Goal: Information Seeking & Learning: Learn about a topic

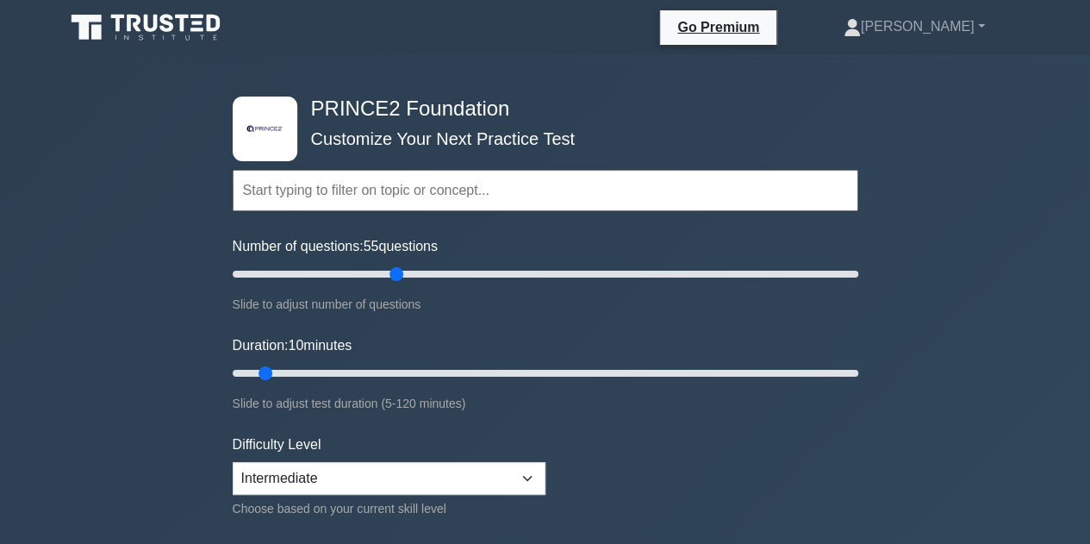
type input "55"
click at [403, 279] on input "Number of questions: 55 questions" at bounding box center [546, 274] width 626 height 21
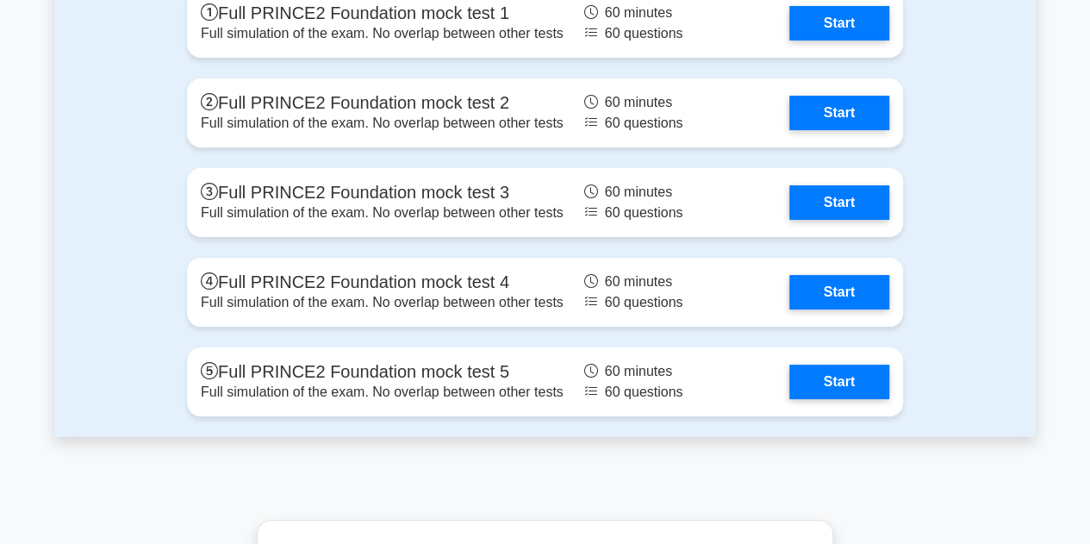
scroll to position [3017, 0]
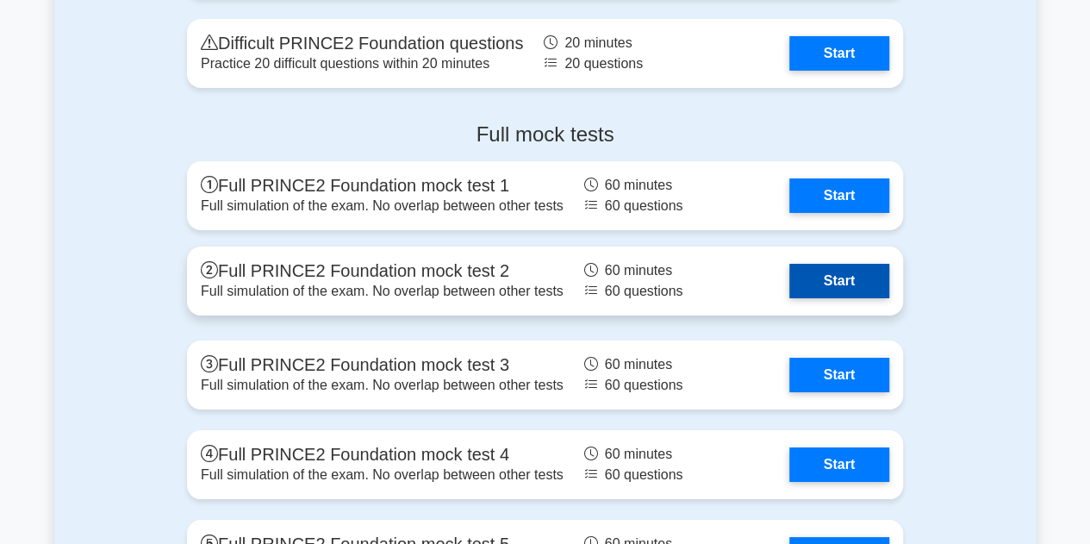
click at [833, 274] on link "Start" at bounding box center [840, 281] width 100 height 34
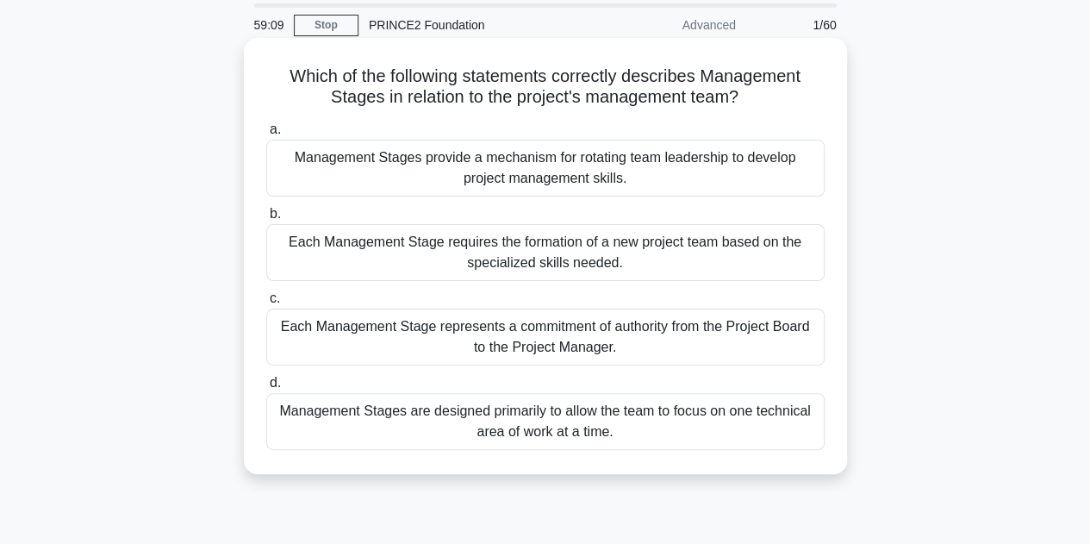
scroll to position [86, 0]
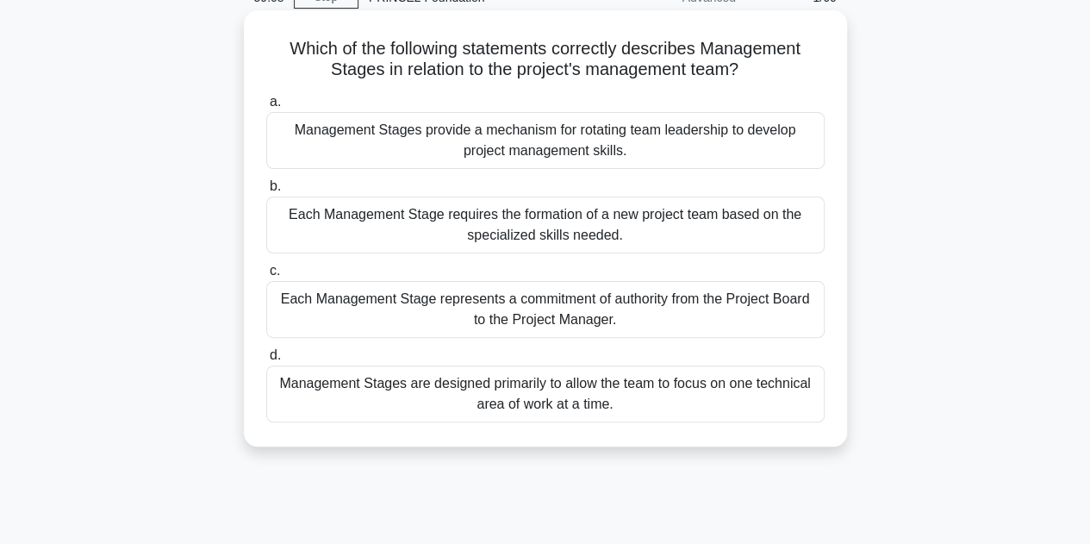
click at [612, 398] on div "Management Stages are designed primarily to allow the team to focus on one tech…" at bounding box center [545, 393] width 559 height 57
click at [266, 361] on input "d. Management Stages are designed primarily to allow the team to focus on one t…" at bounding box center [266, 355] width 0 height 11
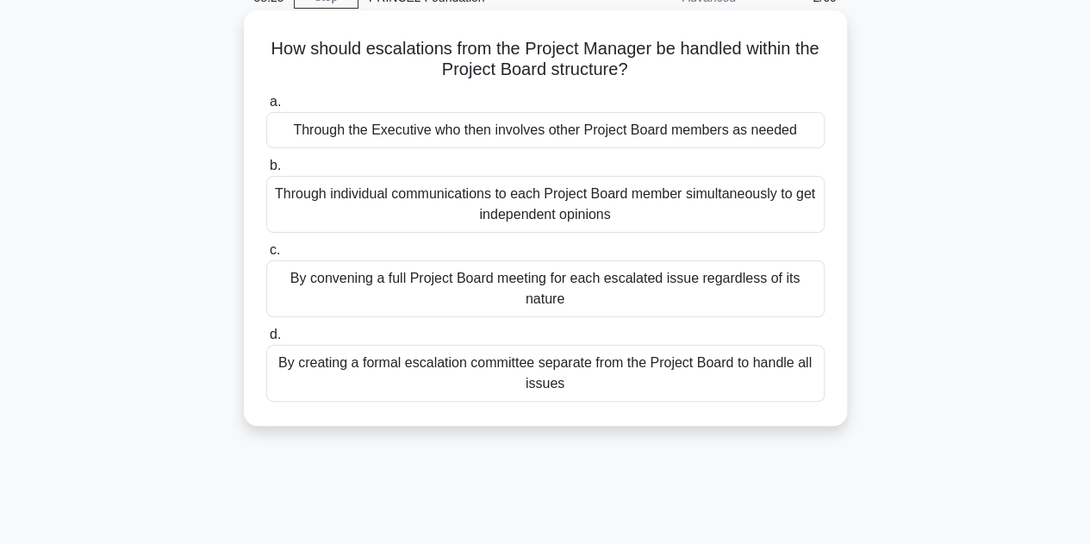
click at [606, 130] on div "Through the Executive who then involves other Project Board members as needed" at bounding box center [545, 130] width 559 height 36
click at [266, 108] on input "a. Through the Executive who then involves other Project Board members as needed" at bounding box center [266, 102] width 0 height 11
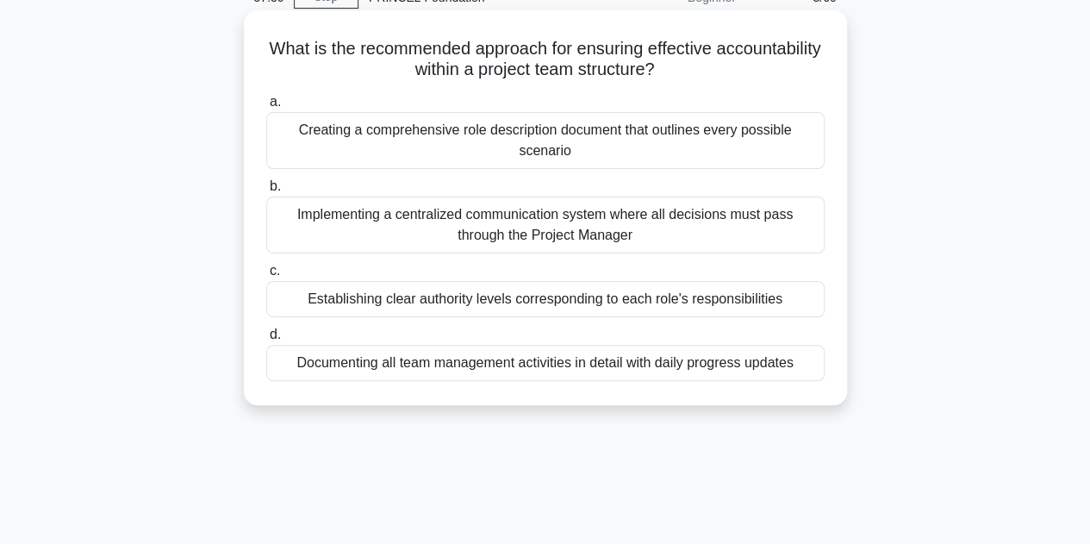
click at [602, 303] on div "Establishing clear authority levels corresponding to each role's responsibiliti…" at bounding box center [545, 299] width 559 height 36
click at [266, 277] on input "c. Establishing clear authority levels corresponding to each role's responsibil…" at bounding box center [266, 270] width 0 height 11
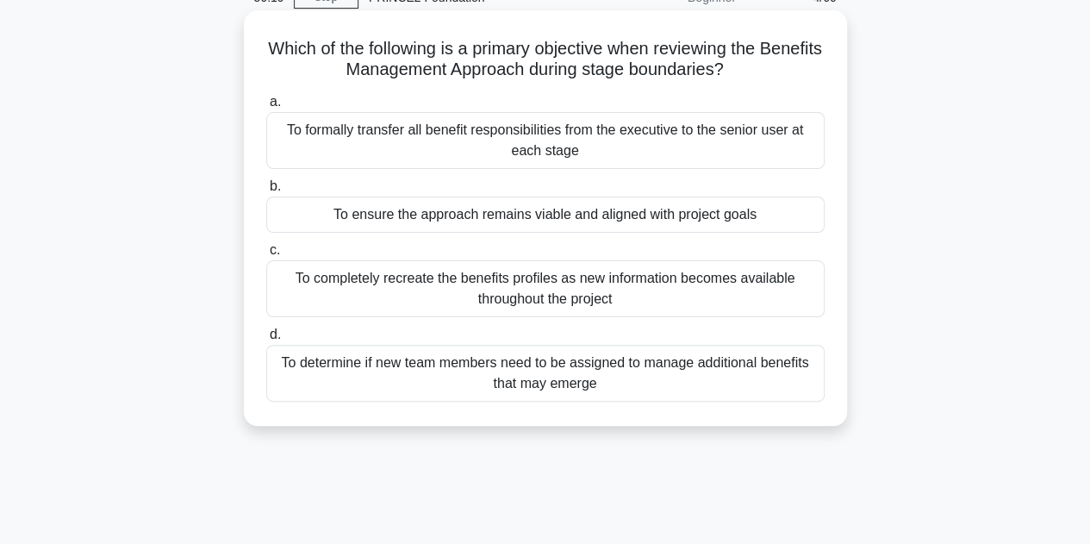
click at [717, 220] on div "To ensure the approach remains viable and aligned with project goals" at bounding box center [545, 215] width 559 height 36
click at [266, 192] on input "b. To ensure the approach remains viable and aligned with project goals" at bounding box center [266, 186] width 0 height 11
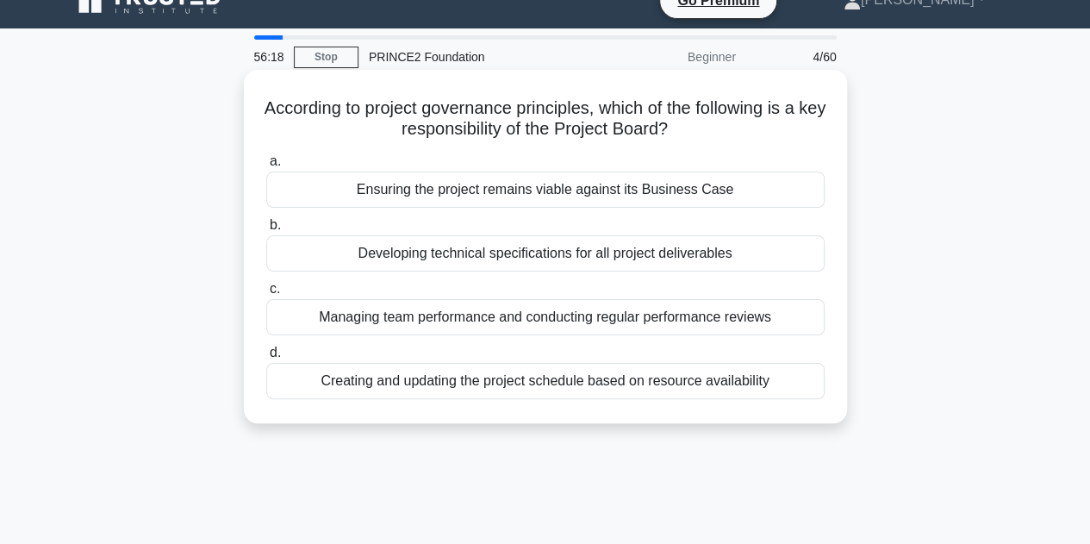
scroll to position [0, 0]
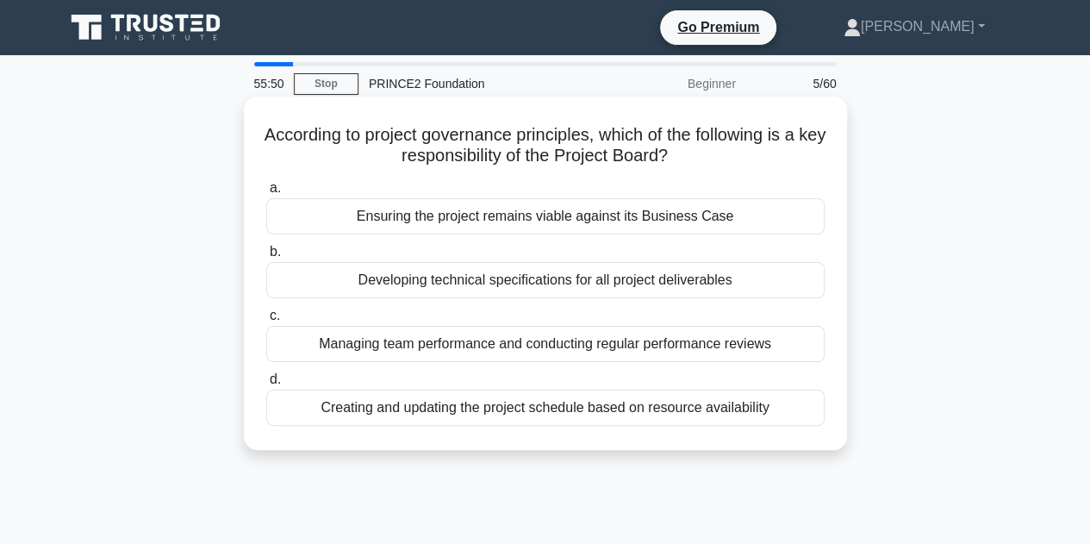
click at [619, 218] on div "Ensuring the project remains viable against its Business Case" at bounding box center [545, 216] width 559 height 36
click at [266, 194] on input "a. Ensuring the project remains viable against its Business Case" at bounding box center [266, 188] width 0 height 11
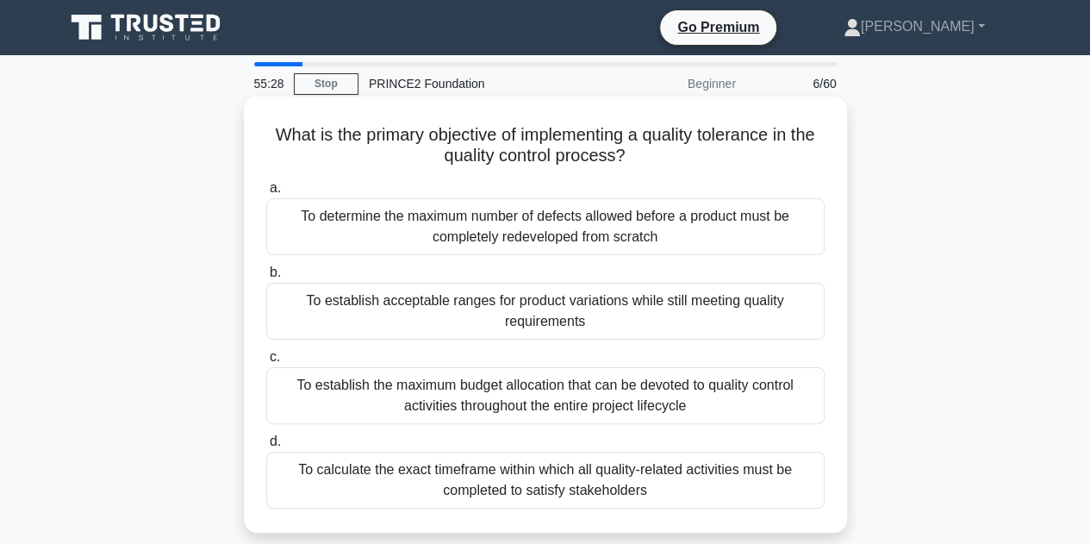
scroll to position [86, 0]
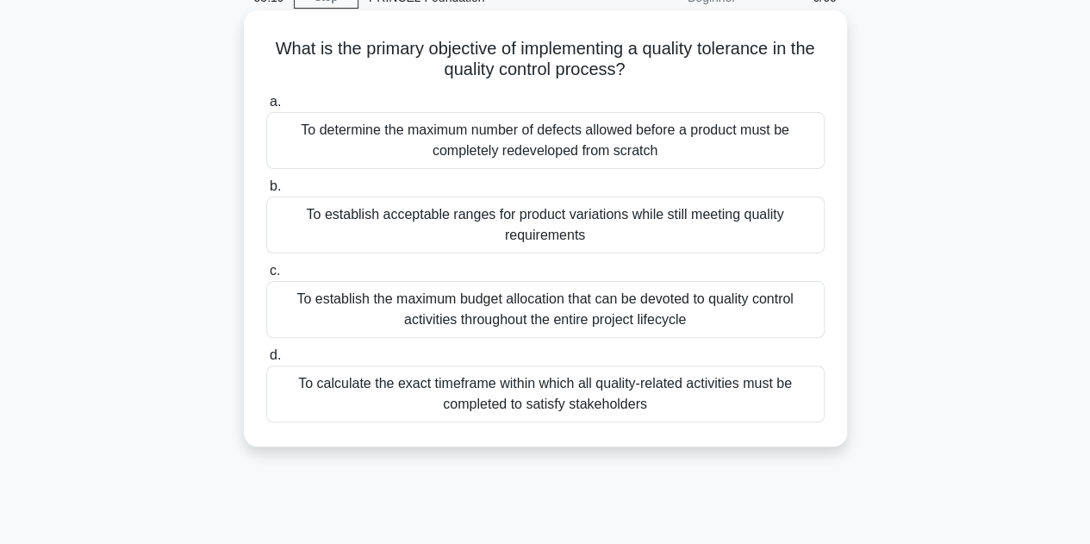
click at [633, 226] on div "To establish acceptable ranges for product variations while still meeting quali…" at bounding box center [545, 225] width 559 height 57
click at [266, 192] on input "b. To establish acceptable ranges for product variations while still meeting qu…" at bounding box center [266, 186] width 0 height 11
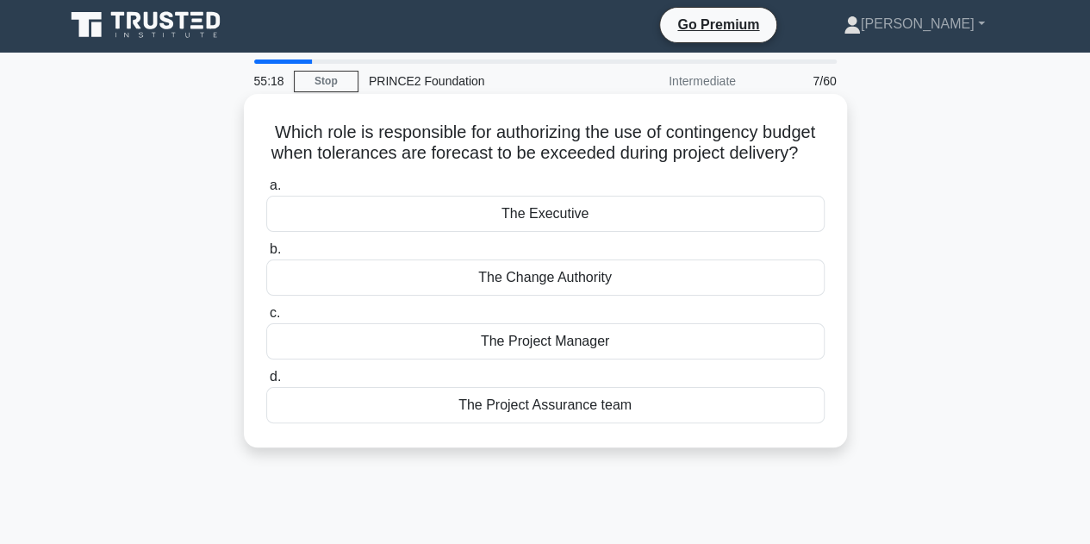
scroll to position [0, 0]
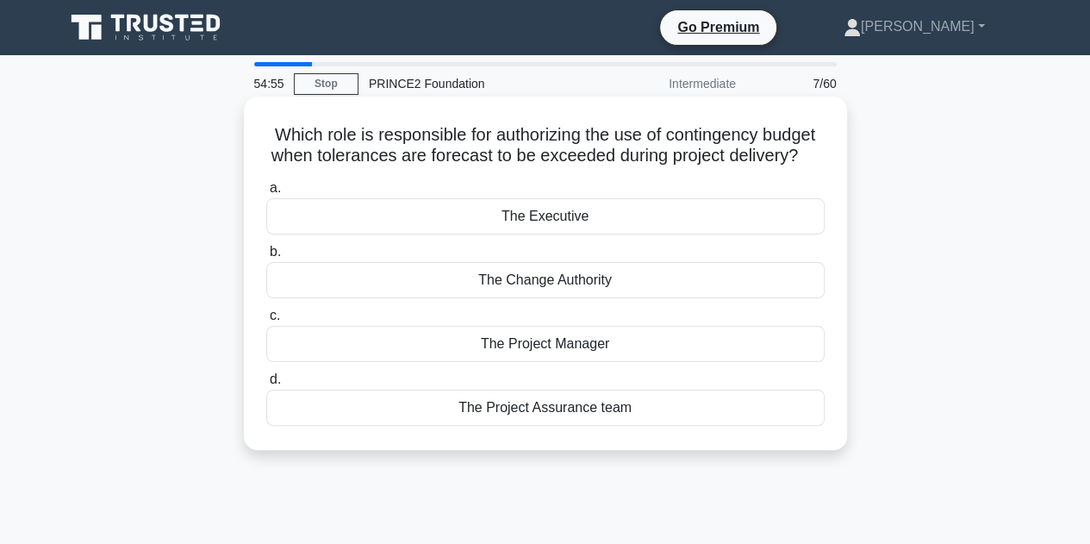
click at [664, 234] on div "The Executive" at bounding box center [545, 216] width 559 height 36
click at [266, 194] on input "a. The Executive" at bounding box center [266, 188] width 0 height 11
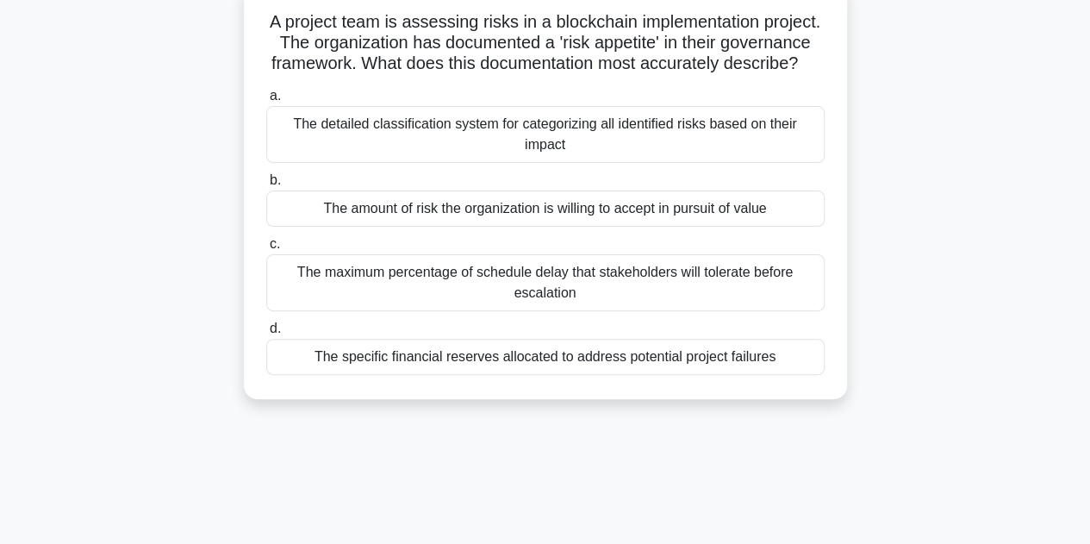
scroll to position [86, 0]
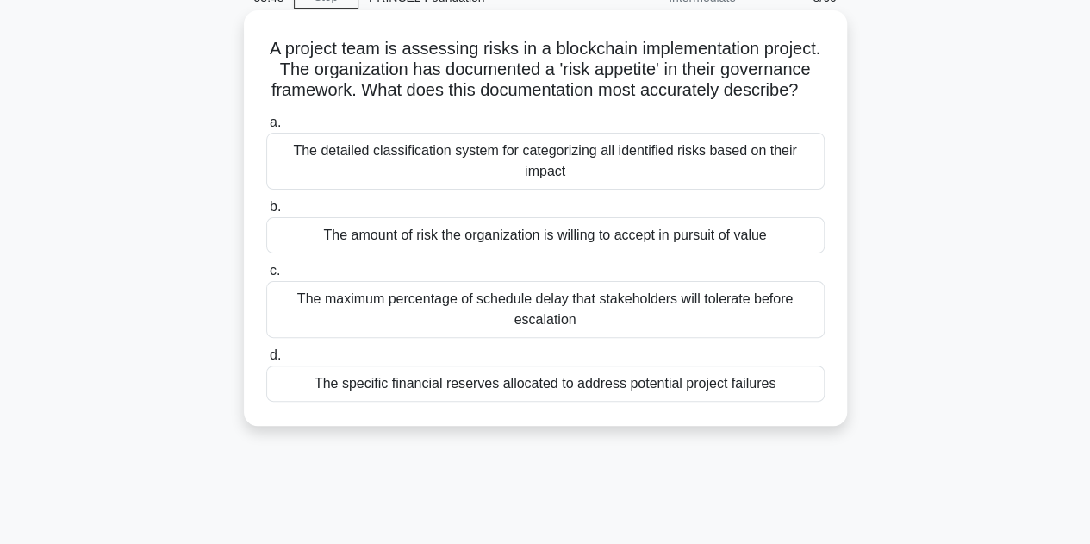
click at [529, 187] on div "The detailed classification system for categorizing all identified risks based …" at bounding box center [545, 161] width 559 height 57
click at [266, 128] on input "a. The detailed classification system for categorizing all identified risks bas…" at bounding box center [266, 122] width 0 height 11
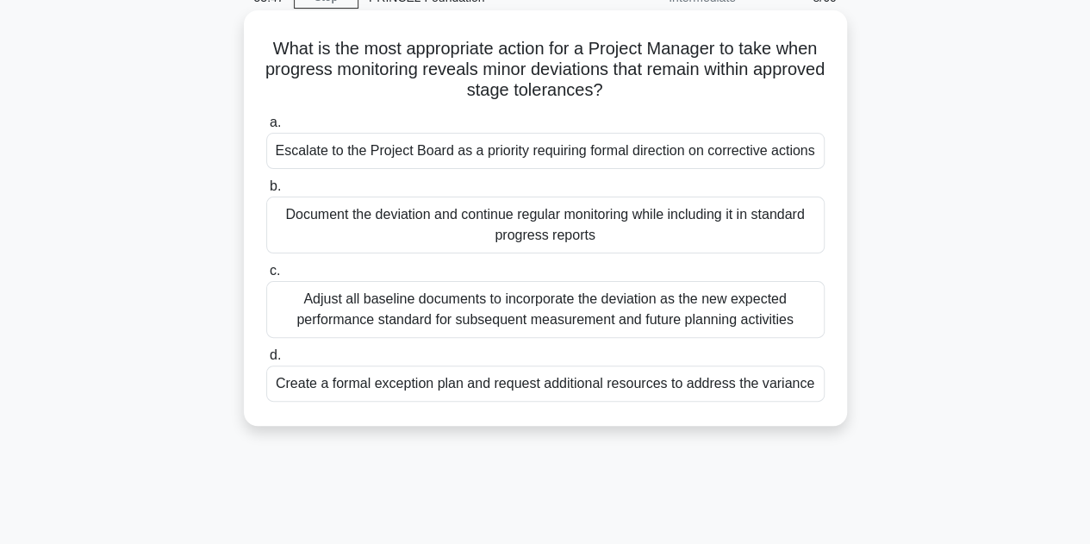
scroll to position [0, 0]
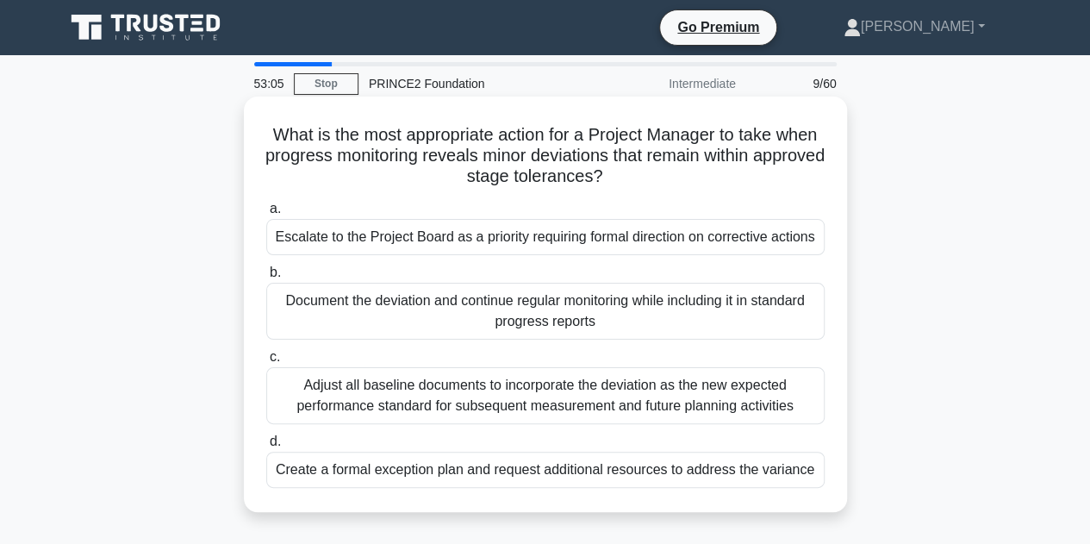
click at [581, 315] on div "Document the deviation and continue regular monitoring while including it in st…" at bounding box center [545, 311] width 559 height 57
click at [266, 278] on input "b. Document the deviation and continue regular monitoring while including it in…" at bounding box center [266, 272] width 0 height 11
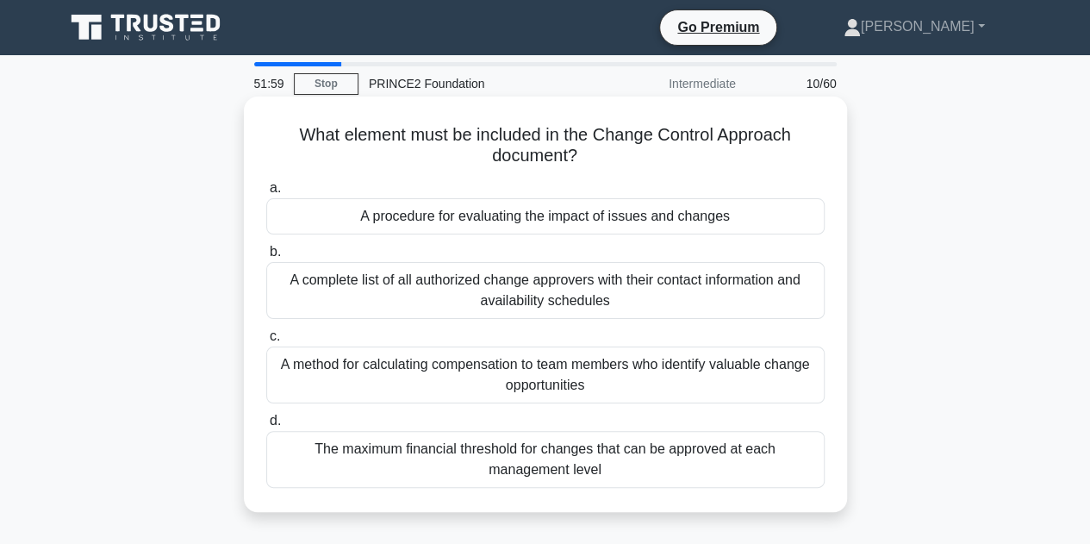
drag, startPoint x: 664, startPoint y: 479, endPoint x: 292, endPoint y: 148, distance: 497.6
click at [297, 139] on div "What element must be included in the Change Control Approach document? .spinner…" at bounding box center [546, 304] width 590 height 402
copy div "What element must be included in the Change Control Approach document? .spinner…"
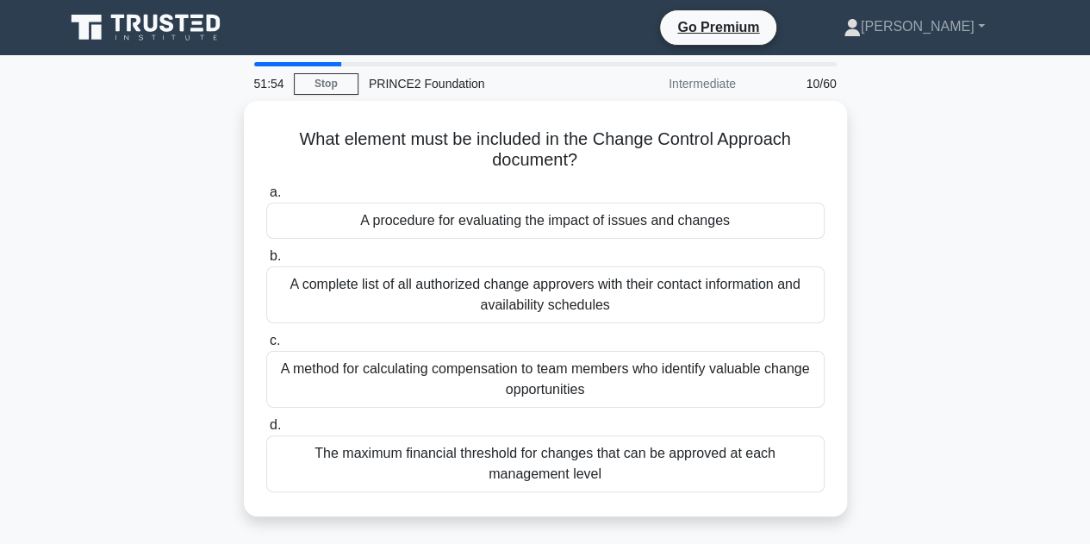
click at [990, 285] on div "What element must be included in the Change Control Approach document? .spinner…" at bounding box center [545, 319] width 983 height 436
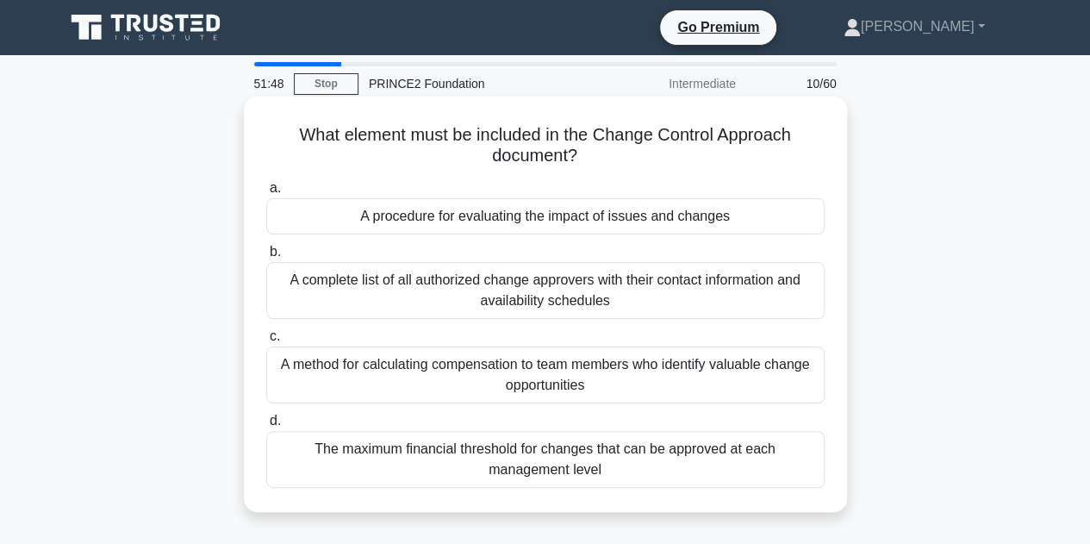
click at [657, 290] on div "A complete list of all authorized change approvers with their contact informati…" at bounding box center [545, 290] width 559 height 57
click at [266, 258] on input "b. A complete list of all authorized change approvers with their contact inform…" at bounding box center [266, 252] width 0 height 11
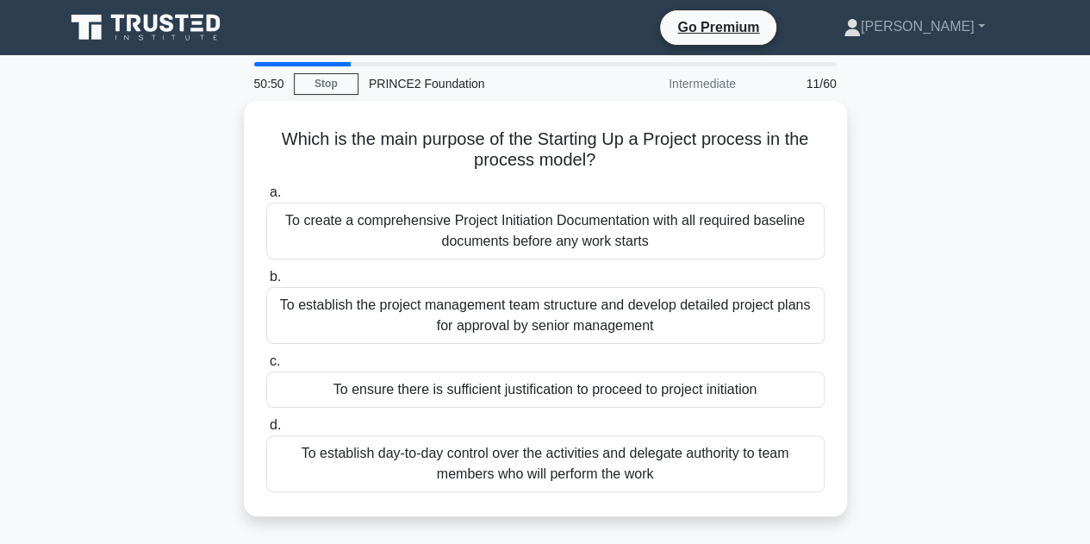
drag, startPoint x: 741, startPoint y: 487, endPoint x: 214, endPoint y: 113, distance: 646.7
click at [214, 113] on div "Which is the main purpose of the Starting Up a Project process in the process m…" at bounding box center [545, 319] width 983 height 436
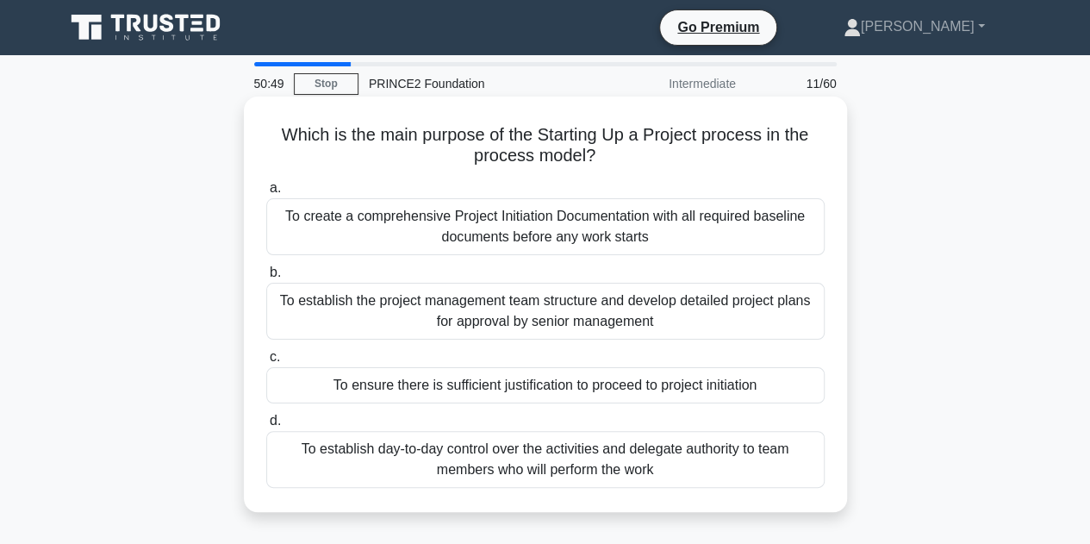
copy div "Which is the main purpose of the Starting Up a Project process in the process m…"
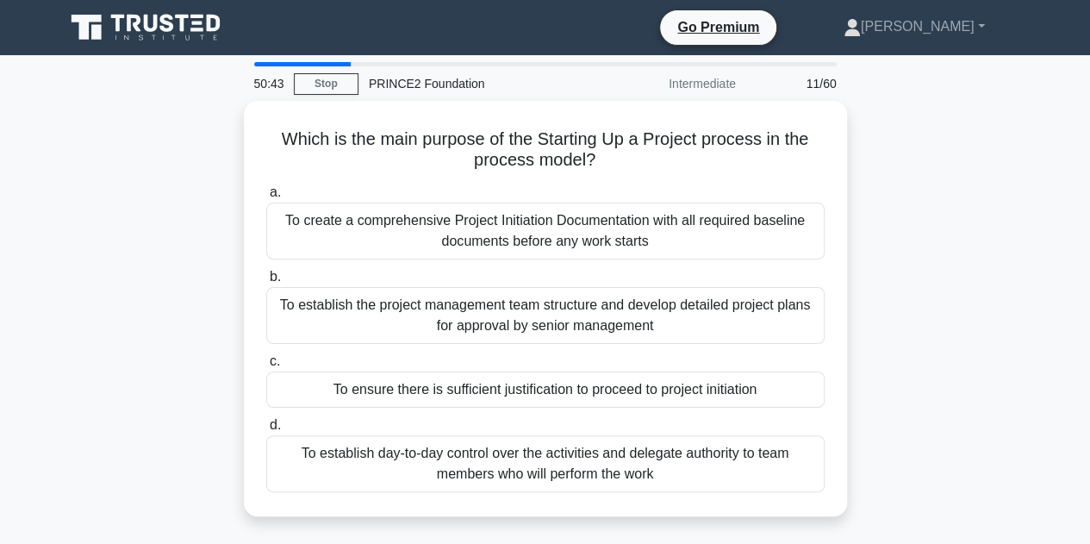
click at [994, 370] on div "Which is the main purpose of the Starting Up a Project process in the process m…" at bounding box center [545, 319] width 983 height 436
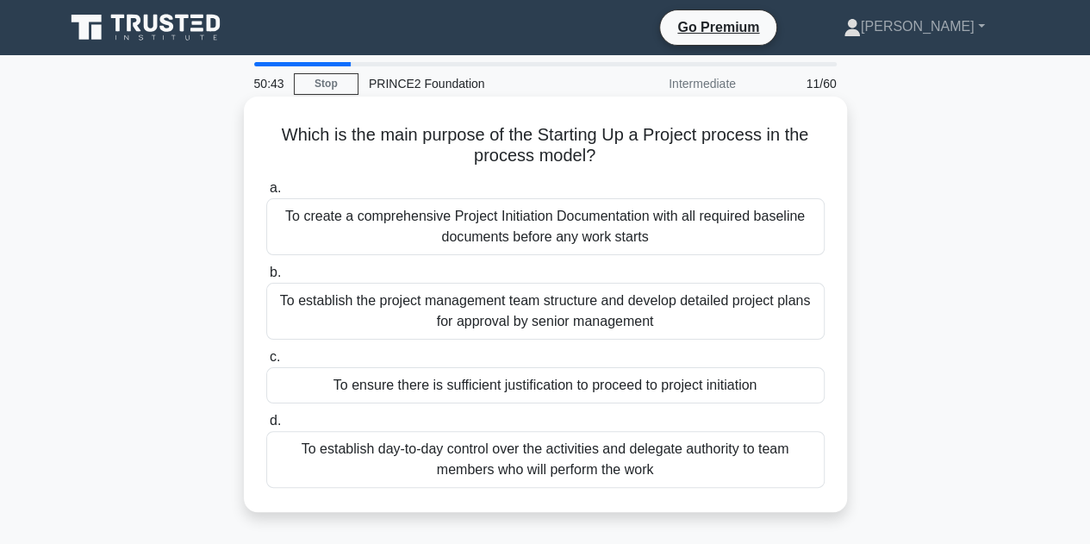
click at [659, 382] on div "To ensure there is sufficient justification to proceed to project initiation" at bounding box center [545, 385] width 559 height 36
click at [266, 363] on input "c. To ensure there is sufficient justification to proceed to project initiation" at bounding box center [266, 357] width 0 height 11
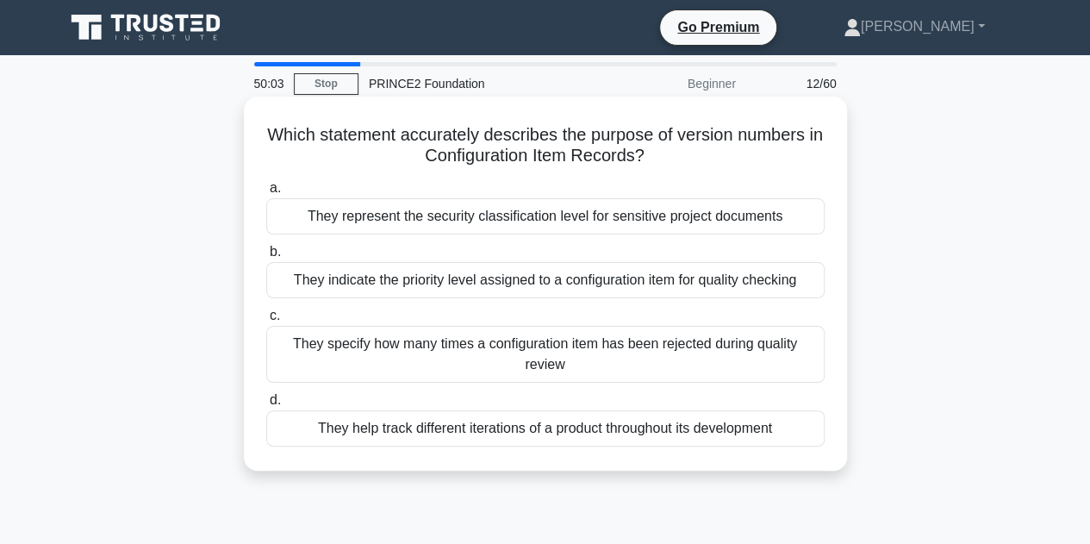
drag, startPoint x: 761, startPoint y: 425, endPoint x: 264, endPoint y: 134, distance: 576.4
click at [264, 134] on div "Which statement accurately describes the purpose of version numbers in Configur…" at bounding box center [546, 283] width 590 height 360
copy div "Which statement accurately describes the purpose of version numbers in Configur…"
click at [581, 430] on div "They help track different iterations of a product throughout its development" at bounding box center [545, 428] width 559 height 36
click at [266, 406] on input "d. They help track different iterations of a product throughout its development" at bounding box center [266, 400] width 0 height 11
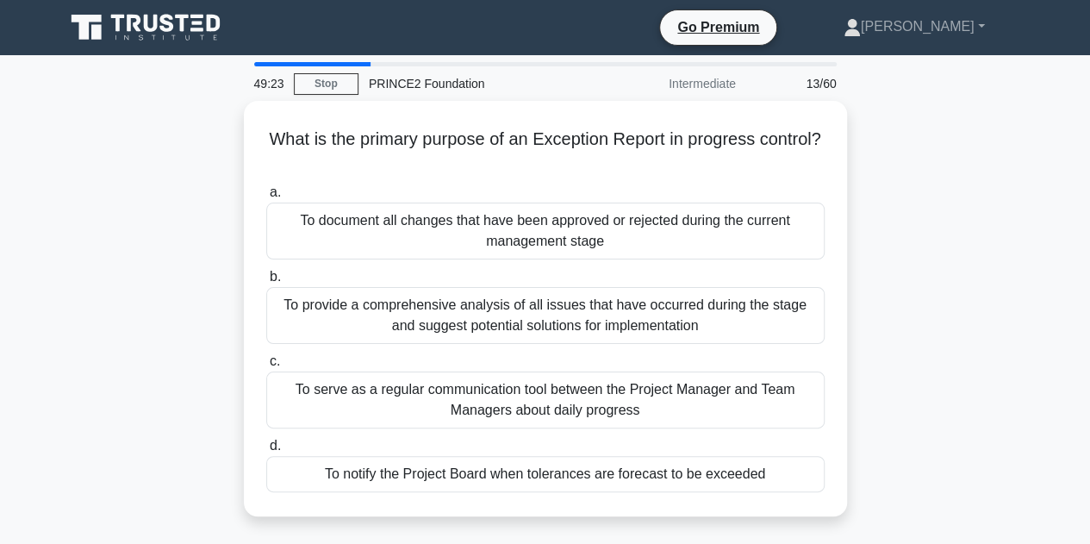
drag, startPoint x: 788, startPoint y: 483, endPoint x: 205, endPoint y: 140, distance: 675.7
click at [205, 140] on div "What is the primary purpose of an Exception Report in progress control? .spinne…" at bounding box center [545, 319] width 983 height 436
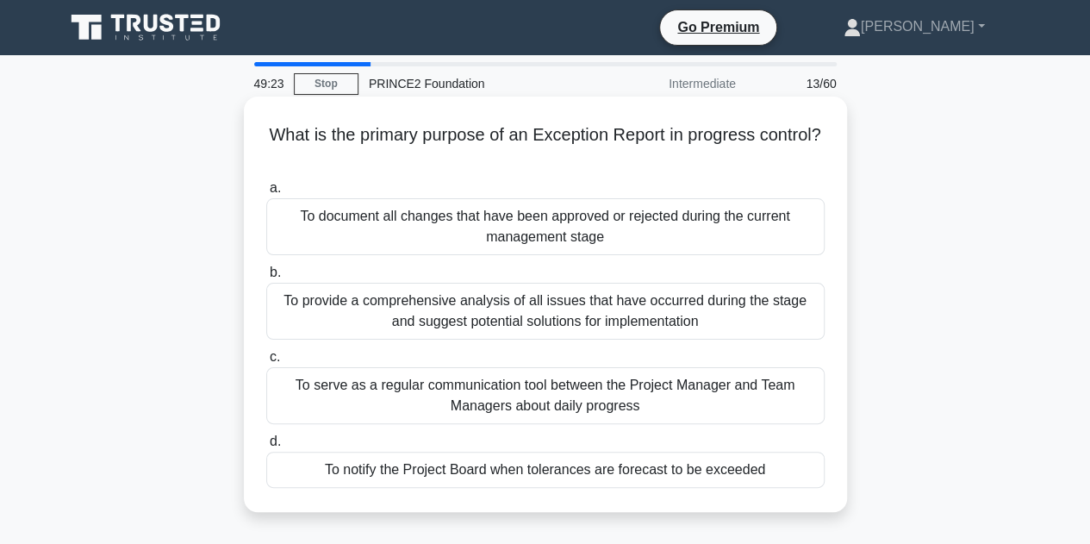
copy div "What is the primary purpose of an Exception Report in progress control? .spinne…"
click at [507, 467] on div "To notify the Project Board when tolerances are forecast to be exceeded" at bounding box center [545, 470] width 559 height 36
click at [266, 447] on input "d. To notify the Project Board when tolerances are forecast to be exceeded" at bounding box center [266, 441] width 0 height 11
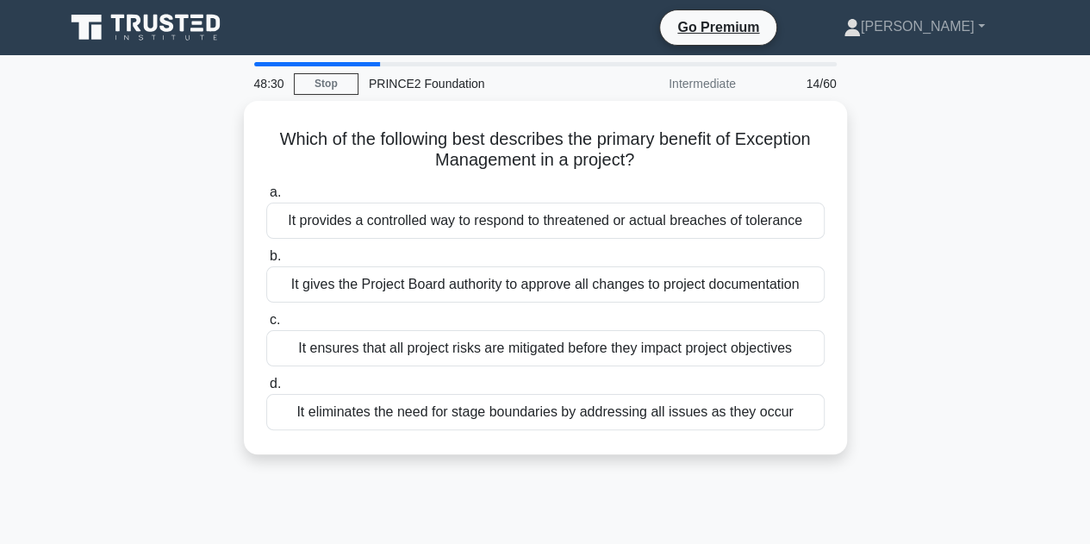
drag, startPoint x: 803, startPoint y: 419, endPoint x: 241, endPoint y: 146, distance: 624.9
click at [241, 146] on div "Which of the following best describes the primary benefit of Exception Manageme…" at bounding box center [545, 288] width 983 height 374
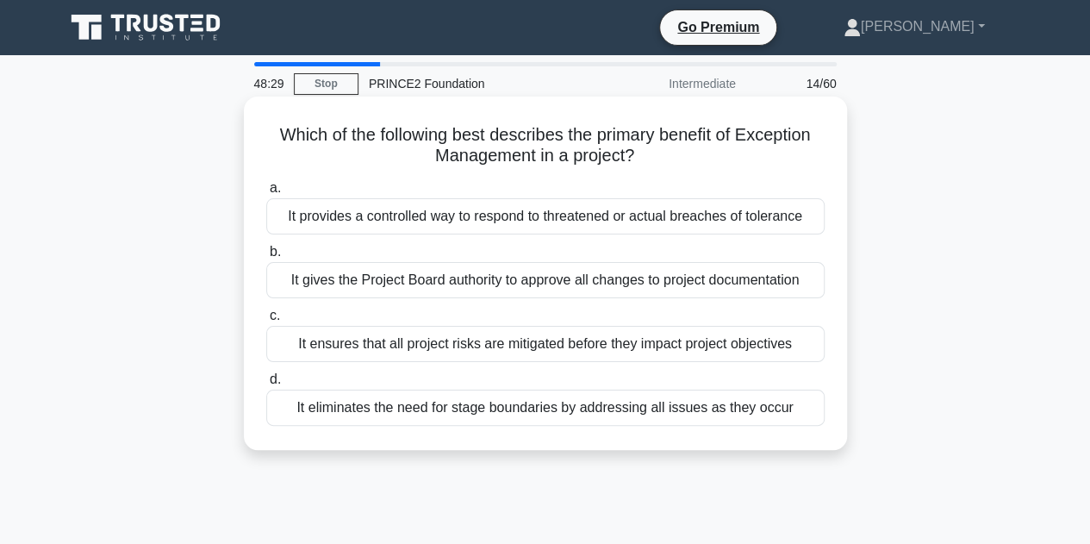
copy div "Which of the following best describes the primary benefit of Exception Manageme…"
click at [434, 211] on div "It provides a controlled way to respond to threatened or actual breaches of tol…" at bounding box center [545, 216] width 559 height 36
click at [266, 194] on input "a. It provides a controlled way to respond to threatened or actual breaches of …" at bounding box center [266, 188] width 0 height 11
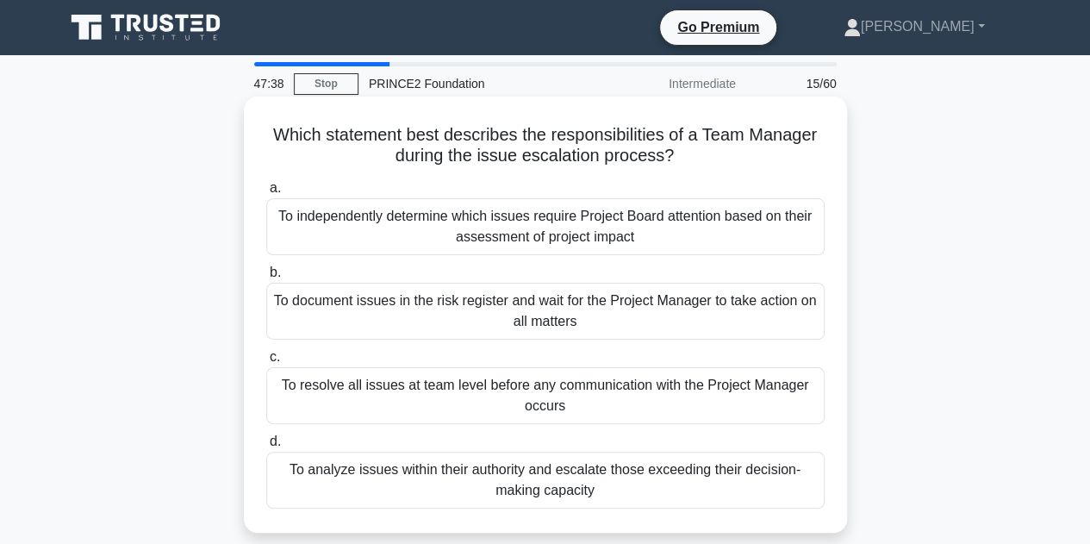
drag, startPoint x: 826, startPoint y: 488, endPoint x: 243, endPoint y: 142, distance: 677.5
click at [244, 142] on div "Which statement best describes the responsibilities of a Team Manager during th…" at bounding box center [545, 315] width 603 height 436
copy div "Which statement best describes the responsibilities of a Team Manager during th…"
click at [507, 484] on div "To analyze issues within their authority and escalate those exceeding their dec…" at bounding box center [545, 480] width 559 height 57
click at [266, 447] on input "d. To analyze issues within their authority and escalate those exceeding their …" at bounding box center [266, 441] width 0 height 11
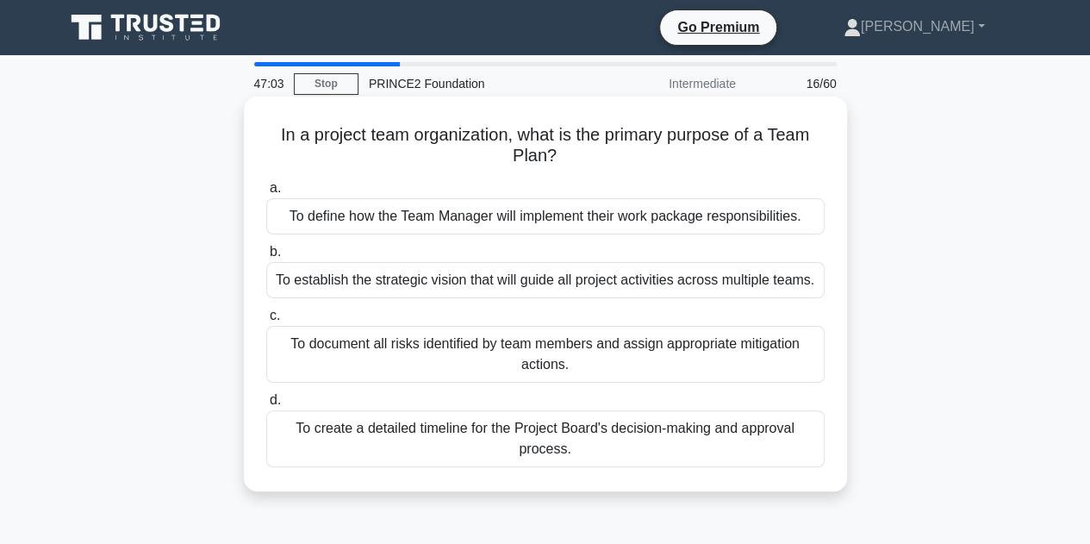
drag, startPoint x: 790, startPoint y: 453, endPoint x: 255, endPoint y: 110, distance: 635.0
click at [255, 110] on div "In a project team organization, what is the primary purpose of a Team Plan? .sp…" at bounding box center [546, 293] width 590 height 381
copy div "In a project team organization, what is the primary purpose of a Team Plan? .sp…"
click at [395, 280] on div "To establish the strategic vision that will guide all project activities across…" at bounding box center [545, 280] width 559 height 36
click at [266, 258] on input "b. To establish the strategic vision that will guide all project activities acr…" at bounding box center [266, 252] width 0 height 11
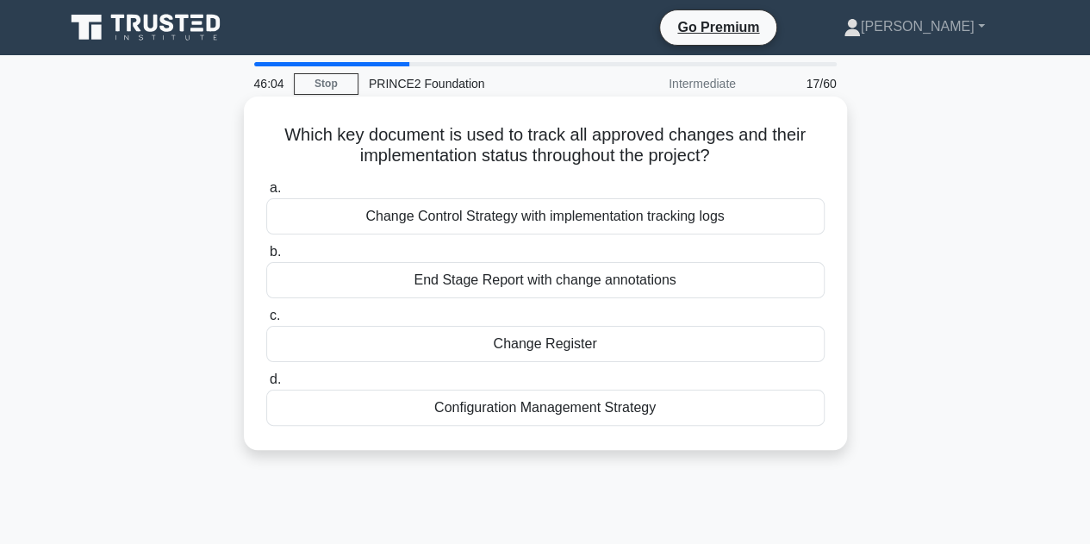
drag, startPoint x: 835, startPoint y: 420, endPoint x: 272, endPoint y: 132, distance: 633.0
click at [272, 132] on div "Which key document is used to track all approved changes and their implementati…" at bounding box center [546, 273] width 590 height 340
copy div "Which key document is used to track all approved changes and their implementati…"
click at [511, 347] on div "Change Register" at bounding box center [545, 344] width 559 height 36
click at [266, 322] on input "c. Change Register" at bounding box center [266, 315] width 0 height 11
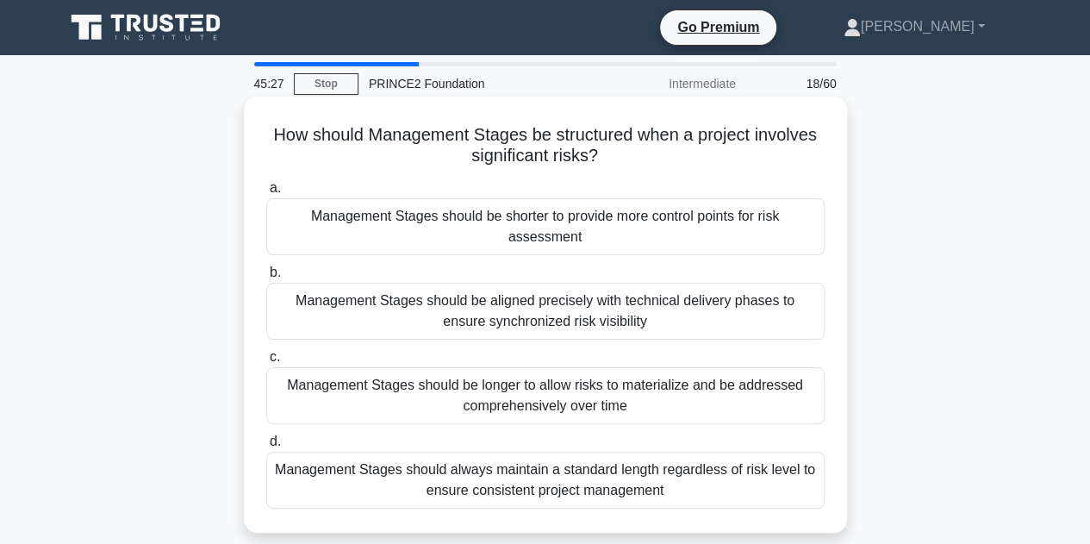
drag, startPoint x: 776, startPoint y: 495, endPoint x: 260, endPoint y: 119, distance: 637.9
click at [260, 119] on div "How should Management Stages be structured when a project involves significant …" at bounding box center [546, 314] width 590 height 422
copy div "How should Management Stages be structured when a project involves significant …"
click at [570, 240] on div "Management Stages should be shorter to provide more control points for risk ass…" at bounding box center [545, 226] width 559 height 57
click at [266, 194] on input "a. Management Stages should be shorter to provide more control points for risk …" at bounding box center [266, 188] width 0 height 11
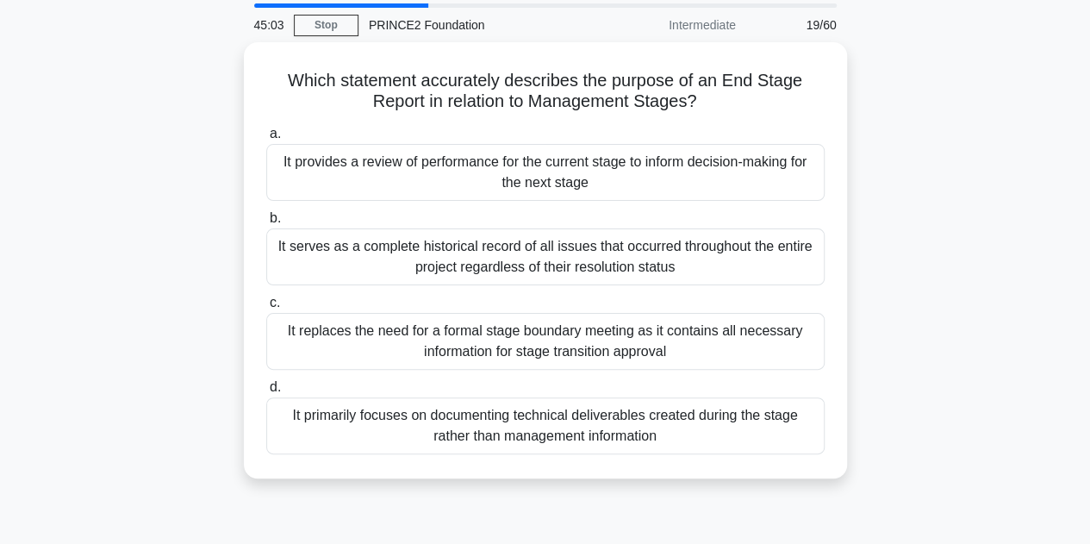
scroll to position [86, 0]
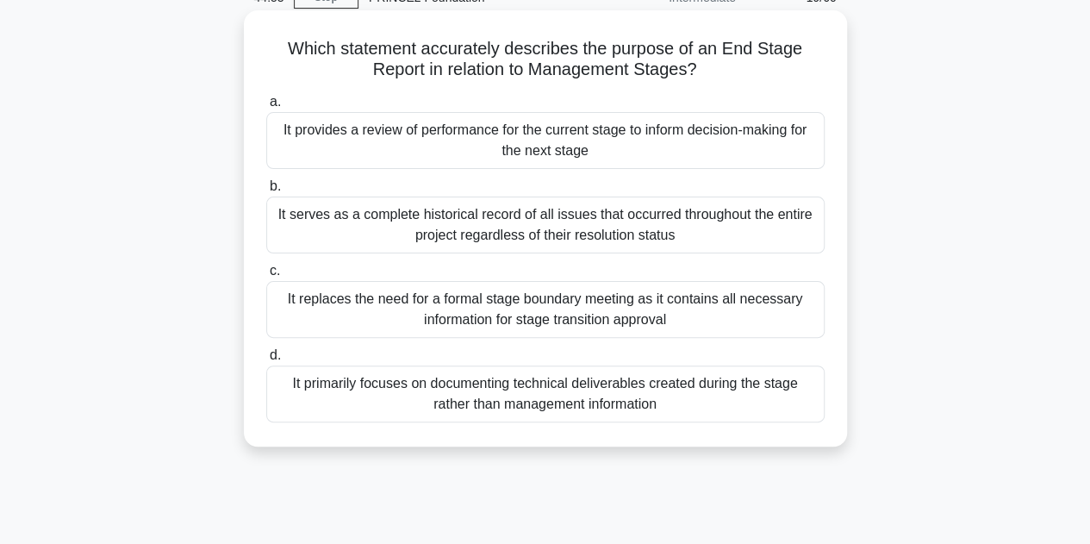
drag, startPoint x: 683, startPoint y: 421, endPoint x: 261, endPoint y: 52, distance: 560.7
click at [261, 52] on div "Which statement accurately describes the purpose of an End Stage Report in rela…" at bounding box center [546, 228] width 590 height 422
copy div "Which statement accurately describes the purpose of an End Stage Report in rela…"
click at [534, 150] on div "It provides a review of performance for the current stage to inform decision-ma…" at bounding box center [545, 140] width 559 height 57
click at [266, 108] on input "a. It provides a review of performance for the current stage to inform decision…" at bounding box center [266, 102] width 0 height 11
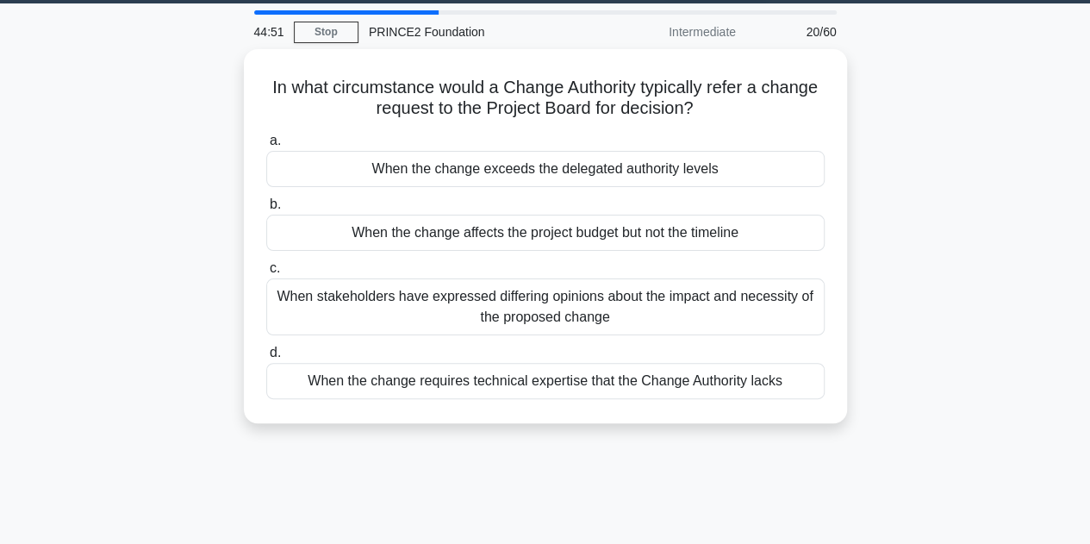
scroll to position [0, 0]
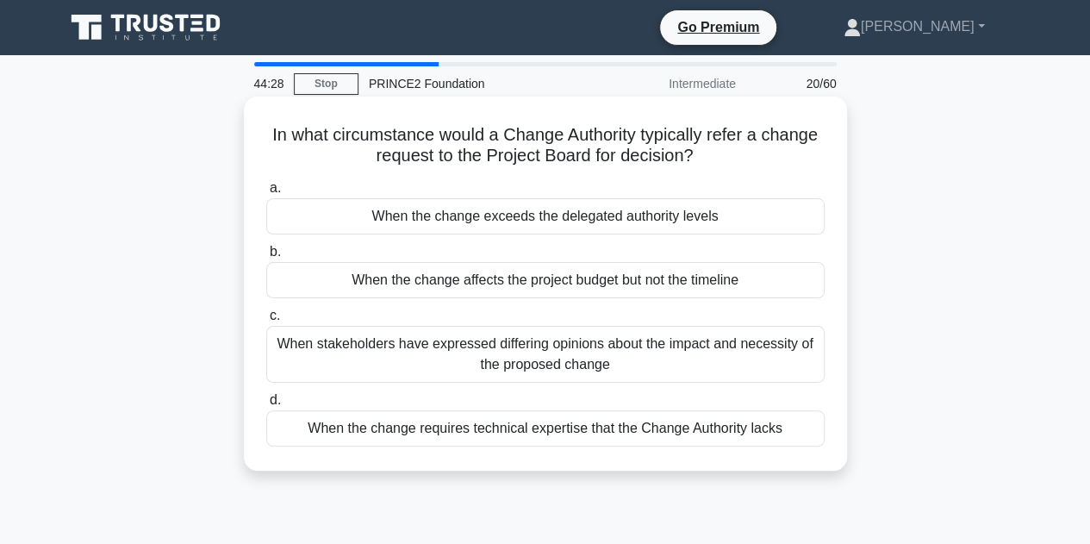
drag, startPoint x: 810, startPoint y: 435, endPoint x: 253, endPoint y: 140, distance: 630.8
click at [253, 140] on div "In what circumstance would a Change Authority typically refer a change request …" at bounding box center [546, 283] width 590 height 360
click at [486, 216] on div "When the change exceeds the delegated authority levels" at bounding box center [545, 216] width 559 height 36
click at [266, 194] on input "a. When the change exceeds the delegated authority levels" at bounding box center [266, 188] width 0 height 11
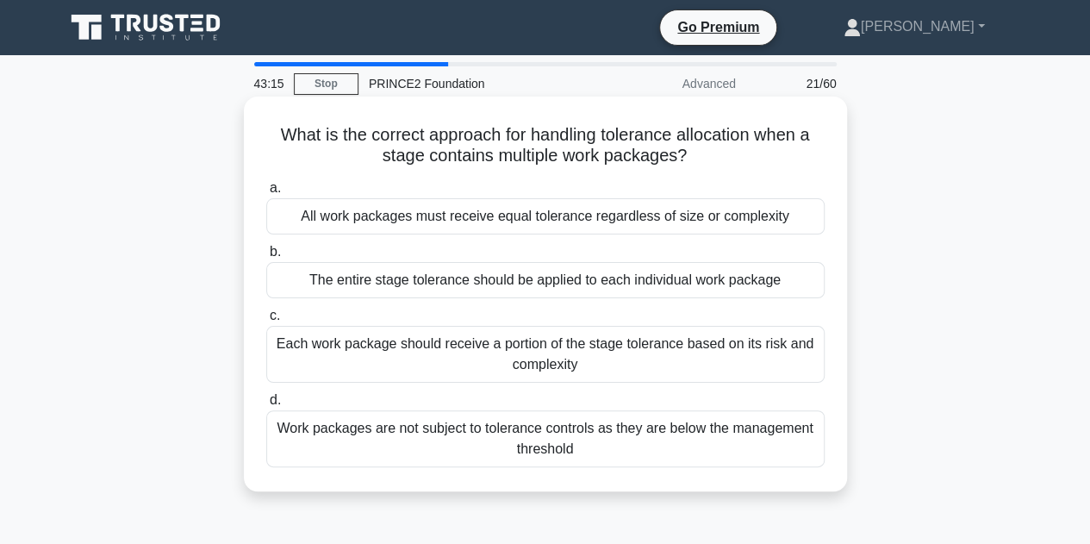
drag, startPoint x: 691, startPoint y: 467, endPoint x: 257, endPoint y: 126, distance: 552.5
click at [257, 126] on div "What is the correct approach for handling tolerance allocation when a stage con…" at bounding box center [546, 293] width 590 height 381
click at [470, 280] on div "The entire stage tolerance should be applied to each individual work package" at bounding box center [545, 280] width 559 height 36
click at [266, 258] on input "b. The entire stage tolerance should be applied to each individual work package" at bounding box center [266, 252] width 0 height 11
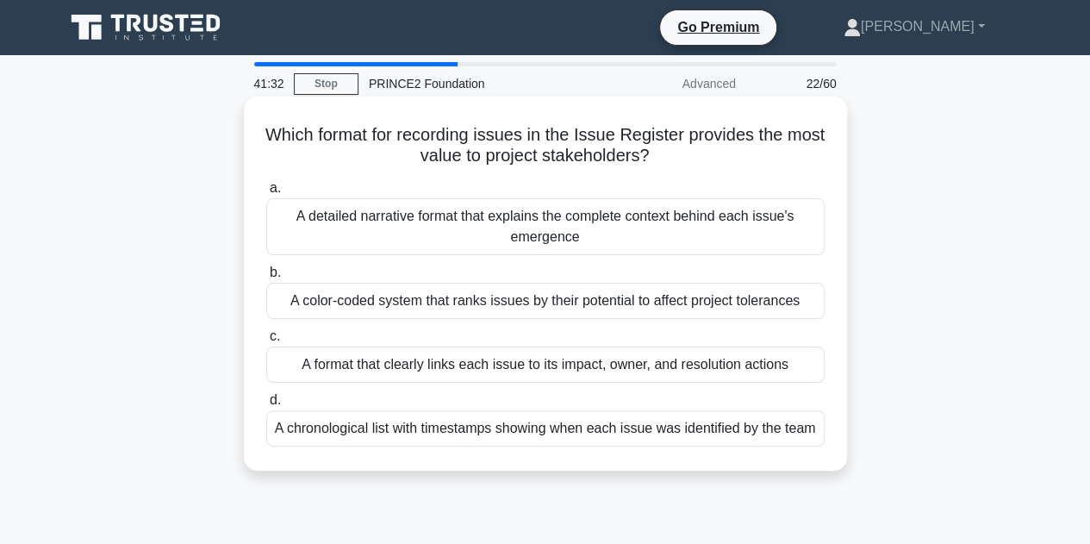
drag, startPoint x: 827, startPoint y: 433, endPoint x: 266, endPoint y: 140, distance: 632.6
click at [266, 140] on div "Which format for recording issues in the Issue Register provides the most value…" at bounding box center [546, 283] width 590 height 360
click at [400, 365] on div "A format that clearly links each issue to its impact, owner, and resolution act…" at bounding box center [545, 365] width 559 height 36
click at [266, 342] on input "c. A format that clearly links each issue to its impact, owner, and resolution …" at bounding box center [266, 336] width 0 height 11
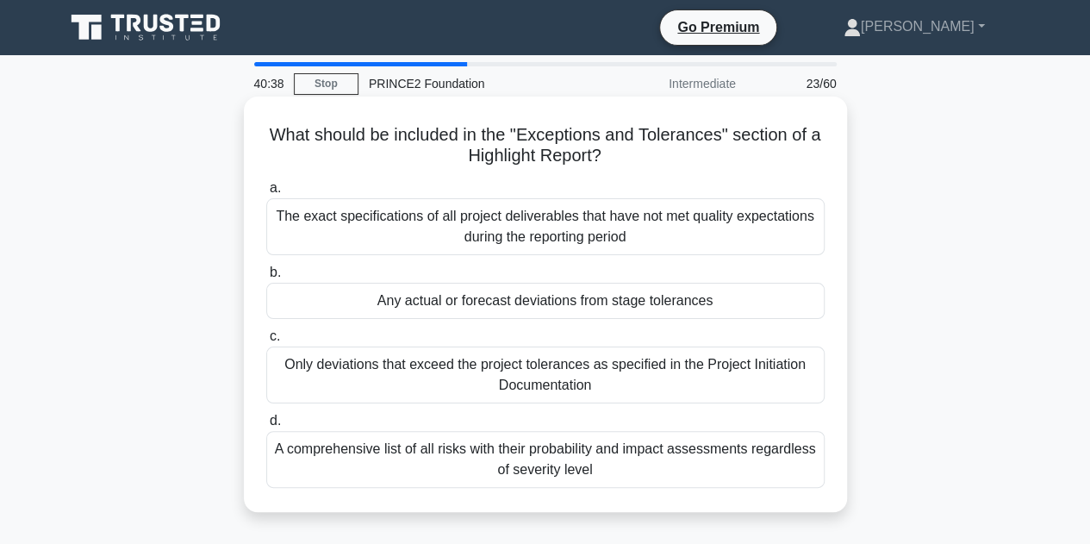
scroll to position [86, 0]
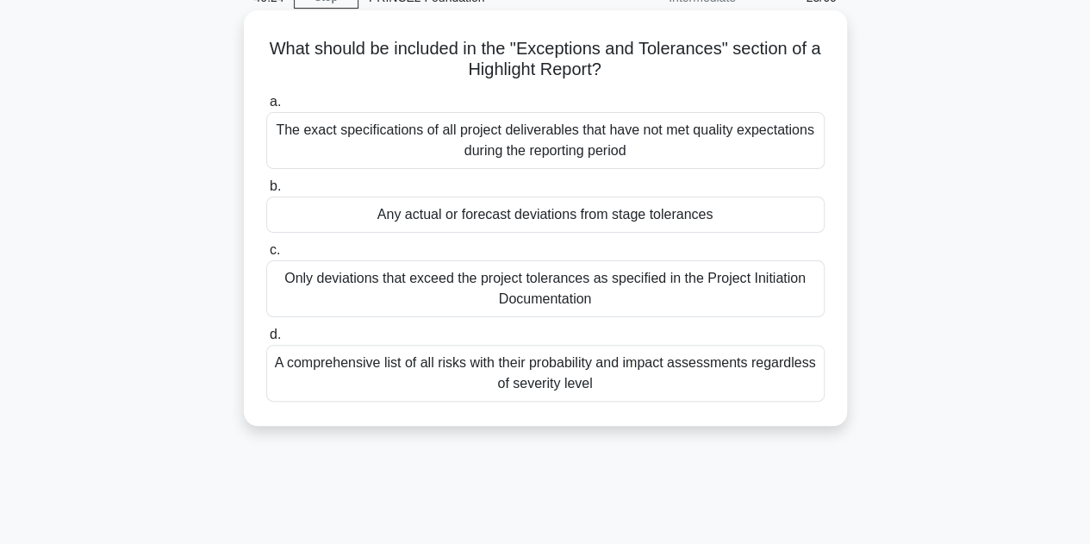
drag, startPoint x: 813, startPoint y: 406, endPoint x: 252, endPoint y: 51, distance: 664.1
click at [252, 51] on div "What should be included in the "Exceptions and Tolerances" section of a Highlig…" at bounding box center [546, 218] width 590 height 402
click at [570, 218] on div "Any actual or forecast deviations from stage tolerances" at bounding box center [545, 215] width 559 height 36
click at [266, 192] on input "b. Any actual or forecast deviations from stage tolerances" at bounding box center [266, 186] width 0 height 11
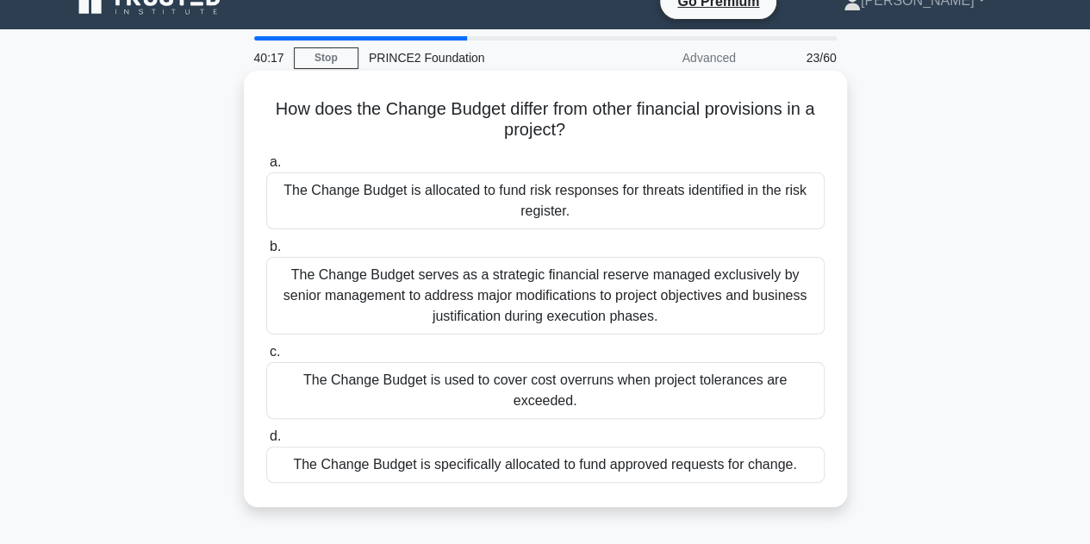
scroll to position [0, 0]
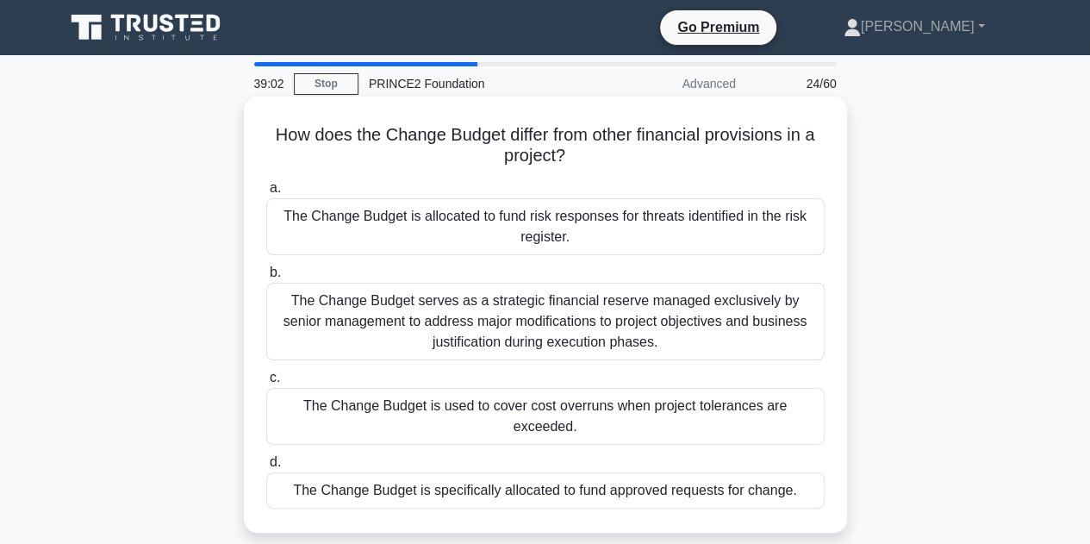
drag, startPoint x: 809, startPoint y: 472, endPoint x: 267, endPoint y: 140, distance: 635.4
click at [267, 140] on div "How does the Change Budget differ from other financial provisions in a project?…" at bounding box center [546, 314] width 590 height 422
click at [564, 472] on div "The Change Budget is specifically allocated to fund approved requests for chang…" at bounding box center [545, 490] width 559 height 36
click at [266, 468] on input "d. The Change Budget is specifically allocated to fund approved requests for ch…" at bounding box center [266, 462] width 0 height 11
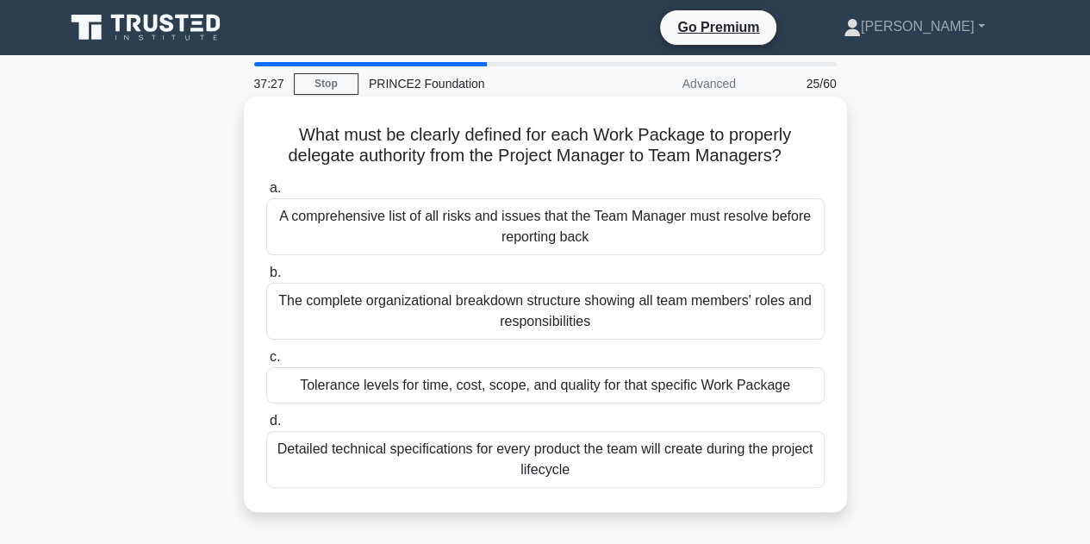
drag, startPoint x: 800, startPoint y: 474, endPoint x: 277, endPoint y: 140, distance: 620.5
click at [277, 140] on div "What must be clearly defined for each Work Package to properly delegate authori…" at bounding box center [546, 304] width 590 height 402
click at [455, 384] on div "Tolerance levels for time, cost, scope, and quality for that specific Work Pack…" at bounding box center [545, 385] width 559 height 36
click at [266, 363] on input "c. Tolerance levels for time, cost, scope, and quality for that specific Work P…" at bounding box center [266, 357] width 0 height 11
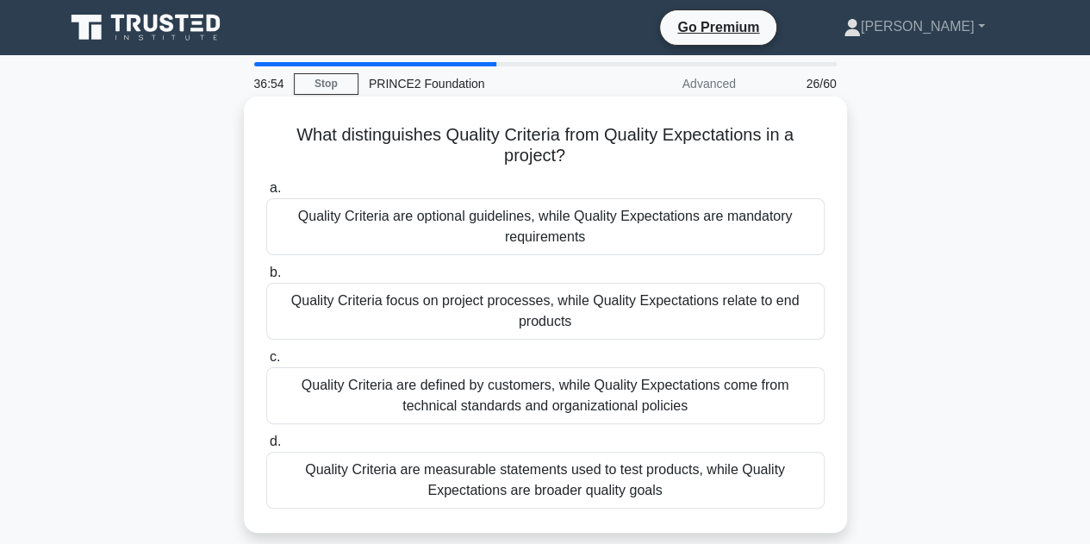
scroll to position [86, 0]
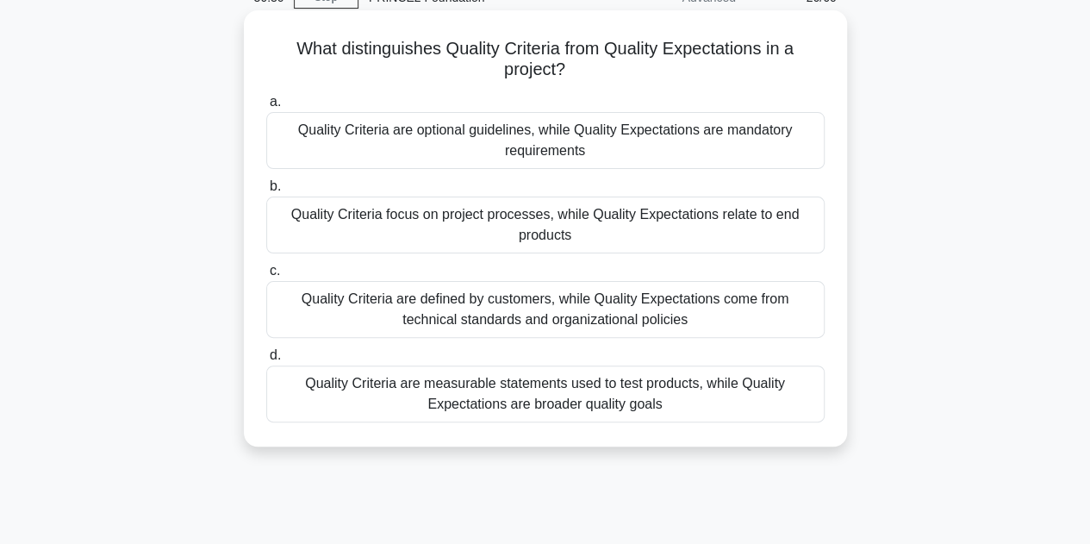
drag, startPoint x: 803, startPoint y: 407, endPoint x: 245, endPoint y: 51, distance: 662.3
click at [245, 51] on div "What distinguishes Quality Criteria from Quality Expectations in a project? .sp…" at bounding box center [545, 228] width 603 height 436
click at [515, 220] on div "Quality Criteria focus on project processes, while Quality Expectations relate …" at bounding box center [545, 225] width 559 height 57
click at [266, 192] on input "b. Quality Criteria focus on project processes, while Quality Expectations rela…" at bounding box center [266, 186] width 0 height 11
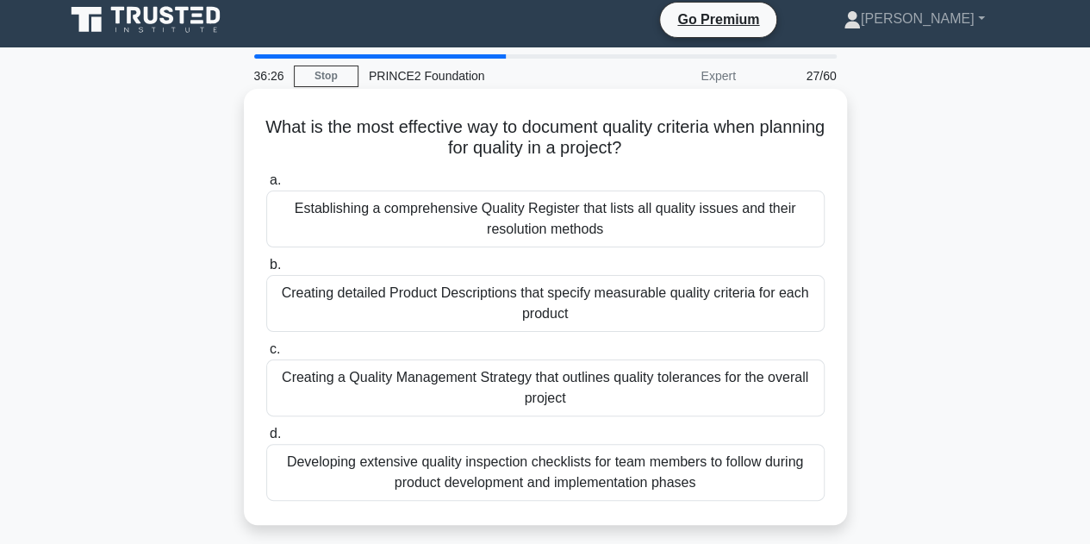
scroll to position [0, 0]
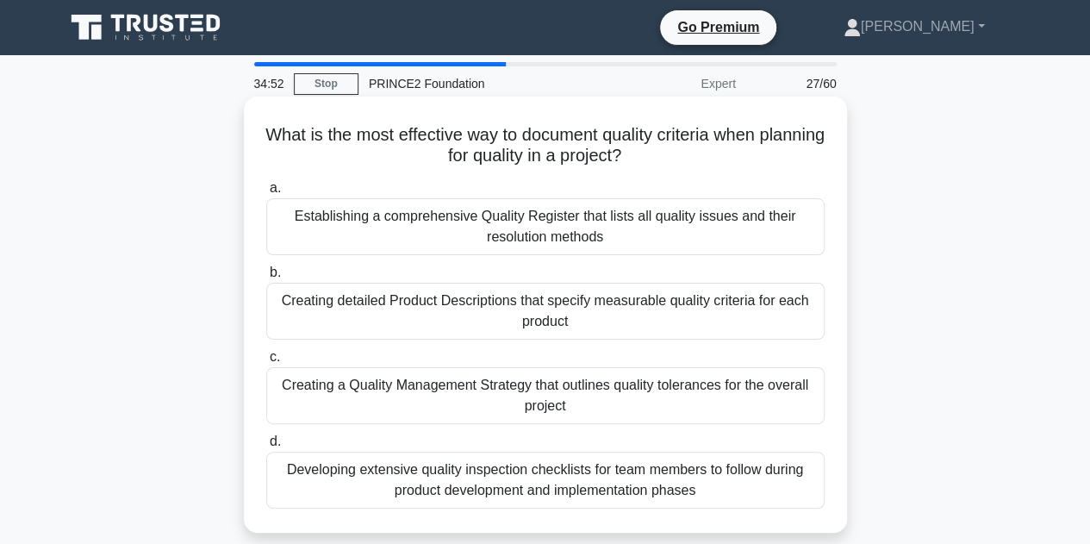
drag, startPoint x: 777, startPoint y: 497, endPoint x: 276, endPoint y: 140, distance: 616.1
click at [276, 140] on div "What is the most effective way to document quality criteria when planning for q…" at bounding box center [546, 314] width 590 height 422
click at [462, 309] on div "Creating detailed Product Descriptions that specify measurable quality criteria…" at bounding box center [545, 311] width 559 height 57
click at [266, 278] on input "b. Creating detailed Product Descriptions that specify measurable quality crite…" at bounding box center [266, 272] width 0 height 11
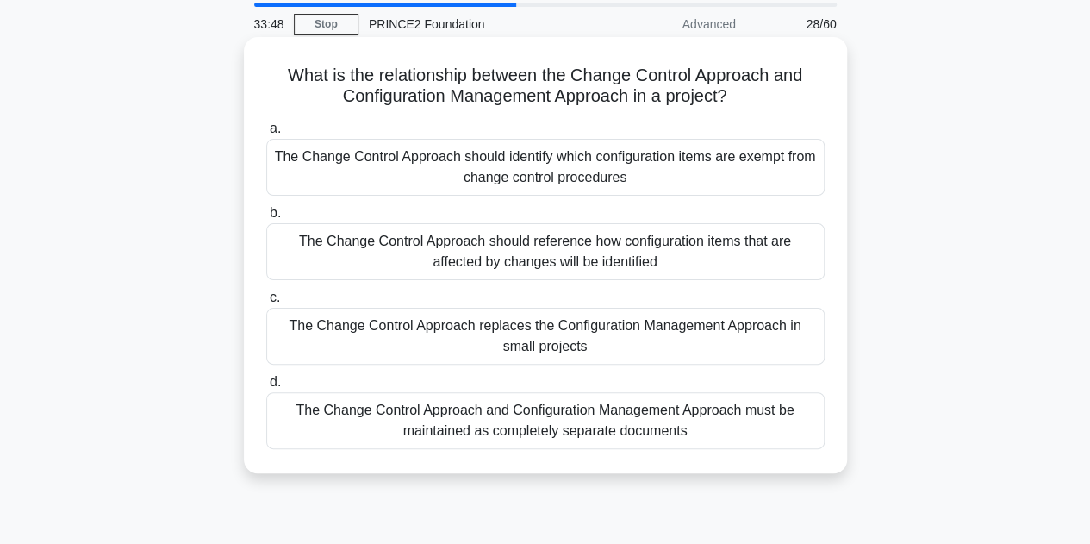
scroll to position [86, 0]
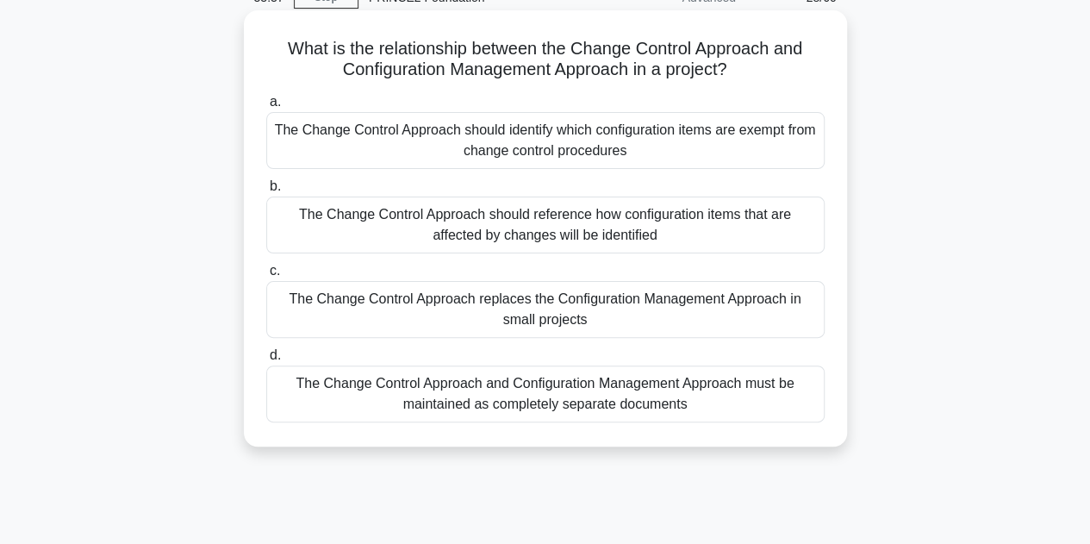
drag, startPoint x: 705, startPoint y: 410, endPoint x: 284, endPoint y: 52, distance: 552.7
click at [284, 52] on div "What is the relationship between the Change Control Approach and Configuration …" at bounding box center [546, 228] width 590 height 422
click at [507, 230] on div "The Change Control Approach should reference how configuration items that are a…" at bounding box center [545, 225] width 559 height 57
click at [266, 192] on input "b. The Change Control Approach should reference how configuration items that ar…" at bounding box center [266, 186] width 0 height 11
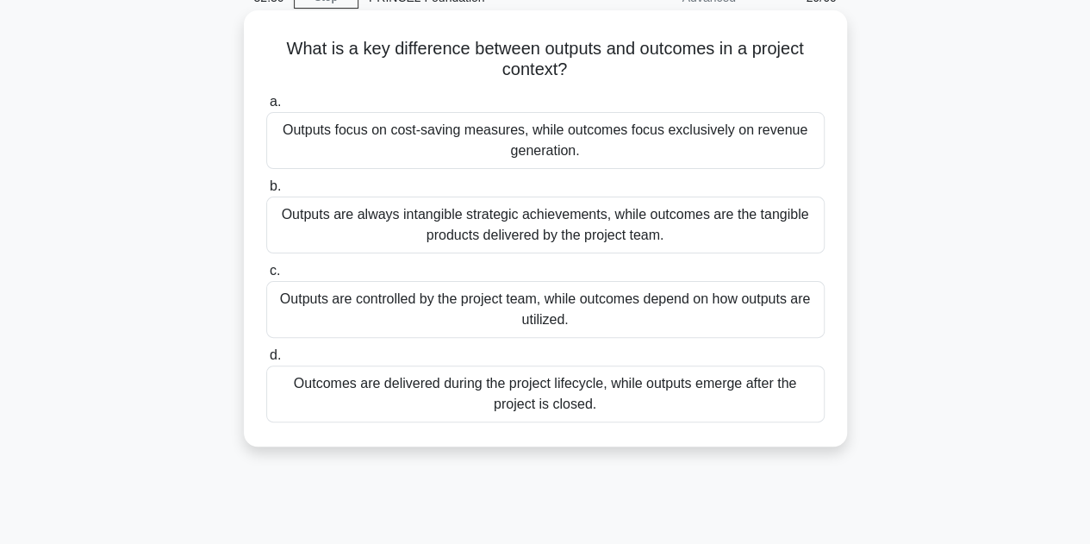
drag, startPoint x: 631, startPoint y: 411, endPoint x: 272, endPoint y: 31, distance: 523.1
click at [272, 31] on div "What is a key difference between outputs and outcomes in a project context? .sp…" at bounding box center [546, 228] width 590 height 422
click at [453, 301] on div "Outputs are controlled by the project team, while outcomes depend on how output…" at bounding box center [545, 309] width 559 height 57
click at [266, 277] on input "c. Outputs are controlled by the project team, while outcomes depend on how out…" at bounding box center [266, 270] width 0 height 11
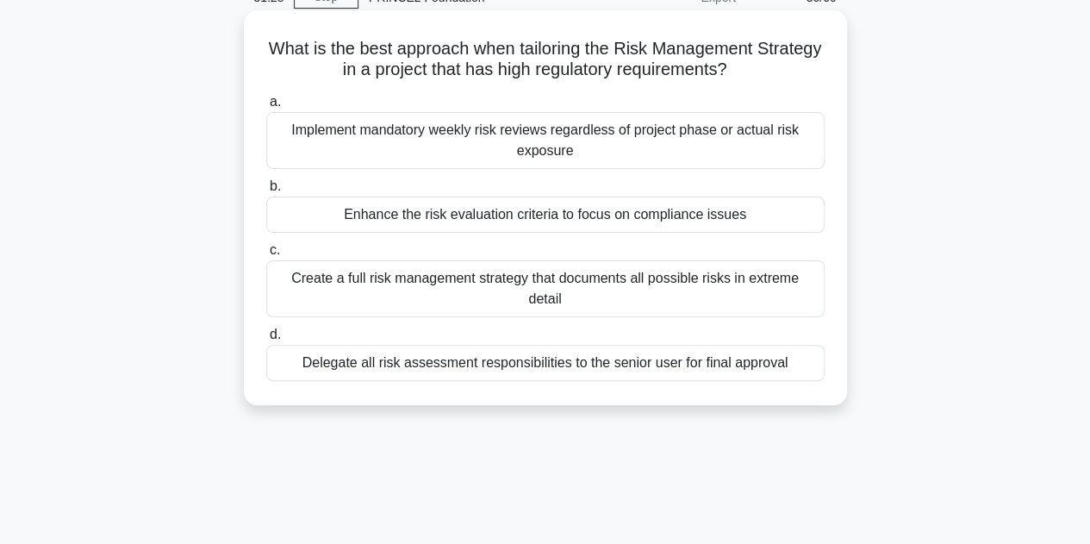
scroll to position [0, 0]
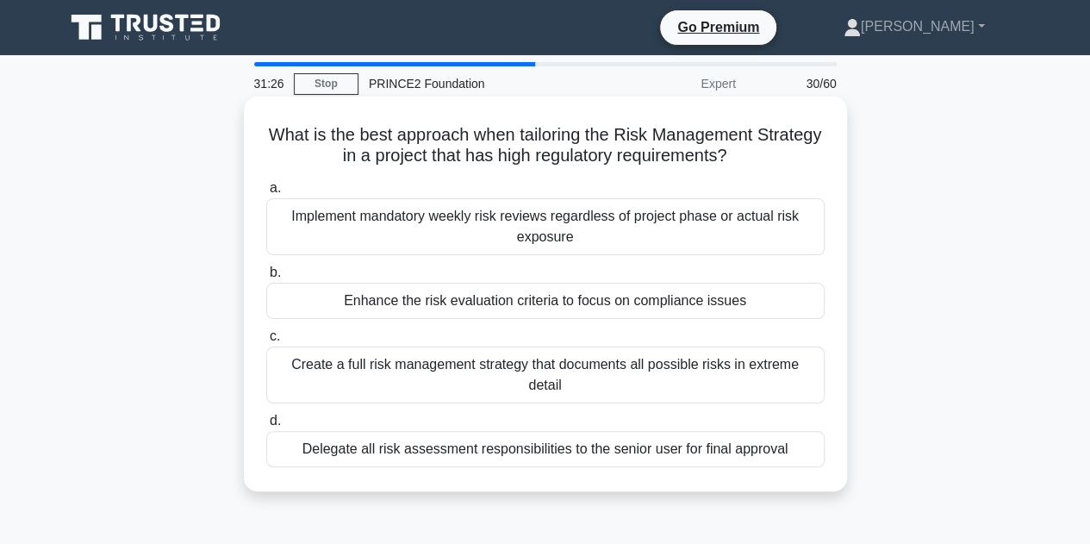
drag, startPoint x: 808, startPoint y: 439, endPoint x: 291, endPoint y: 135, distance: 598.9
click at [291, 135] on div "What is the best approach when tailoring the Risk Management Strategy in a proj…" at bounding box center [546, 293] width 590 height 381
click at [477, 303] on div "Enhance the risk evaluation criteria to focus on compliance issues" at bounding box center [545, 301] width 559 height 36
click at [266, 278] on input "b. Enhance the risk evaluation criteria to focus on compliance issues" at bounding box center [266, 272] width 0 height 11
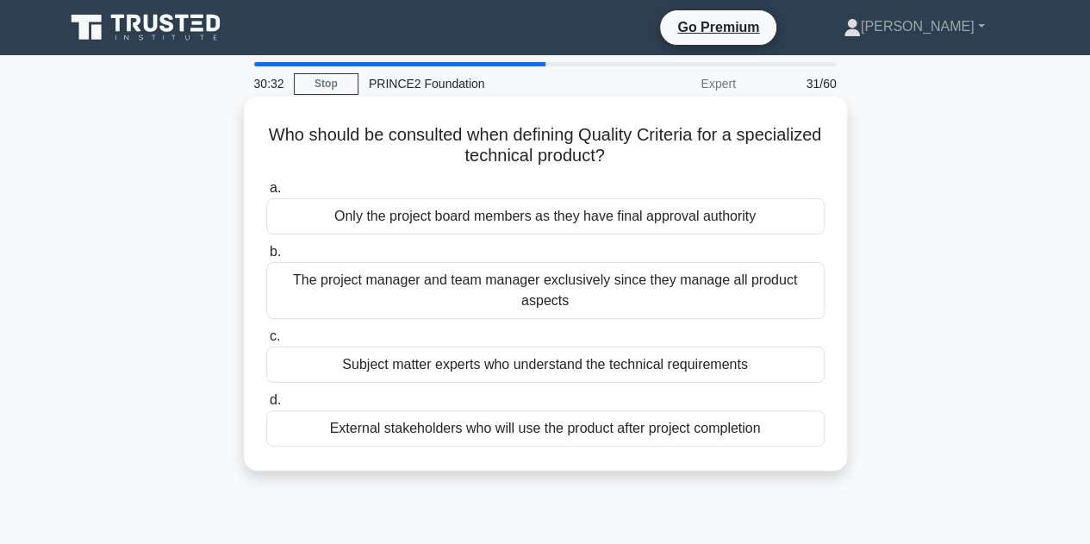
drag, startPoint x: 738, startPoint y: 408, endPoint x: 301, endPoint y: 134, distance: 515.4
click at [301, 134] on div "Who should be consulted when defining Quality Criteria for a specialized techni…" at bounding box center [546, 283] width 590 height 360
click at [503, 218] on div "Only the project board members as they have final approval authority" at bounding box center [545, 216] width 559 height 36
click at [266, 194] on input "a. Only the project board members as they have final approval authority" at bounding box center [266, 188] width 0 height 11
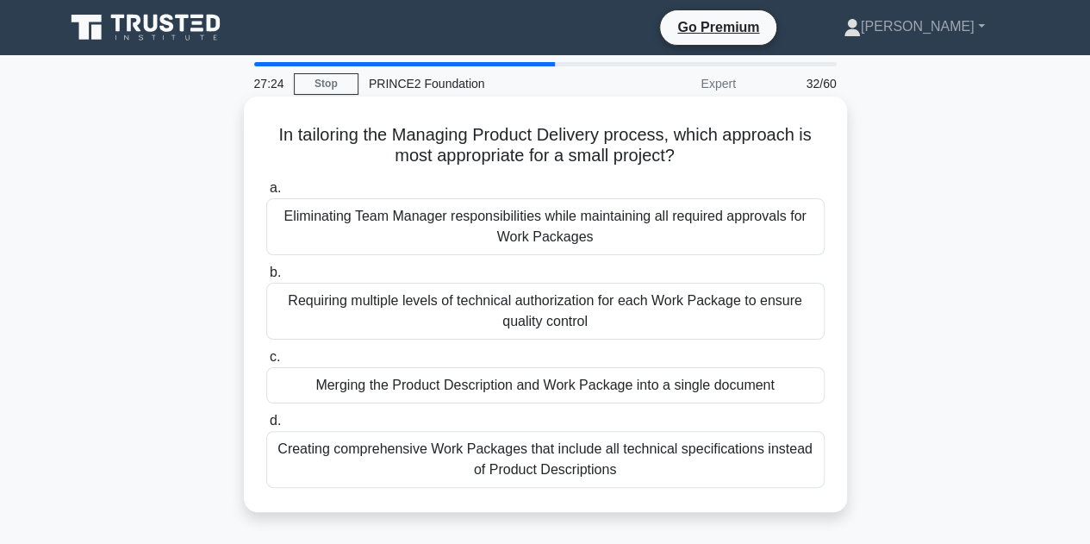
drag, startPoint x: 640, startPoint y: 466, endPoint x: 672, endPoint y: 488, distance: 39.2
click at [672, 488] on div "a. Eliminating Team Manager responsibilities while maintaining all required app…" at bounding box center [545, 332] width 579 height 317
drag, startPoint x: 669, startPoint y: 476, endPoint x: 251, endPoint y: 133, distance: 540.8
click at [251, 133] on div "In tailoring the Managing Product Delivery process, which approach is most appr…" at bounding box center [546, 304] width 590 height 402
click at [453, 452] on div "Creating comprehensive Work Packages that include all technical specifications …" at bounding box center [545, 459] width 559 height 57
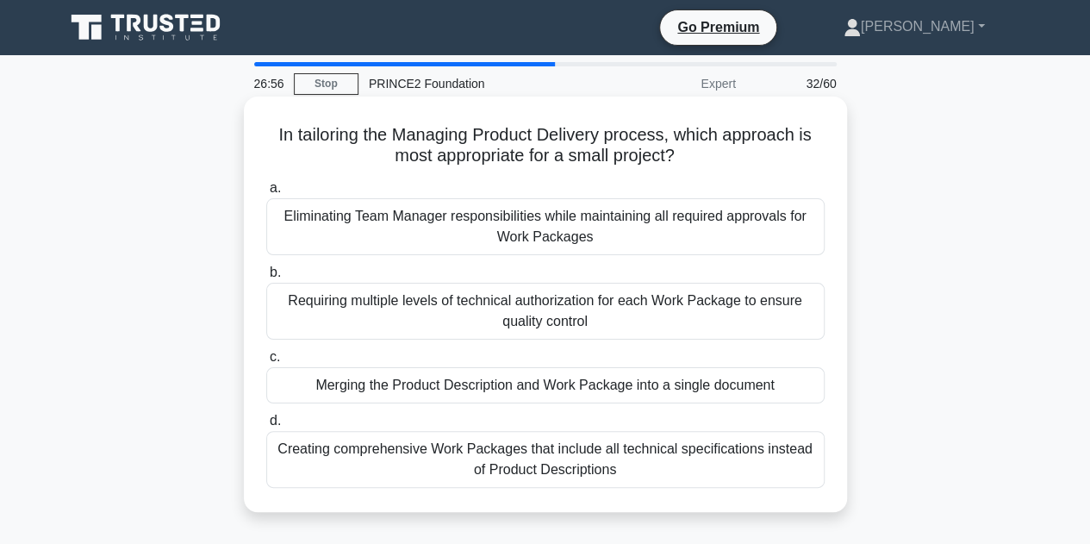
click at [266, 427] on input "d. Creating comprehensive Work Packages that include all technical specificatio…" at bounding box center [266, 420] width 0 height 11
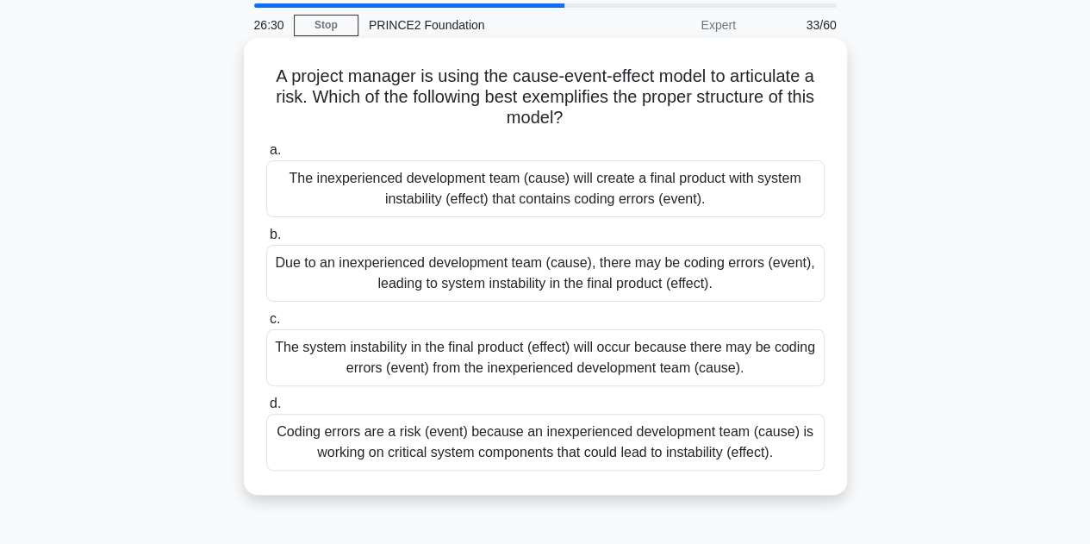
scroll to position [86, 0]
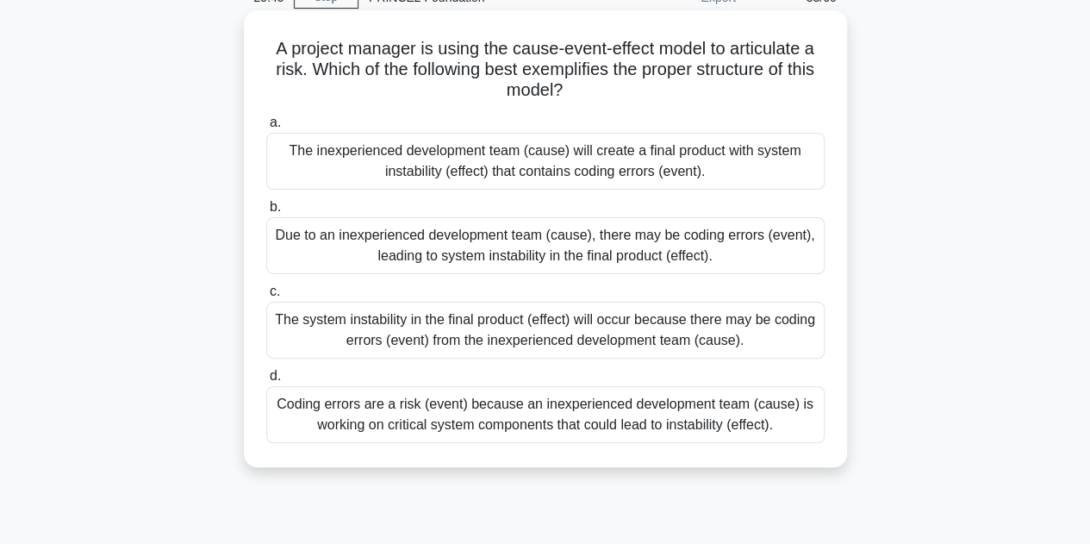
drag, startPoint x: 786, startPoint y: 433, endPoint x: 249, endPoint y: 47, distance: 661.4
click at [249, 47] on div "A project manager is using the cause-event-effect model to articulate a risk. W…" at bounding box center [545, 238] width 603 height 457
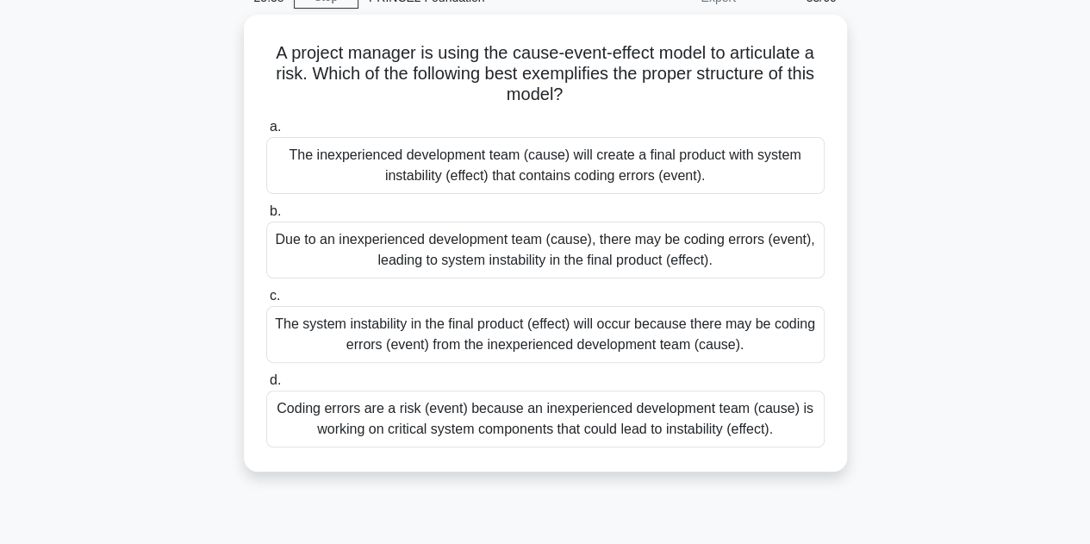
click at [914, 287] on div "A project manager is using the cause-event-effect model to articulate a risk. W…" at bounding box center [545, 254] width 983 height 478
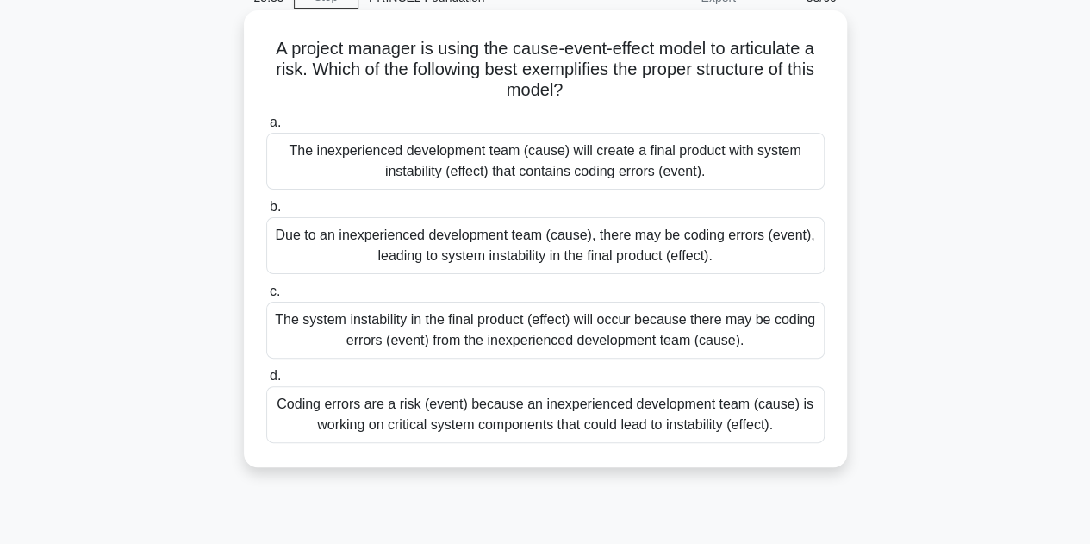
click at [738, 252] on div "Due to an inexperienced development team (cause), there may be coding errors (e…" at bounding box center [545, 245] width 559 height 57
click at [266, 213] on input "b. Due to an inexperienced development team (cause), there may be coding errors…" at bounding box center [266, 207] width 0 height 11
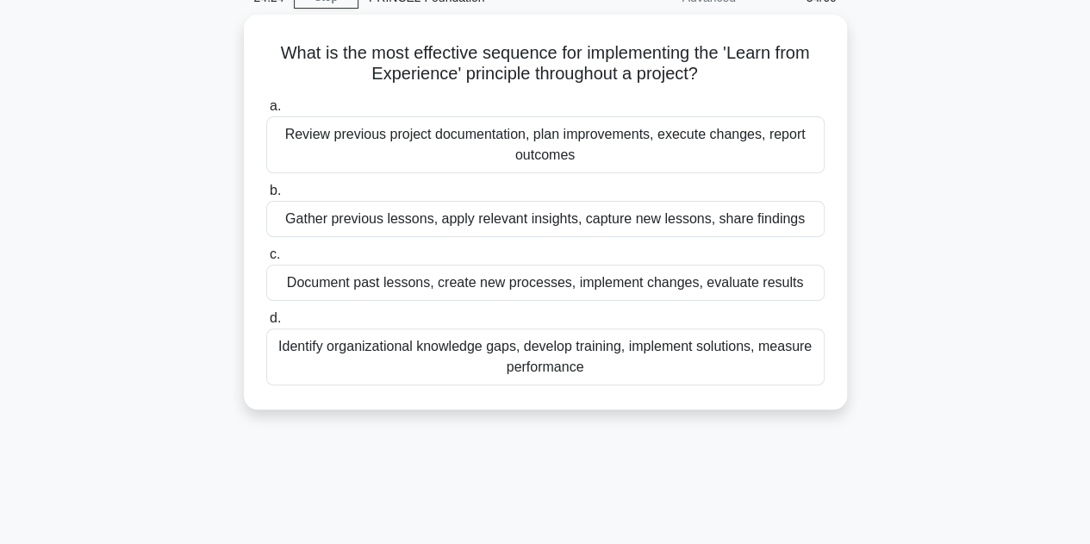
drag, startPoint x: 700, startPoint y: 373, endPoint x: 238, endPoint y: 50, distance: 563.8
click at [238, 50] on div "What is the most effective sequence for implementing the 'Learn from Experience…" at bounding box center [545, 222] width 983 height 415
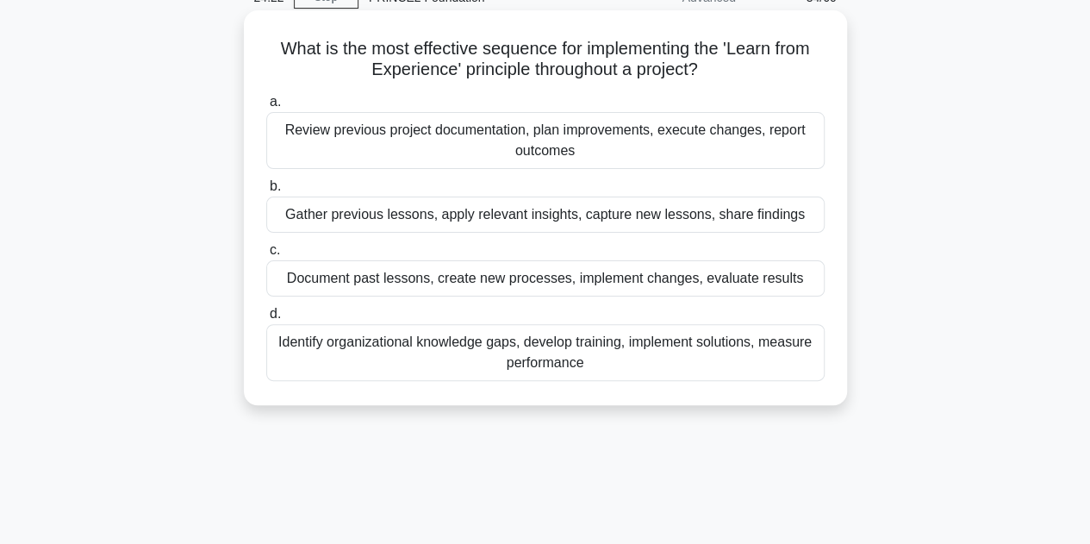
click at [428, 213] on div "Gather previous lessons, apply relevant insights, capture new lessons, share fi…" at bounding box center [545, 215] width 559 height 36
click at [266, 192] on input "b. Gather previous lessons, apply relevant insights, capture new lessons, share…" at bounding box center [266, 186] width 0 height 11
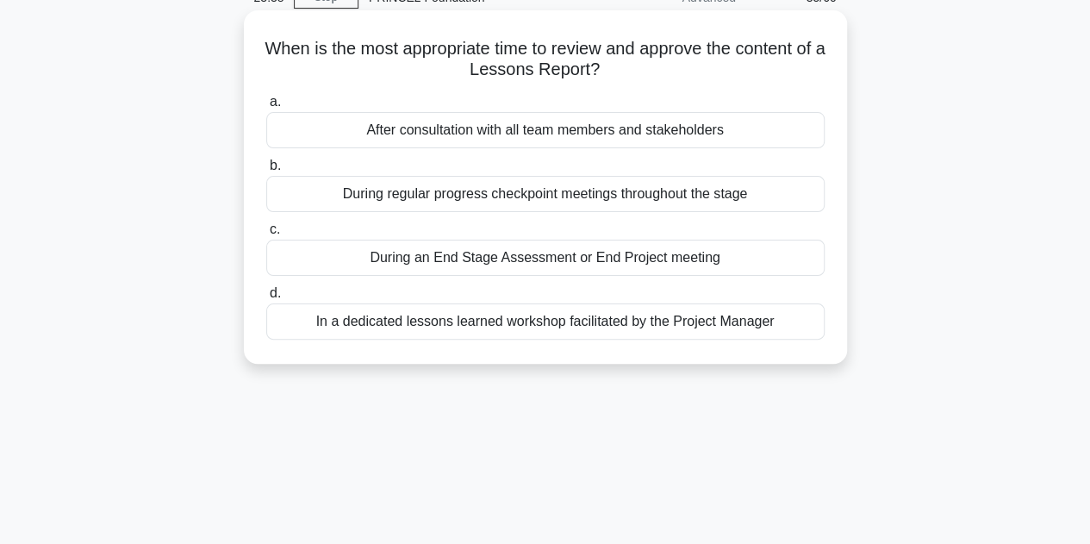
drag, startPoint x: 825, startPoint y: 337, endPoint x: 246, endPoint y: 31, distance: 655.1
click at [246, 31] on div "When is the most appropriate time to review and approve the content of a Lesson…" at bounding box center [545, 186] width 603 height 353
click at [647, 133] on div "After consultation with all team members and stakeholders" at bounding box center [545, 130] width 559 height 36
click at [266, 108] on input "a. After consultation with all team members and stakeholders" at bounding box center [266, 102] width 0 height 11
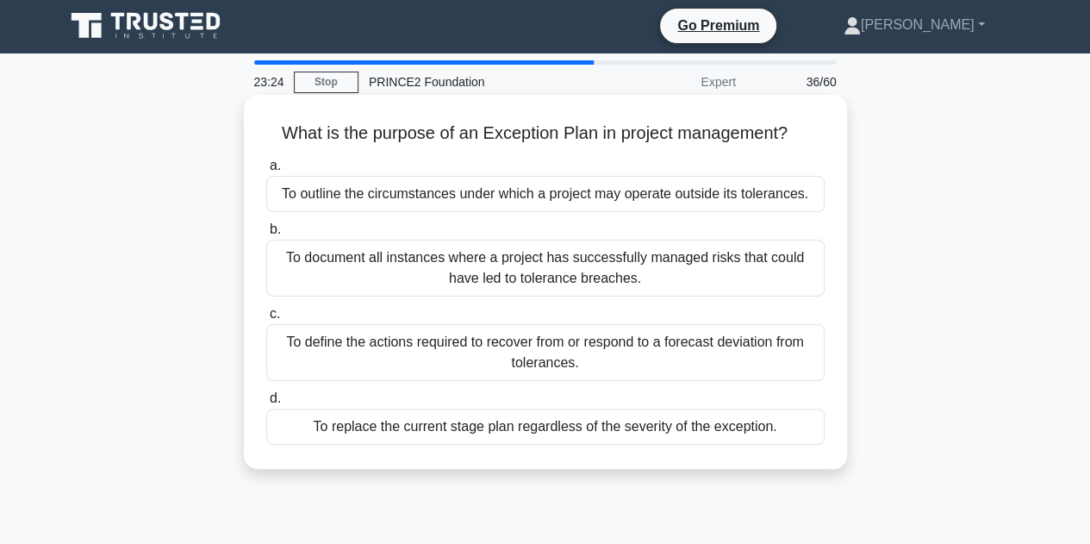
scroll to position [0, 0]
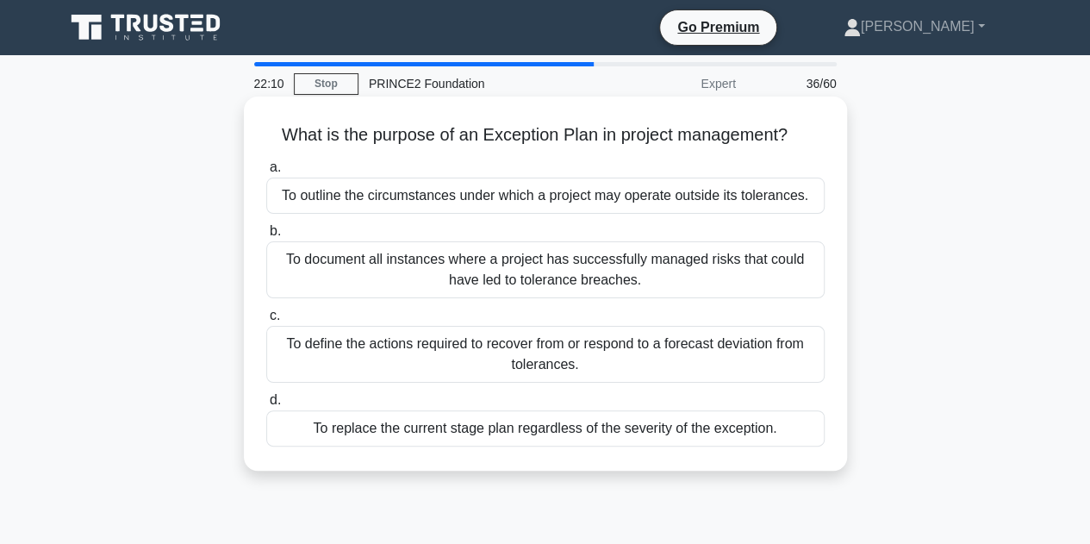
drag, startPoint x: 783, startPoint y: 435, endPoint x: 272, endPoint y: 134, distance: 592.8
click at [272, 134] on div "What is the purpose of an Exception Plan in project management? .spinner_0XTQ{t…" at bounding box center [546, 283] width 590 height 360
click at [599, 432] on div "To replace the current stage plan regardless of the severity of the exception." at bounding box center [545, 428] width 559 height 36
click at [266, 406] on input "d. To replace the current stage plan regardless of the severity of the exceptio…" at bounding box center [266, 400] width 0 height 11
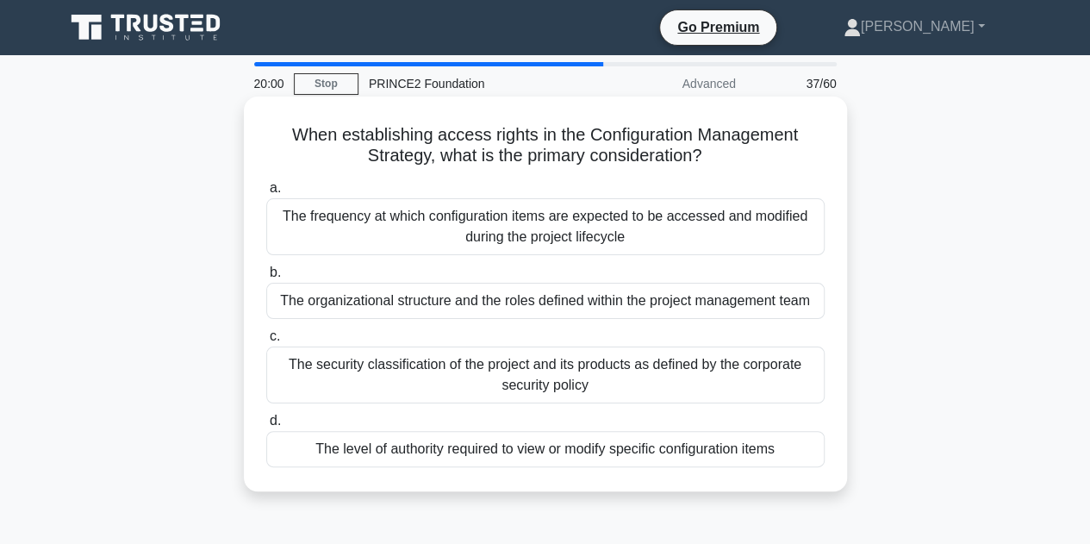
drag, startPoint x: 804, startPoint y: 461, endPoint x: 274, endPoint y: 132, distance: 624.0
click at [274, 132] on div "When establishing access rights in the Configuration Management Strategy, what …" at bounding box center [546, 293] width 590 height 381
click at [519, 444] on div "The level of authority required to view or modify specific configuration items" at bounding box center [545, 449] width 559 height 36
click at [266, 427] on input "d. The level of authority required to view or modify specific configuration ite…" at bounding box center [266, 420] width 0 height 11
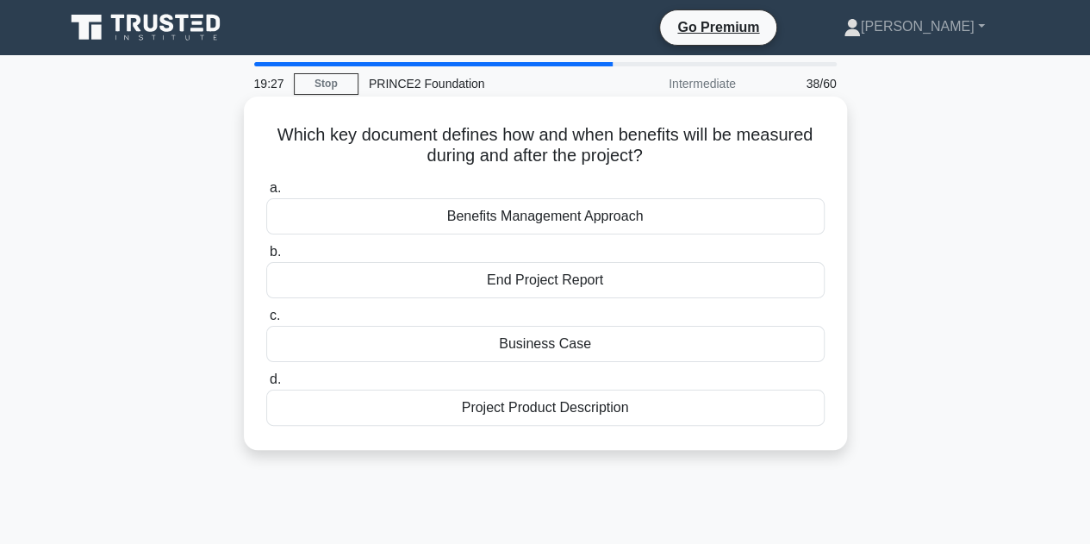
drag, startPoint x: 525, startPoint y: 350, endPoint x: 256, endPoint y: 136, distance: 343.5
click at [256, 136] on div "Which key document defines how and when benefits will be measured during and af…" at bounding box center [546, 273] width 590 height 340
click at [522, 218] on div "Benefits Management Approach" at bounding box center [545, 216] width 559 height 36
click at [266, 194] on input "a. Benefits Management Approach" at bounding box center [266, 188] width 0 height 11
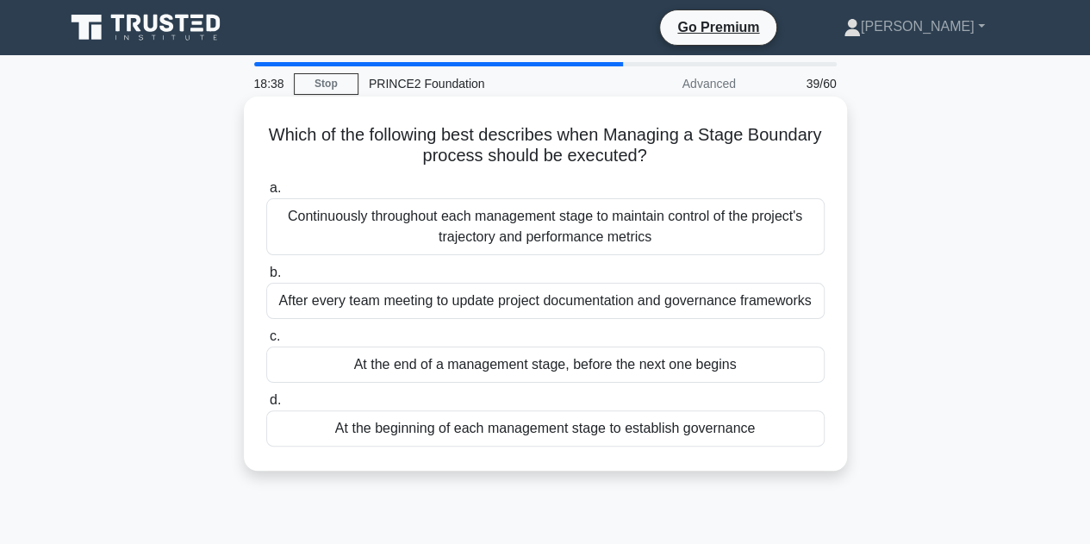
drag, startPoint x: 707, startPoint y: 407, endPoint x: 270, endPoint y: 141, distance: 511.3
click at [270, 141] on div "Which of the following best describes when Managing a Stage Boundary process sh…" at bounding box center [546, 283] width 590 height 360
click at [477, 365] on div "At the end of a management stage, before the next one begins" at bounding box center [545, 365] width 559 height 36
click at [266, 342] on input "c. At the end of a management stage, before the next one begins" at bounding box center [266, 336] width 0 height 11
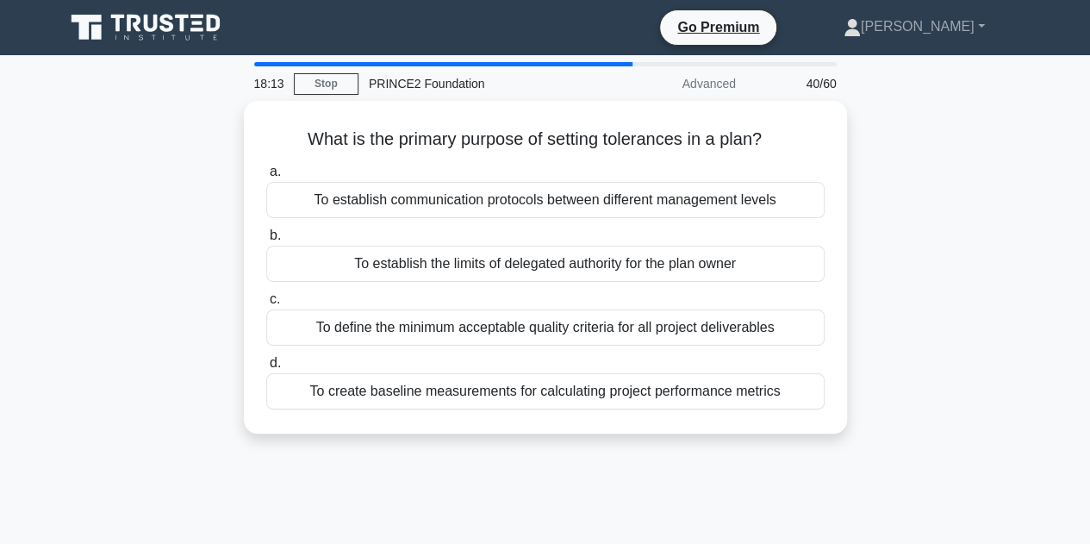
drag, startPoint x: 794, startPoint y: 394, endPoint x: 240, endPoint y: 144, distance: 607.2
click at [240, 144] on div "What is the primary purpose of setting tolerances in a plan? .spinner_0XTQ{tran…" at bounding box center [545, 277] width 983 height 353
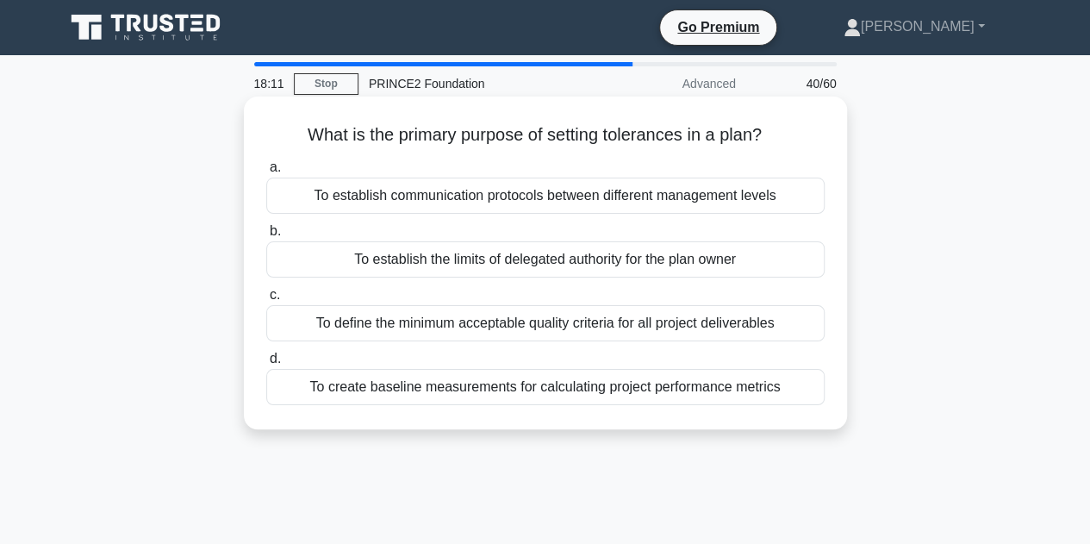
click at [459, 263] on div "To establish the limits of delegated authority for the plan owner" at bounding box center [545, 259] width 559 height 36
click at [266, 237] on input "b. To establish the limits of delegated authority for the plan owner" at bounding box center [266, 231] width 0 height 11
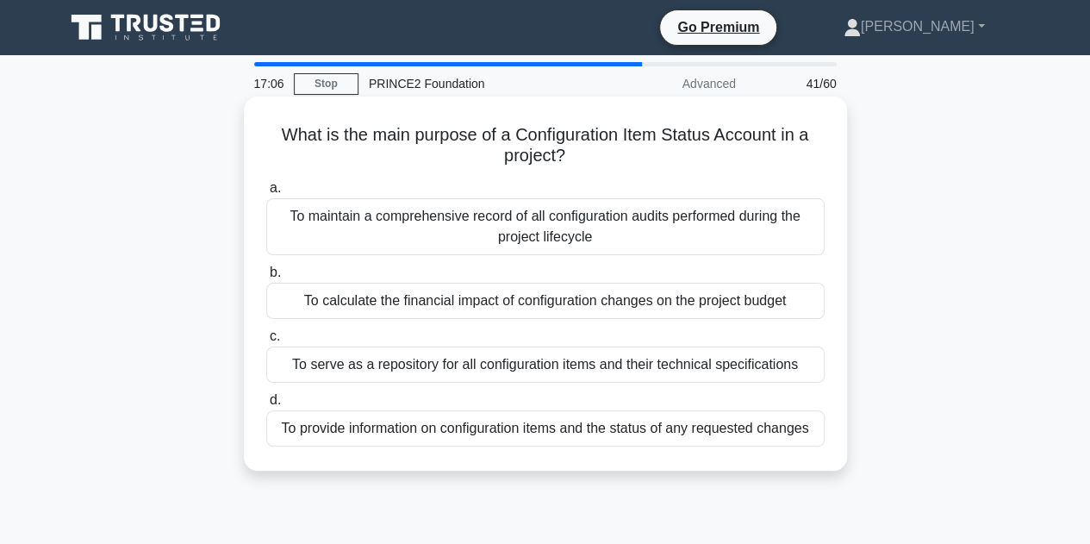
drag, startPoint x: 821, startPoint y: 434, endPoint x: 253, endPoint y: 130, distance: 644.0
click at [253, 130] on div "What is the main purpose of a Configuration Item Status Account in a project? .…" at bounding box center [546, 283] width 590 height 360
click at [510, 432] on div "To provide information on configuration items and the status of any requested c…" at bounding box center [545, 428] width 559 height 36
click at [266, 406] on input "d. To provide information on configuration items and the status of any requeste…" at bounding box center [266, 400] width 0 height 11
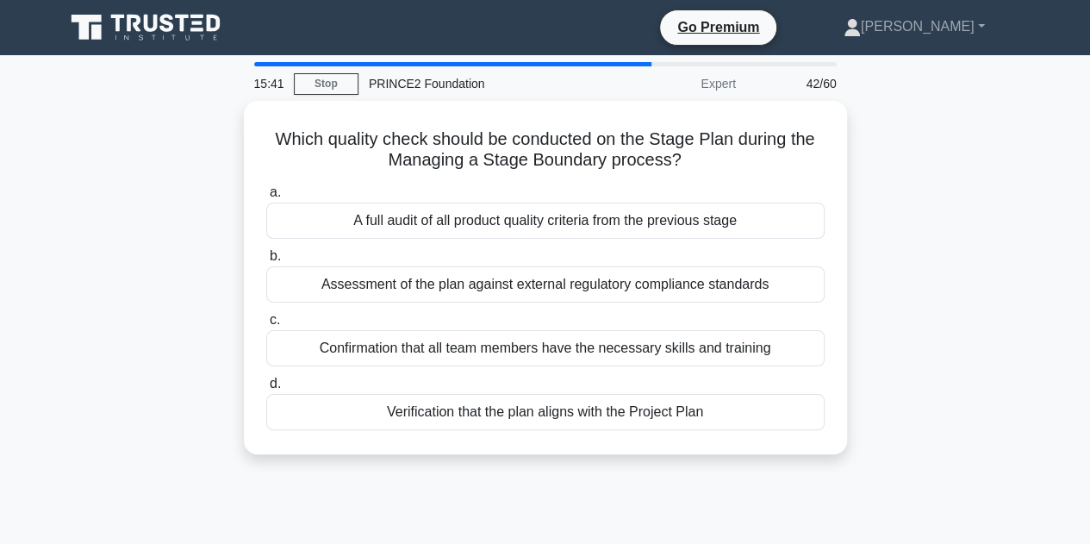
drag, startPoint x: 769, startPoint y: 399, endPoint x: 239, endPoint y: 134, distance: 592.9
click at [239, 134] on div "Which quality check should be conducted on the Stage Plan during the Managing a…" at bounding box center [545, 288] width 983 height 374
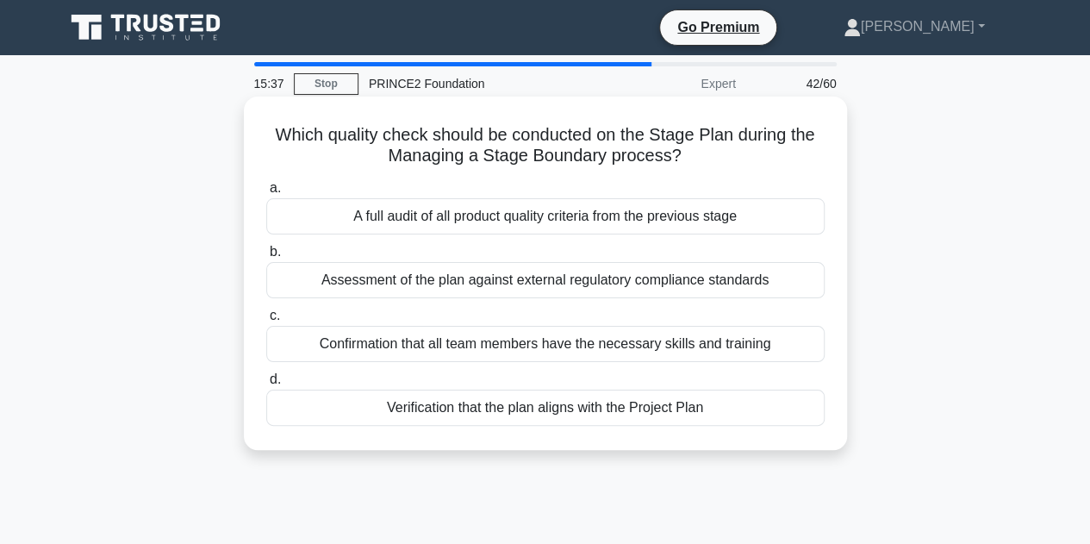
click at [498, 213] on div "A full audit of all product quality criteria from the previous stage" at bounding box center [545, 216] width 559 height 36
click at [266, 194] on input "a. A full audit of all product quality criteria from the previous stage" at bounding box center [266, 188] width 0 height 11
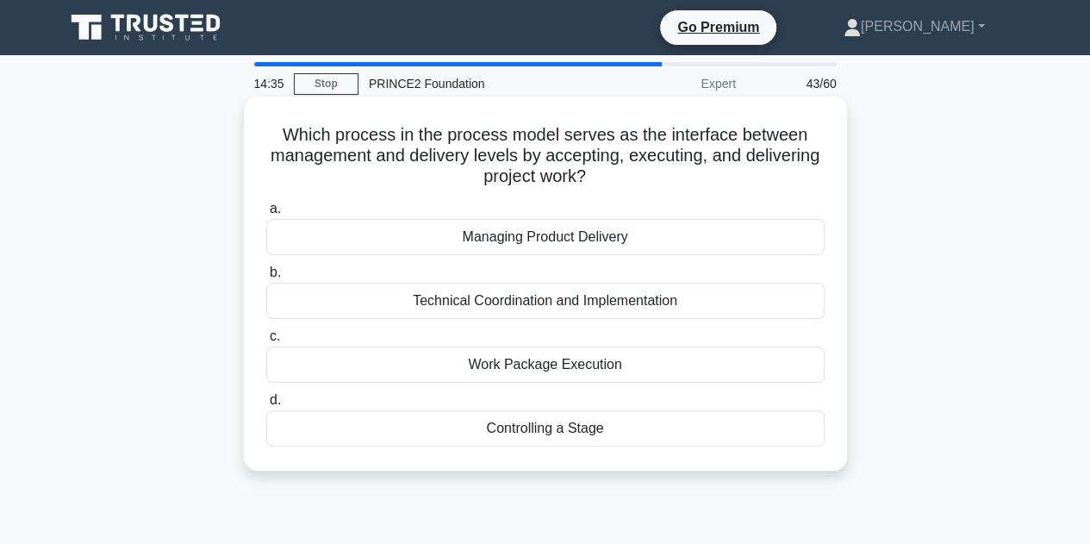
drag, startPoint x: 590, startPoint y: 366, endPoint x: 249, endPoint y: 120, distance: 420.3
click at [249, 120] on div "Which process in the process model serves as the interface between management a…" at bounding box center [545, 284] width 603 height 374
click at [497, 427] on div "Controlling a Stage" at bounding box center [545, 428] width 559 height 36
click at [266, 406] on input "d. Controlling a Stage" at bounding box center [266, 400] width 0 height 11
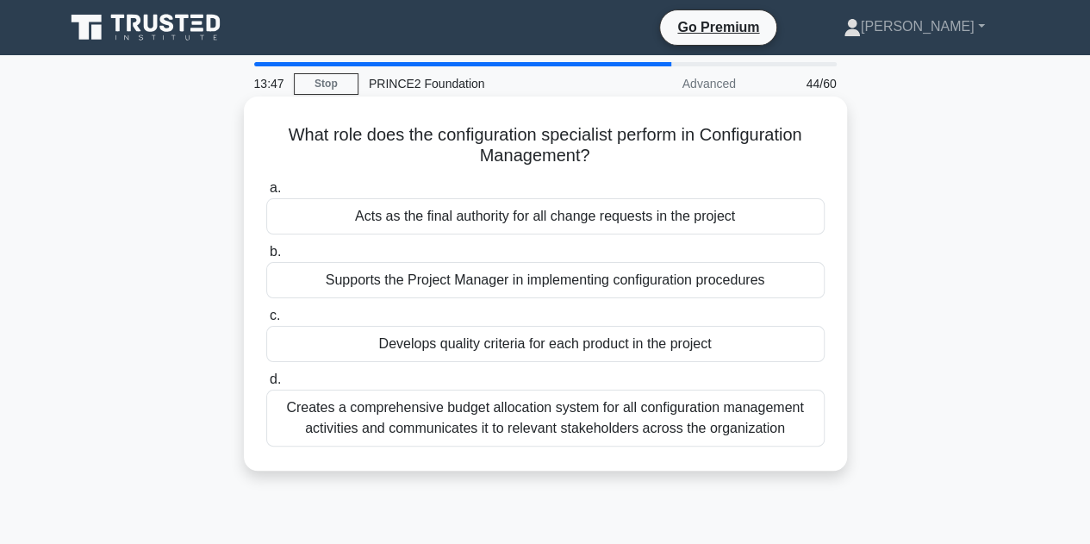
drag, startPoint x: 819, startPoint y: 433, endPoint x: 265, endPoint y: 134, distance: 629.0
click at [265, 134] on div "What role does the configuration specialist perform in Configuration Management…" at bounding box center [546, 283] width 590 height 360
click at [429, 281] on div "Supports the Project Manager in implementing configuration procedures" at bounding box center [545, 280] width 559 height 36
click at [266, 258] on input "b. Supports the Project Manager in implementing configuration procedures" at bounding box center [266, 252] width 0 height 11
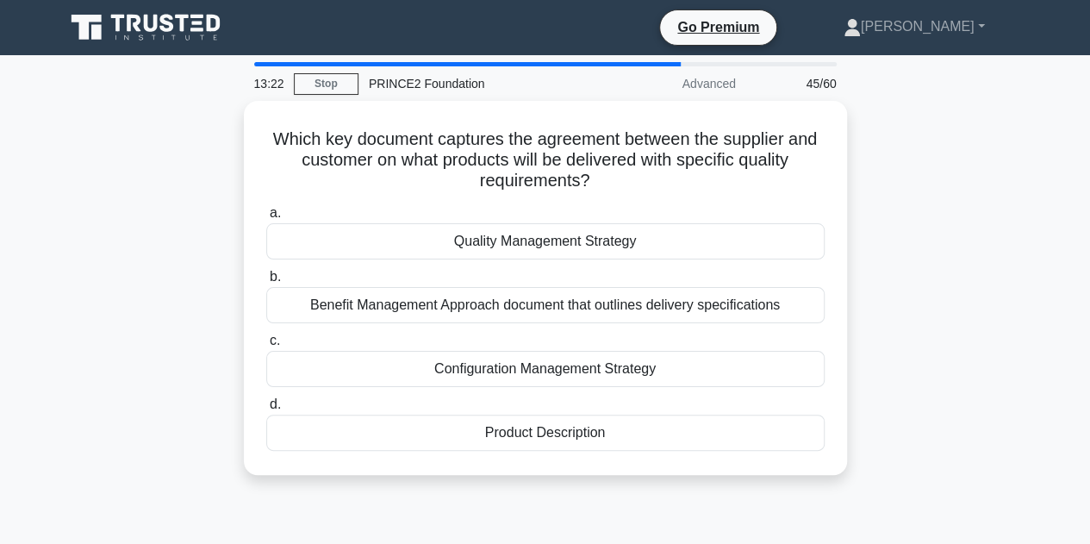
drag, startPoint x: 809, startPoint y: 457, endPoint x: 183, endPoint y: 140, distance: 701.2
click at [183, 140] on div "Which key document captures the agreement between the supplier and customer on …" at bounding box center [545, 298] width 983 height 395
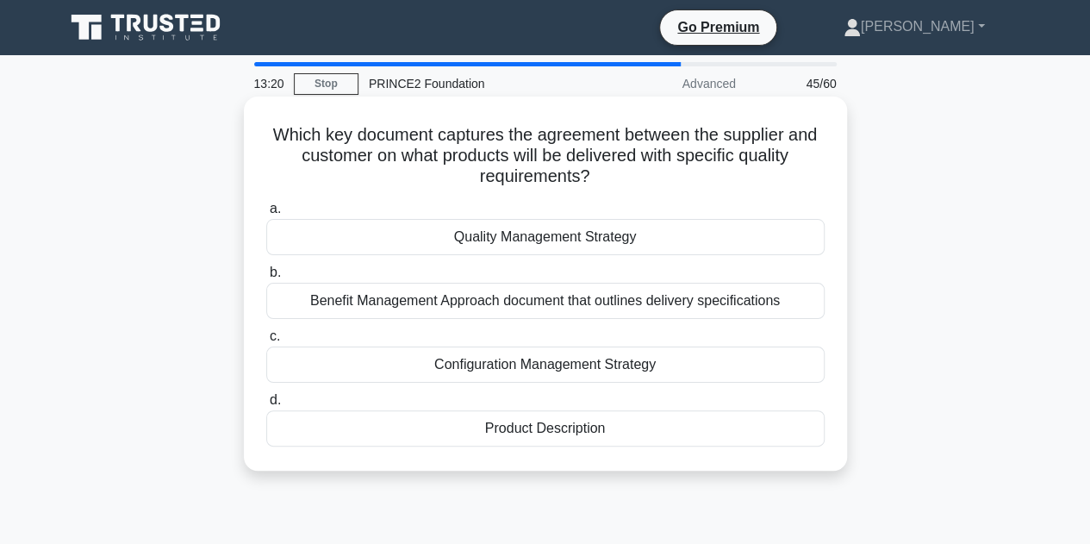
click at [514, 429] on div "Product Description" at bounding box center [545, 428] width 559 height 36
click at [266, 406] on input "d. Product Description" at bounding box center [266, 400] width 0 height 11
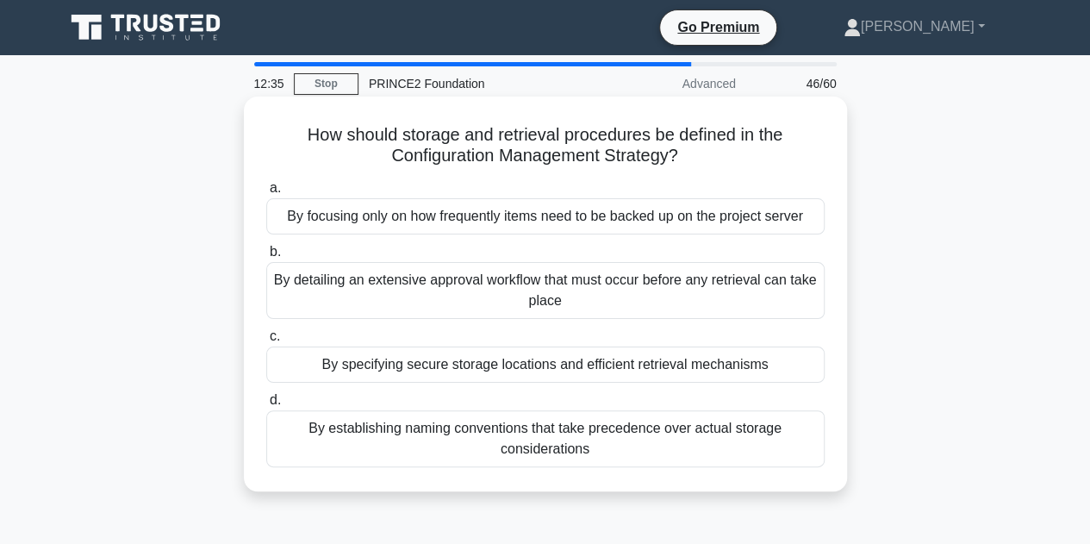
drag, startPoint x: 790, startPoint y: 459, endPoint x: 272, endPoint y: 143, distance: 606.2
click at [272, 143] on div "How should storage and retrieval procedures be defined in the Configuration Man…" at bounding box center [546, 293] width 590 height 381
click at [503, 282] on div "By detailing an extensive approval workflow that must occur before any retrieva…" at bounding box center [545, 290] width 559 height 57
click at [266, 258] on input "b. By detailing an extensive approval workflow that must occur before any retri…" at bounding box center [266, 252] width 0 height 11
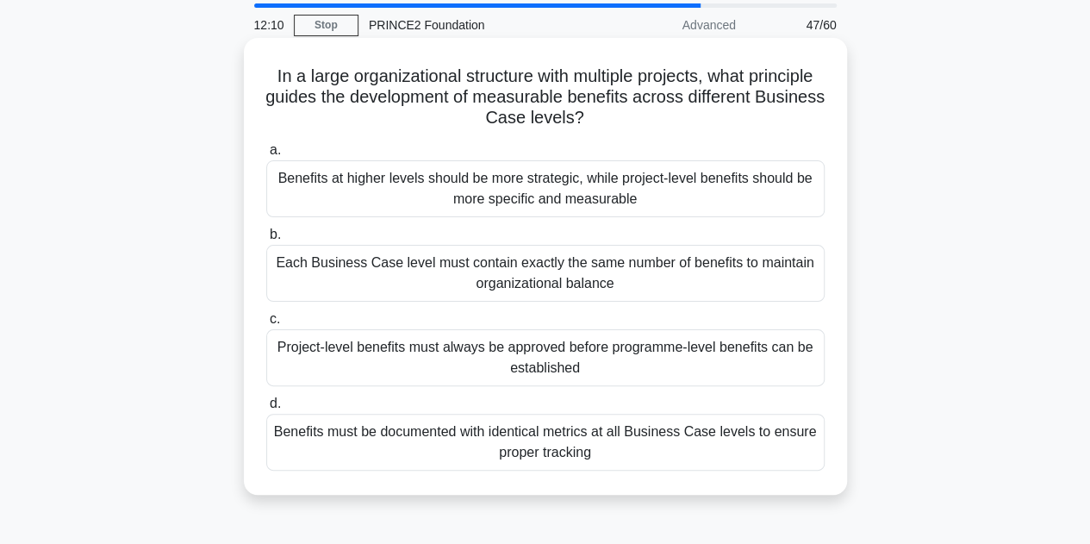
scroll to position [86, 0]
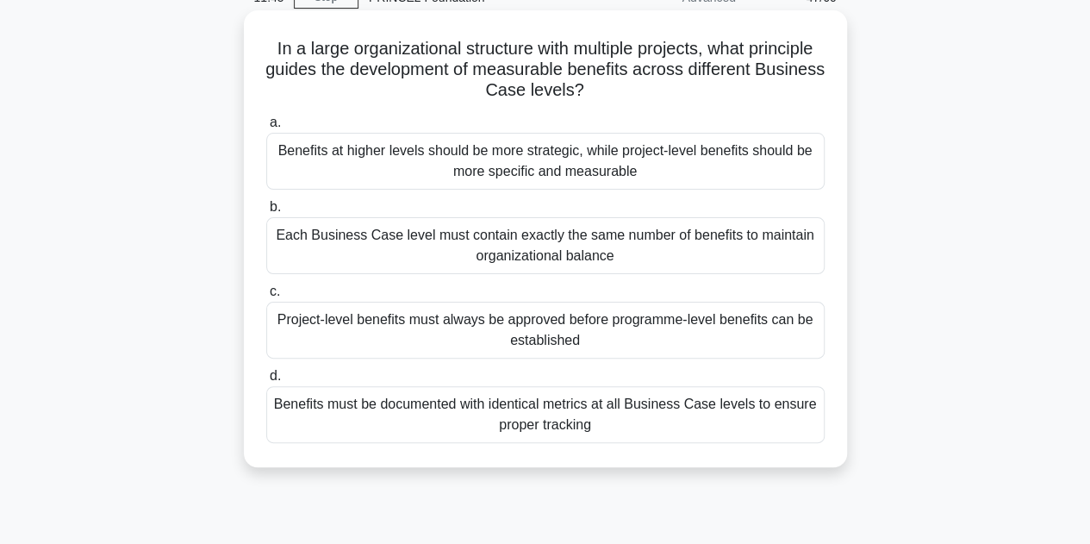
drag, startPoint x: 765, startPoint y: 438, endPoint x: 250, endPoint y: 41, distance: 650.8
click at [251, 41] on div "In a large organizational structure with multiple projects, what principle guid…" at bounding box center [546, 238] width 590 height 443
click at [478, 156] on div "Benefits at higher levels should be more strategic, while project-level benefit…" at bounding box center [545, 161] width 559 height 57
click at [266, 128] on input "a. Benefits at higher levels should be more strategic, while project-level bene…" at bounding box center [266, 122] width 0 height 11
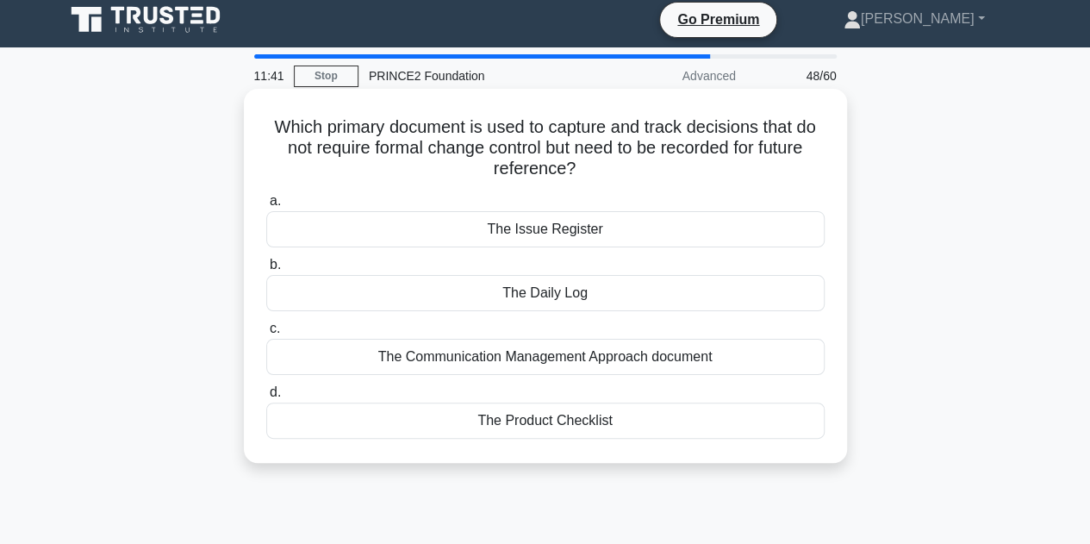
scroll to position [0, 0]
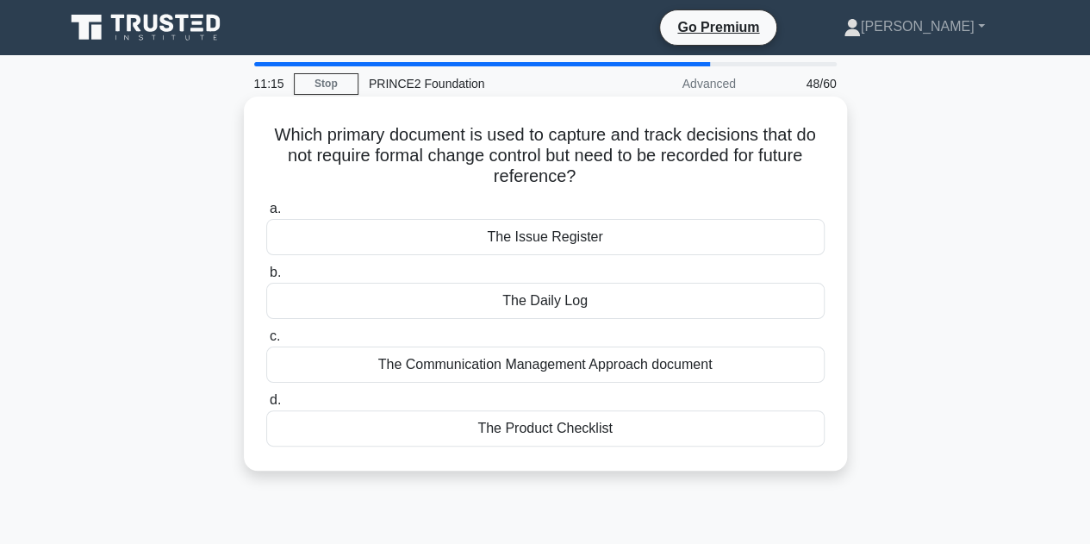
drag, startPoint x: 834, startPoint y: 439, endPoint x: 247, endPoint y: 132, distance: 662.3
click at [247, 132] on div "Which primary document is used to capture and track decisions that do not requi…" at bounding box center [545, 284] width 603 height 374
click at [543, 300] on div "The Daily Log" at bounding box center [545, 301] width 559 height 36
click at [266, 278] on input "b. The Daily Log" at bounding box center [266, 272] width 0 height 11
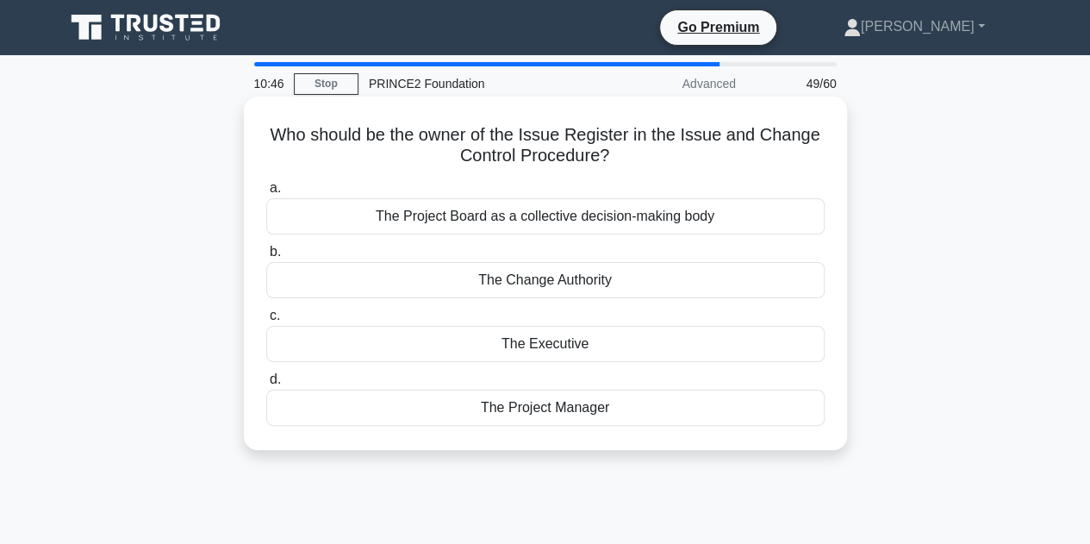
drag, startPoint x: 823, startPoint y: 425, endPoint x: 243, endPoint y: 130, distance: 650.7
click at [244, 130] on div "Who should be the owner of the Issue Register in the Issue and Change Control P…" at bounding box center [545, 273] width 603 height 353
click at [555, 411] on div "The Project Manager" at bounding box center [545, 408] width 559 height 36
click at [266, 385] on input "d. The Project Manager" at bounding box center [266, 379] width 0 height 11
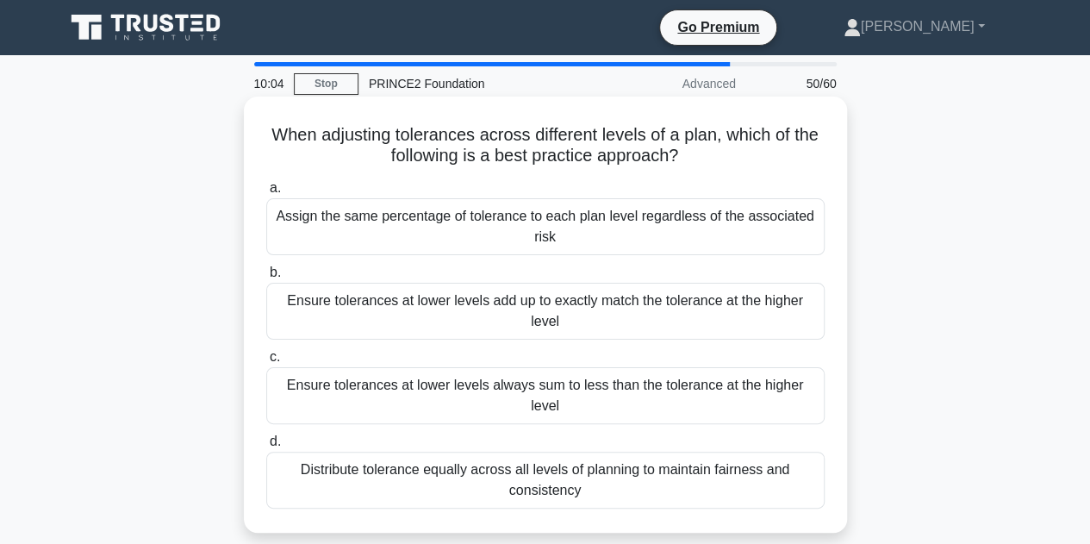
drag, startPoint x: 688, startPoint y: 465, endPoint x: 251, endPoint y: 128, distance: 551.3
click at [251, 128] on div "When adjusting tolerances across different levels of a plan, which of the follo…" at bounding box center [546, 314] width 590 height 422
click at [410, 382] on div "Ensure tolerances at lower levels always sum to less than the tolerance at the …" at bounding box center [545, 395] width 559 height 57
click at [266, 363] on input "c. Ensure tolerances at lower levels always sum to less than the tolerance at t…" at bounding box center [266, 357] width 0 height 11
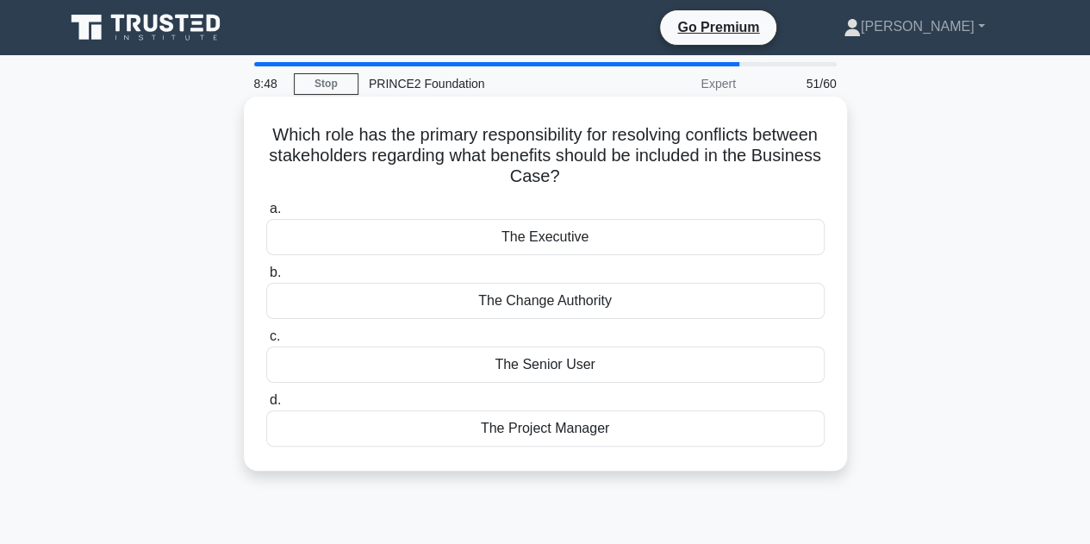
drag, startPoint x: 784, startPoint y: 442, endPoint x: 284, endPoint y: 122, distance: 594.6
click at [284, 122] on div "Which role has the primary responsibility for resolving conflicts between stake…" at bounding box center [546, 283] width 590 height 360
click at [569, 366] on div "The Senior User" at bounding box center [545, 365] width 559 height 36
click at [266, 342] on input "c. The Senior User" at bounding box center [266, 336] width 0 height 11
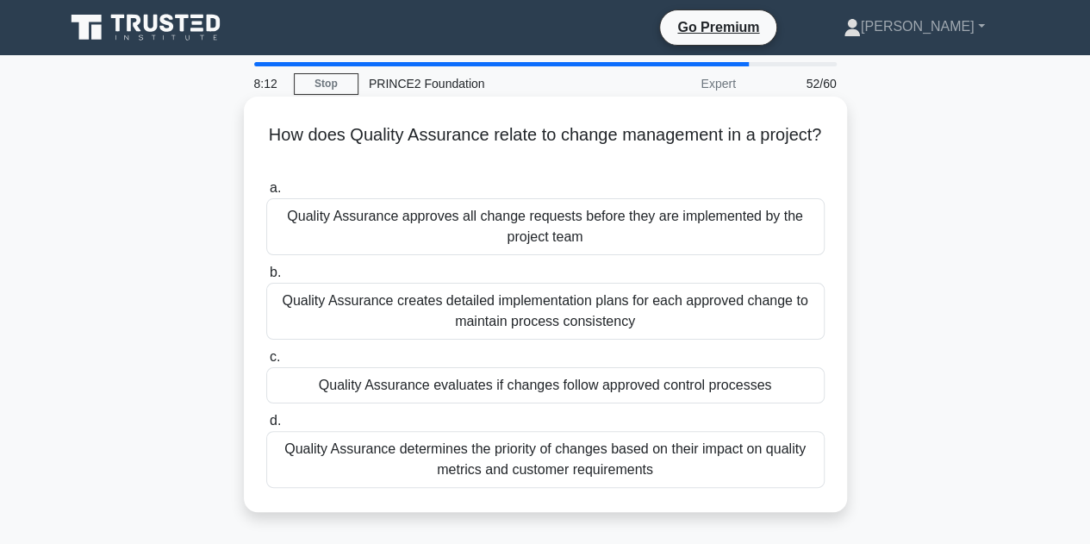
scroll to position [86, 0]
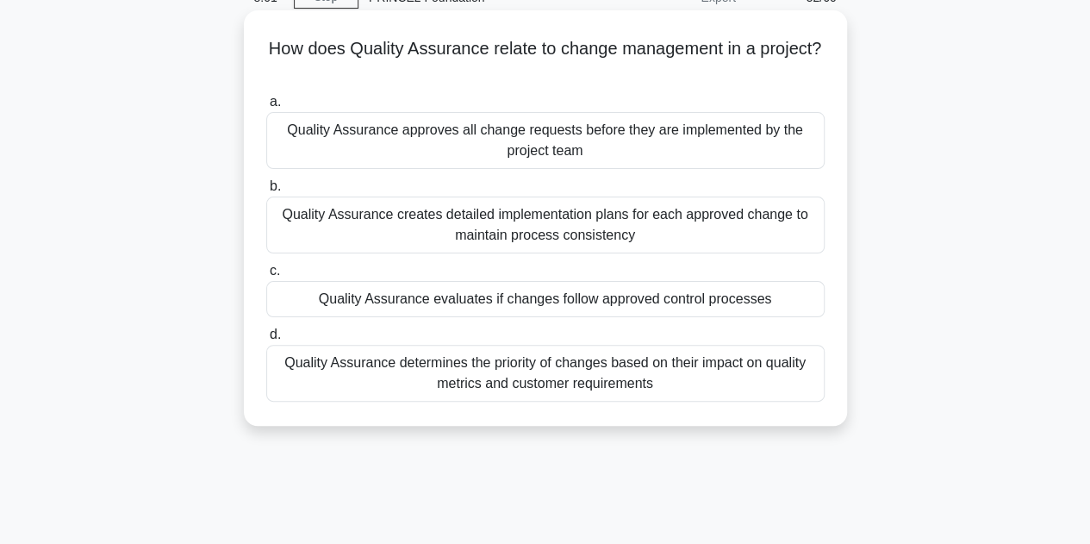
drag, startPoint x: 827, startPoint y: 391, endPoint x: 272, endPoint y: 37, distance: 659.2
click at [272, 37] on div "How does Quality Assurance relate to change management in a project? .spinner_0…" at bounding box center [546, 218] width 590 height 402
click at [442, 296] on div "Quality Assurance evaluates if changes follow approved control processes" at bounding box center [545, 299] width 559 height 36
click at [266, 277] on input "c. Quality Assurance evaluates if changes follow approved control processes" at bounding box center [266, 270] width 0 height 11
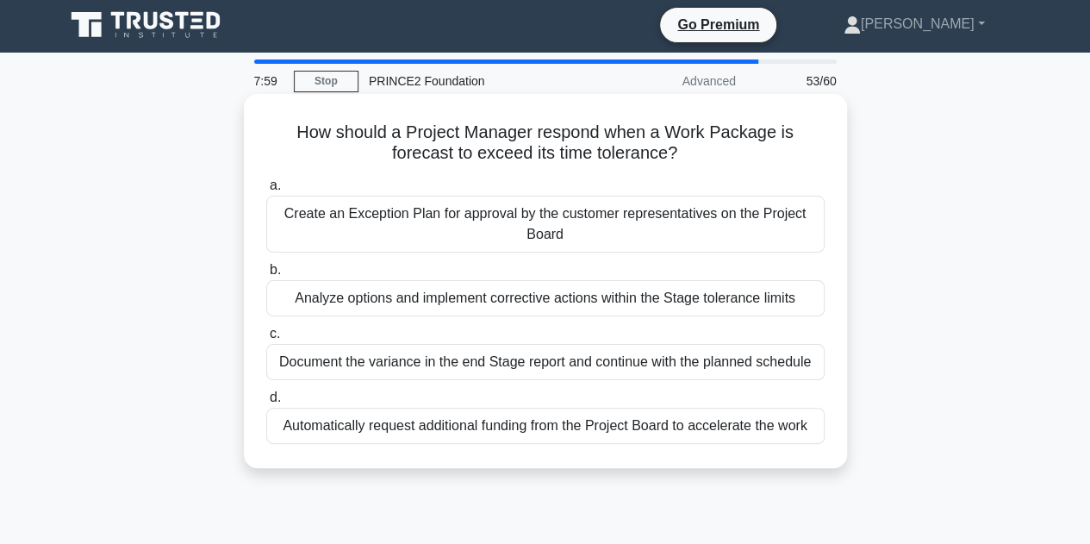
scroll to position [0, 0]
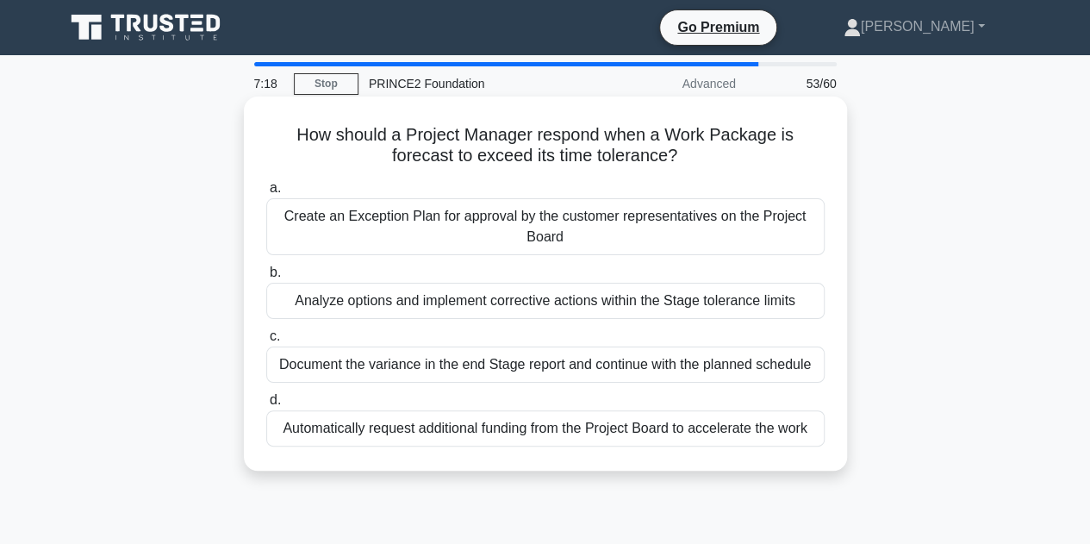
drag, startPoint x: 822, startPoint y: 428, endPoint x: 264, endPoint y: 130, distance: 633.2
click at [264, 130] on div "How should a Project Manager respond when a Work Package is forecast to exceed …" at bounding box center [546, 283] width 590 height 360
click at [469, 301] on div "Analyze options and implement corrective actions within the Stage tolerance lim…" at bounding box center [545, 301] width 559 height 36
click at [266, 278] on input "b. Analyze options and implement corrective actions within the Stage tolerance …" at bounding box center [266, 272] width 0 height 11
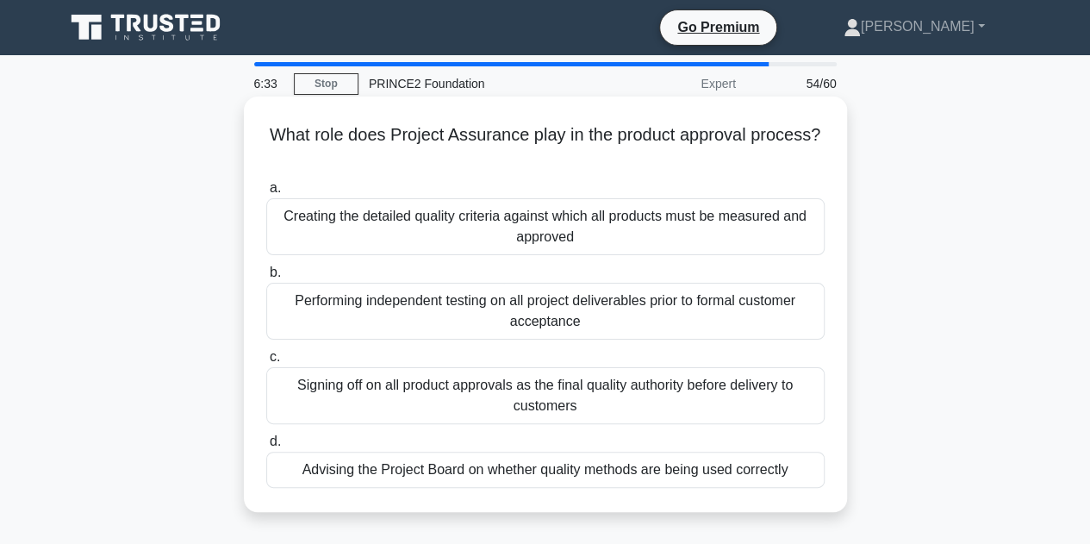
drag, startPoint x: 801, startPoint y: 478, endPoint x: 247, endPoint y: 140, distance: 648.7
click at [247, 140] on div "What role does Project Assurance play in the product approval process? .spinner…" at bounding box center [545, 304] width 603 height 415
click at [441, 470] on div "Advising the Project Board on whether quality methods are being used correctly" at bounding box center [545, 470] width 559 height 36
click at [266, 447] on input "d. Advising the Project Board on whether quality methods are being used correct…" at bounding box center [266, 441] width 0 height 11
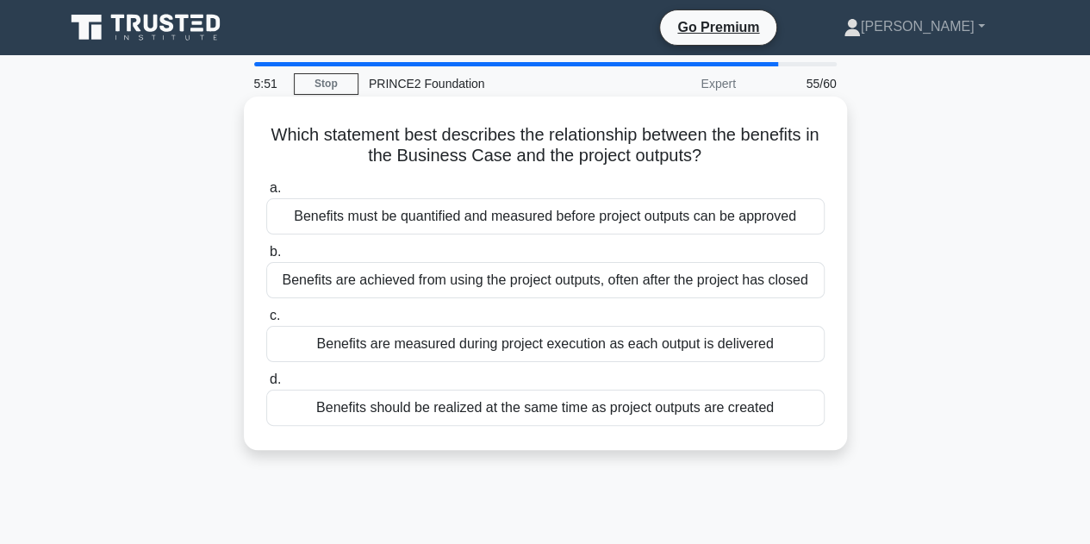
drag, startPoint x: 810, startPoint y: 411, endPoint x: 250, endPoint y: 115, distance: 633.9
click at [251, 115] on div "Which statement best describes the relationship between the benefits in the Bus…" at bounding box center [546, 273] width 590 height 340
click at [399, 283] on div "Benefits are achieved from using the project outputs, often after the project h…" at bounding box center [545, 280] width 559 height 36
click at [266, 258] on input "b. Benefits are achieved from using the project outputs, often after the projec…" at bounding box center [266, 252] width 0 height 11
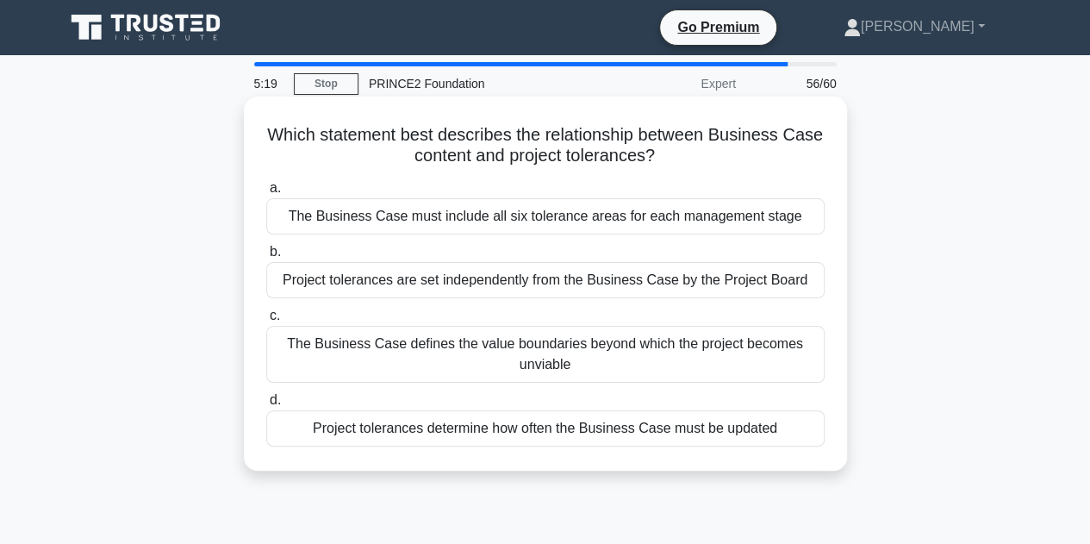
drag, startPoint x: 806, startPoint y: 434, endPoint x: 259, endPoint y: 116, distance: 632.6
click at [259, 116] on div "Which statement best describes the relationship between Business Case content a…" at bounding box center [546, 283] width 590 height 360
click at [446, 278] on div "Project tolerances are set independently from the Business Case by the Project …" at bounding box center [545, 280] width 559 height 36
click at [266, 258] on input "b. Project tolerances are set independently from the Business Case by the Proje…" at bounding box center [266, 252] width 0 height 11
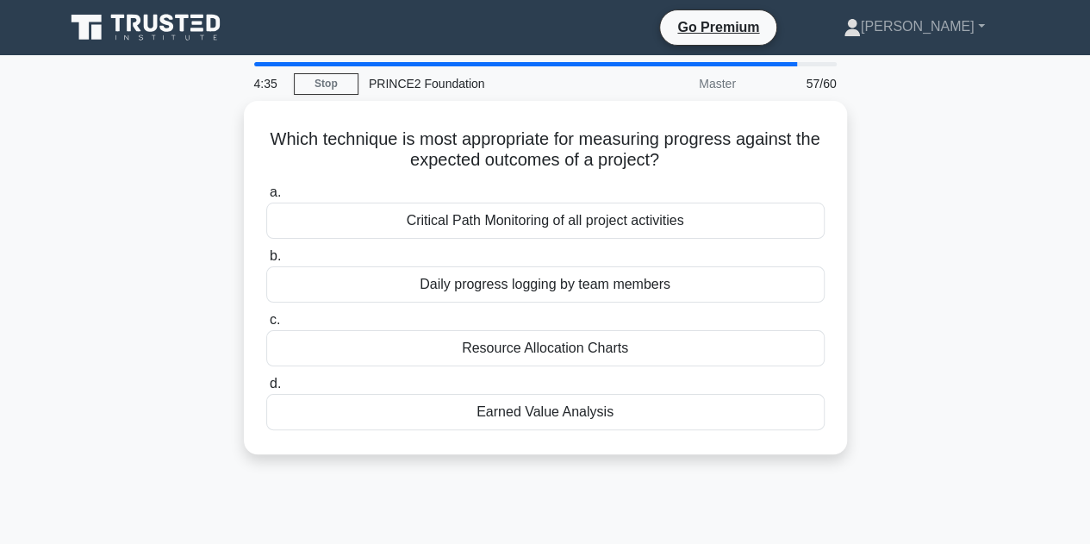
drag, startPoint x: 816, startPoint y: 425, endPoint x: 238, endPoint y: 129, distance: 649.5
click at [238, 129] on div "Which technique is most appropriate for measuring progress against the expected…" at bounding box center [545, 288] width 983 height 374
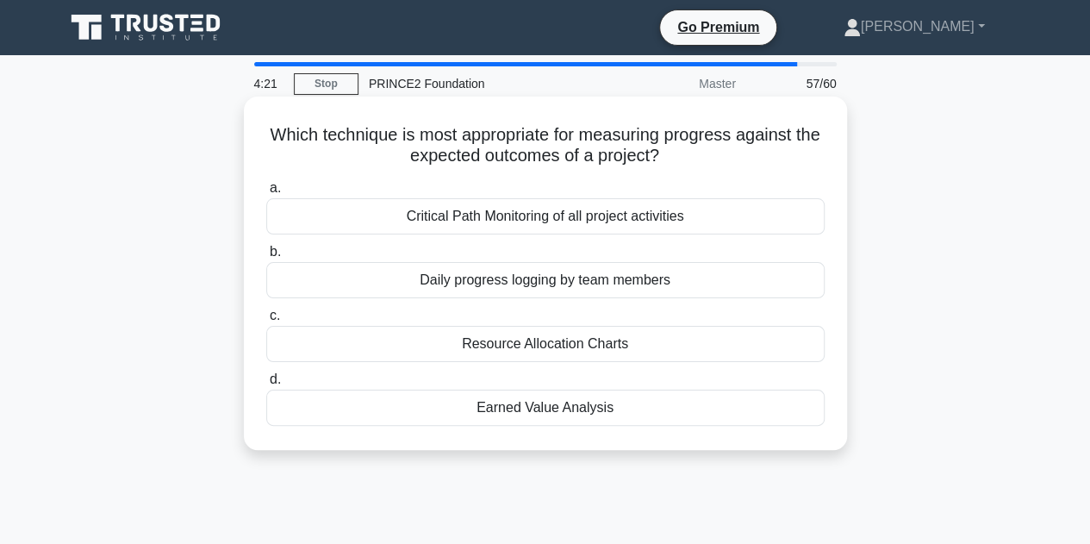
click at [538, 409] on div "Earned Value Analysis" at bounding box center [545, 408] width 559 height 36
click at [266, 385] on input "d. Earned Value Analysis" at bounding box center [266, 379] width 0 height 11
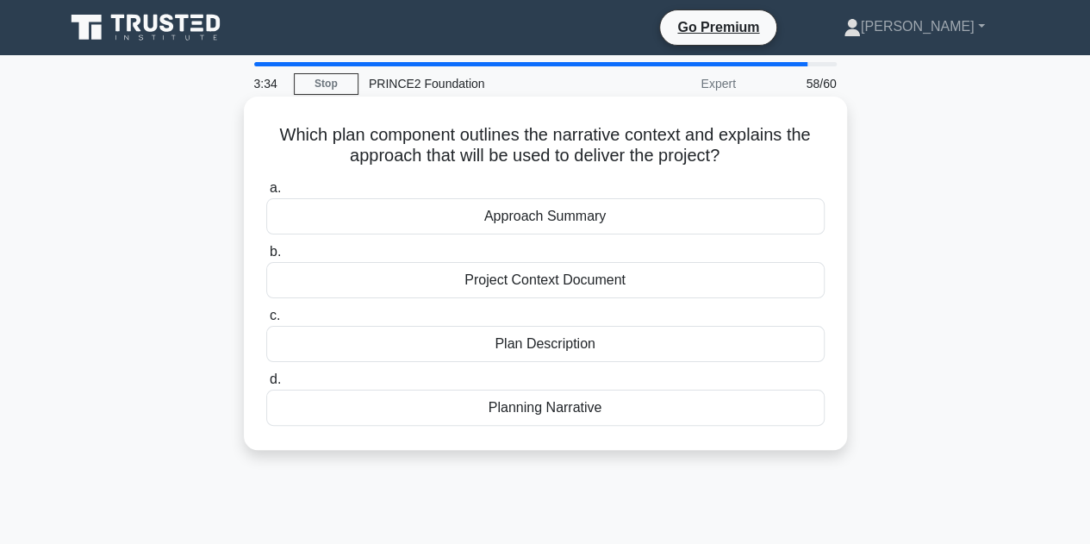
drag, startPoint x: 794, startPoint y: 430, endPoint x: 256, endPoint y: 117, distance: 622.2
click at [256, 117] on div "Which plan component outlines the narrative context and explains the approach t…" at bounding box center [546, 273] width 590 height 340
click at [621, 280] on div "Project Context Document" at bounding box center [545, 280] width 559 height 36
click at [266, 258] on input "b. Project Context Document" at bounding box center [266, 252] width 0 height 11
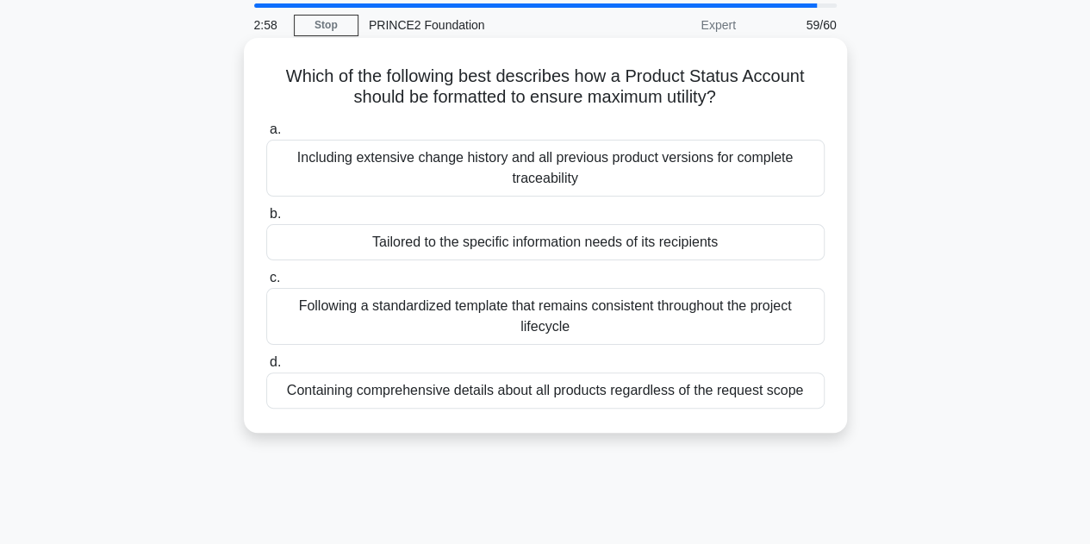
scroll to position [86, 0]
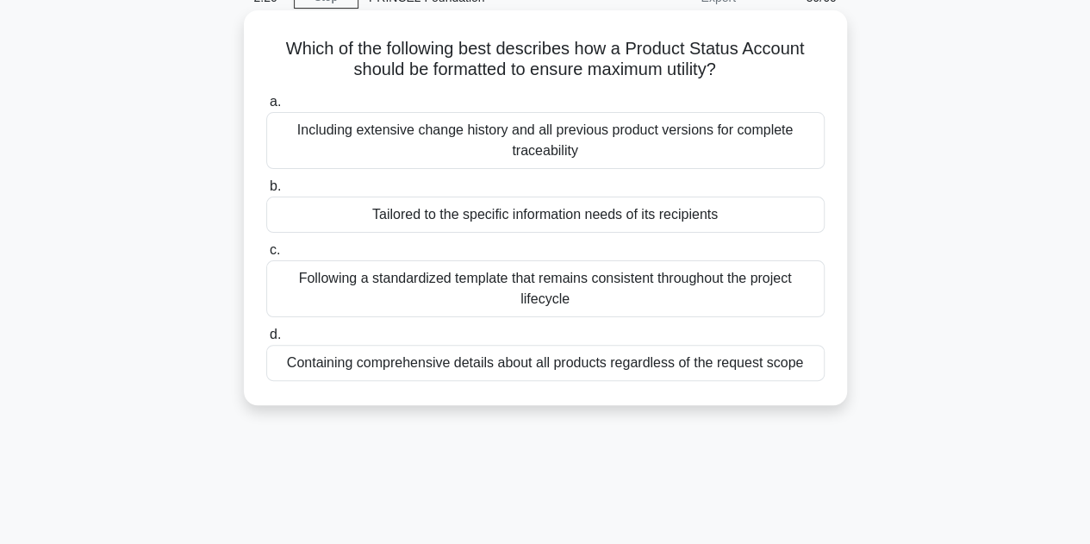
drag, startPoint x: 798, startPoint y: 365, endPoint x: 266, endPoint y: 35, distance: 625.5
click at [266, 35] on div "Which of the following best describes how a Product Status Account should be fo…" at bounding box center [546, 207] width 590 height 381
click at [426, 277] on div "Following a standardized template that remains consistent throughout the projec…" at bounding box center [545, 288] width 559 height 57
click at [266, 256] on input "c. Following a standardized template that remains consistent throughout the pro…" at bounding box center [266, 250] width 0 height 11
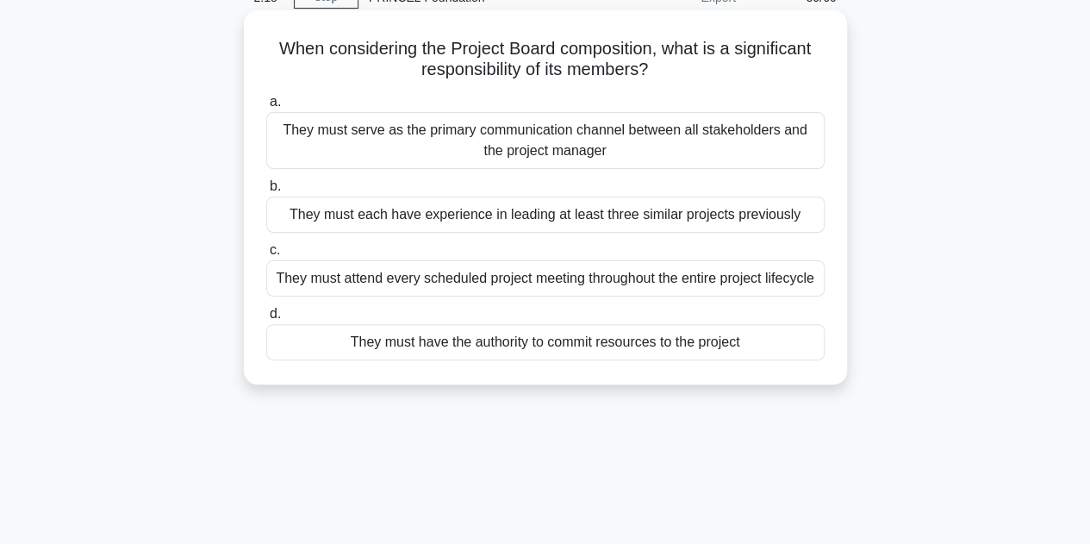
scroll to position [0, 0]
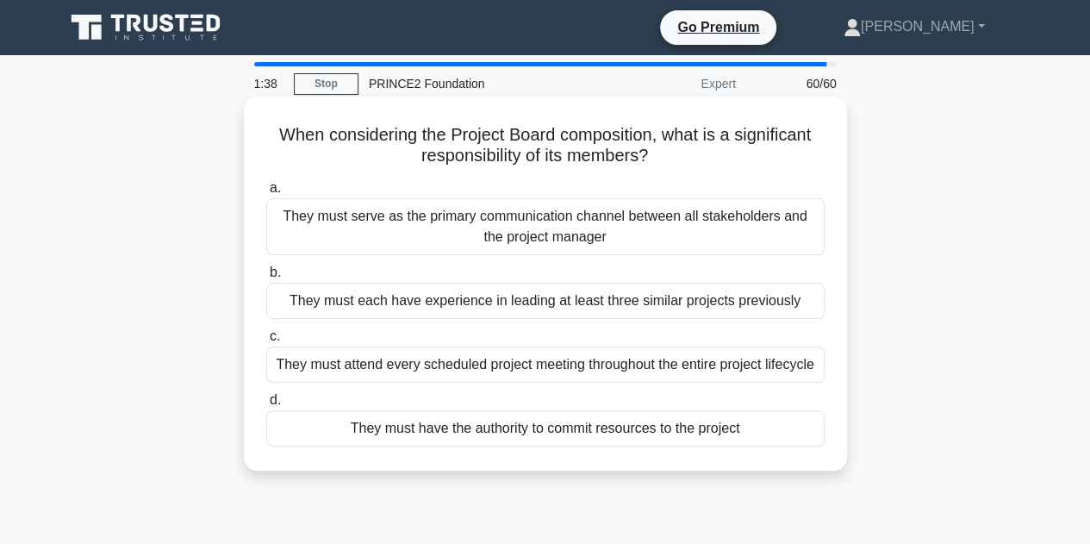
drag, startPoint x: 784, startPoint y: 433, endPoint x: 255, endPoint y: 128, distance: 610.9
click at [255, 128] on div "When considering the Project Board composition, what is a significant responsib…" at bounding box center [546, 283] width 590 height 360
click at [550, 426] on div "They must have the authority to commit resources to the project" at bounding box center [545, 428] width 559 height 36
click at [266, 406] on input "d. They must have the authority to commit resources to the project" at bounding box center [266, 400] width 0 height 11
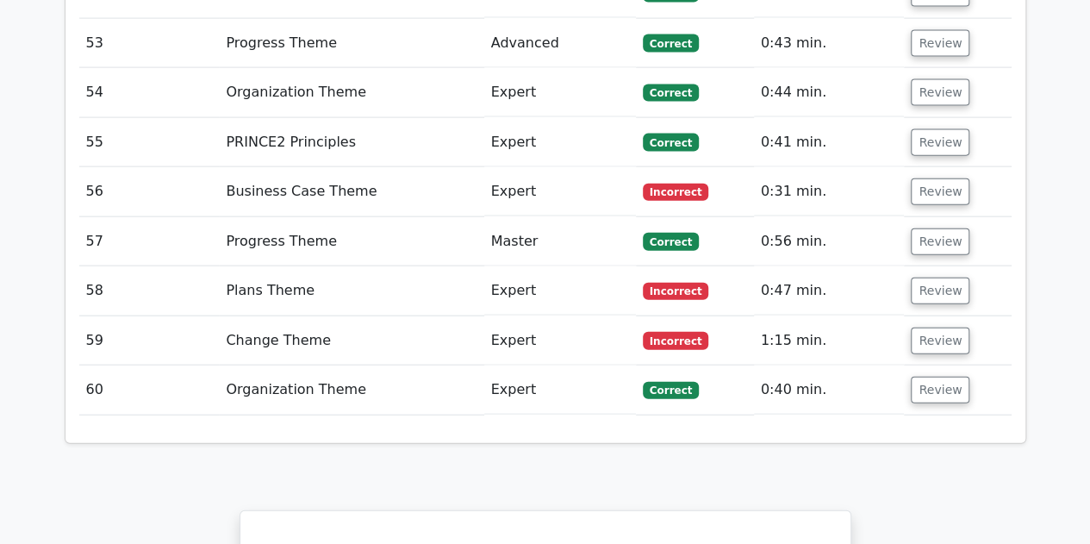
scroll to position [5133, 0]
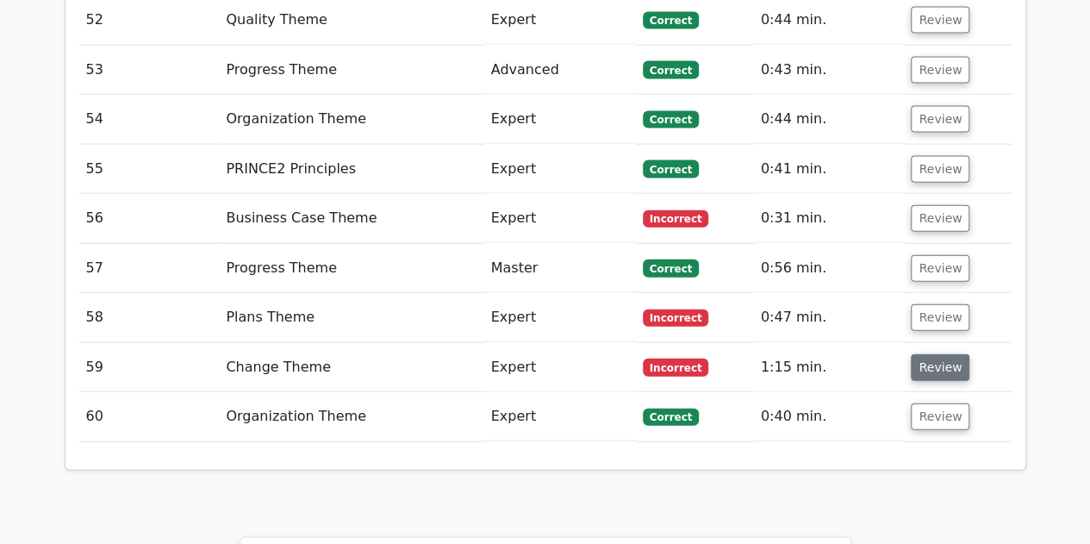
click at [943, 354] on button "Review" at bounding box center [940, 367] width 59 height 27
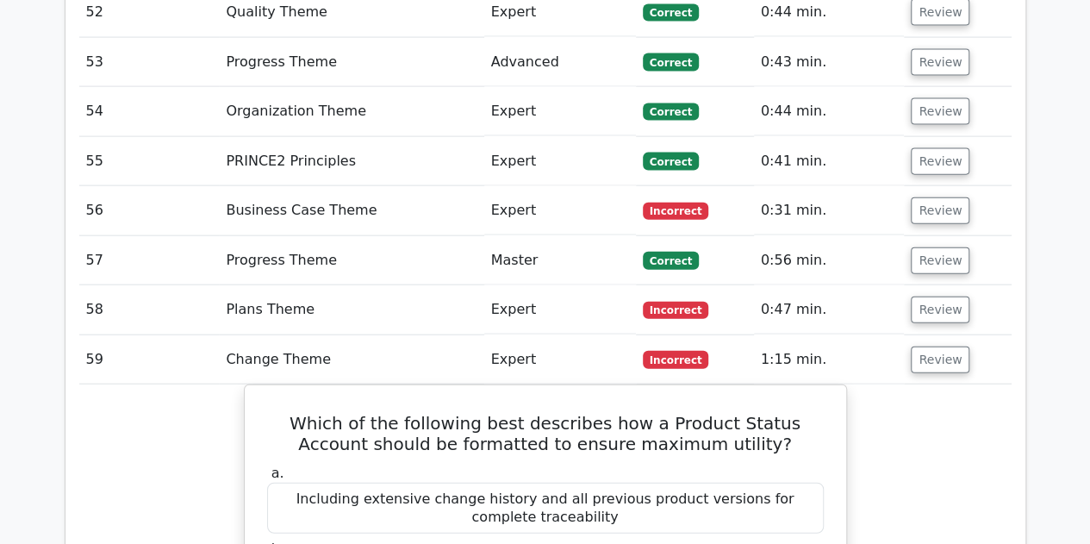
scroll to position [5047, 0]
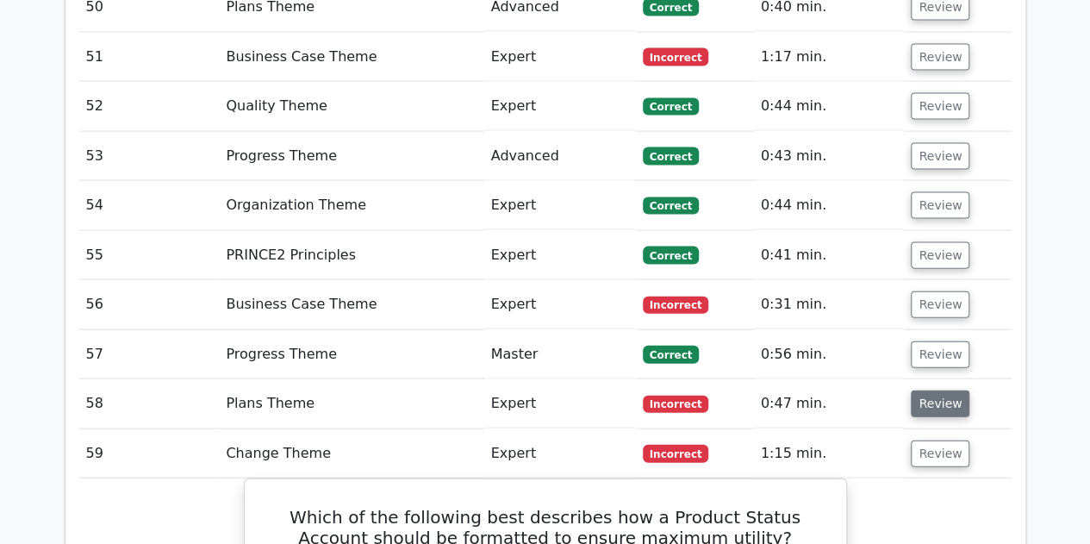
click at [946, 390] on button "Review" at bounding box center [940, 403] width 59 height 27
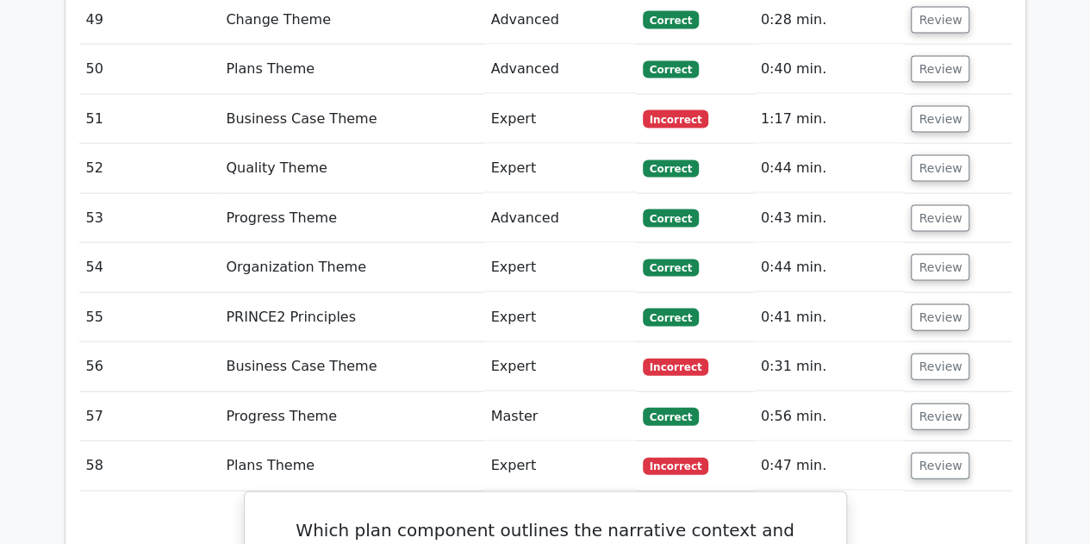
scroll to position [4960, 0]
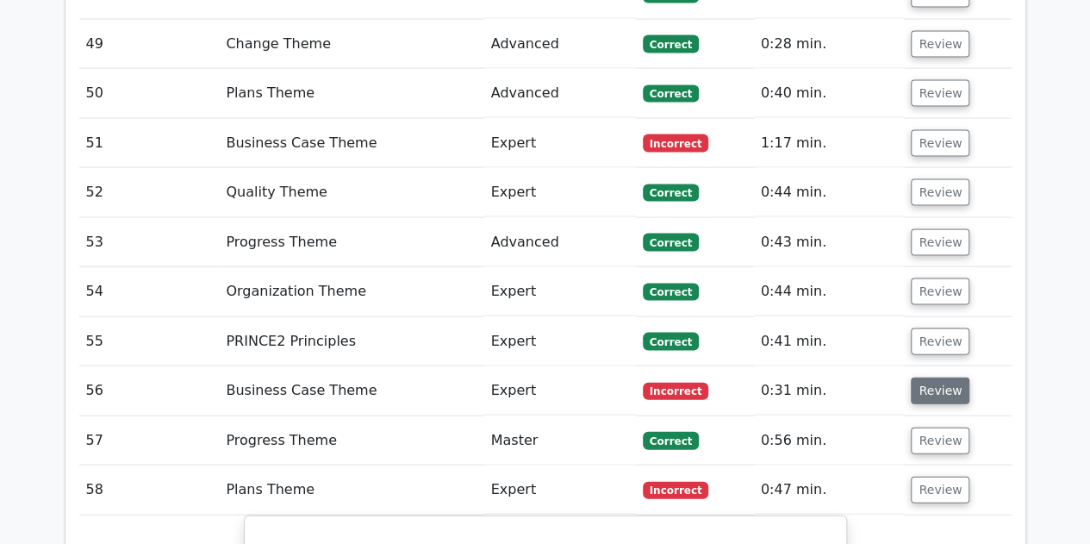
click at [935, 378] on button "Review" at bounding box center [940, 391] width 59 height 27
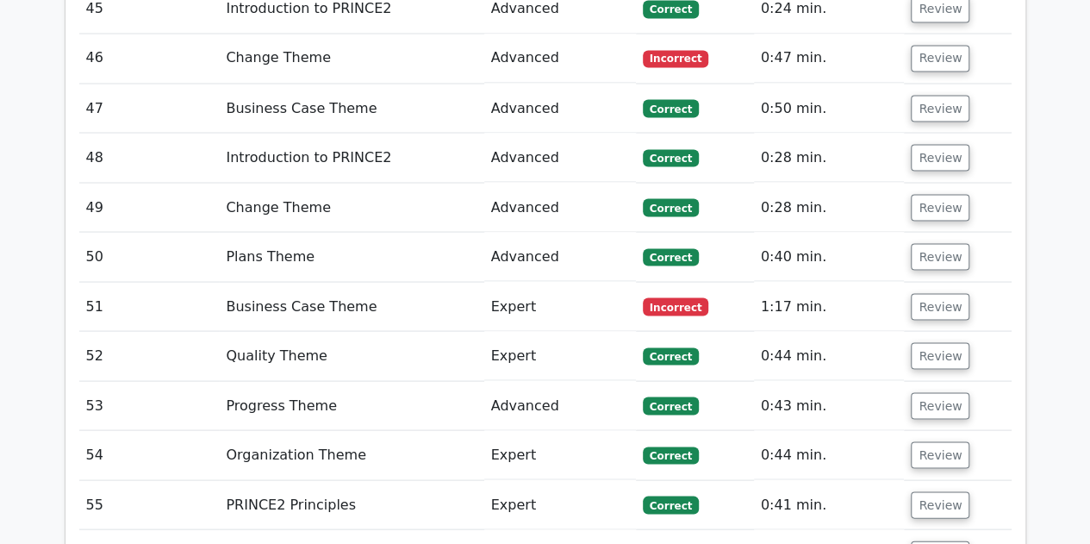
scroll to position [4702, 0]
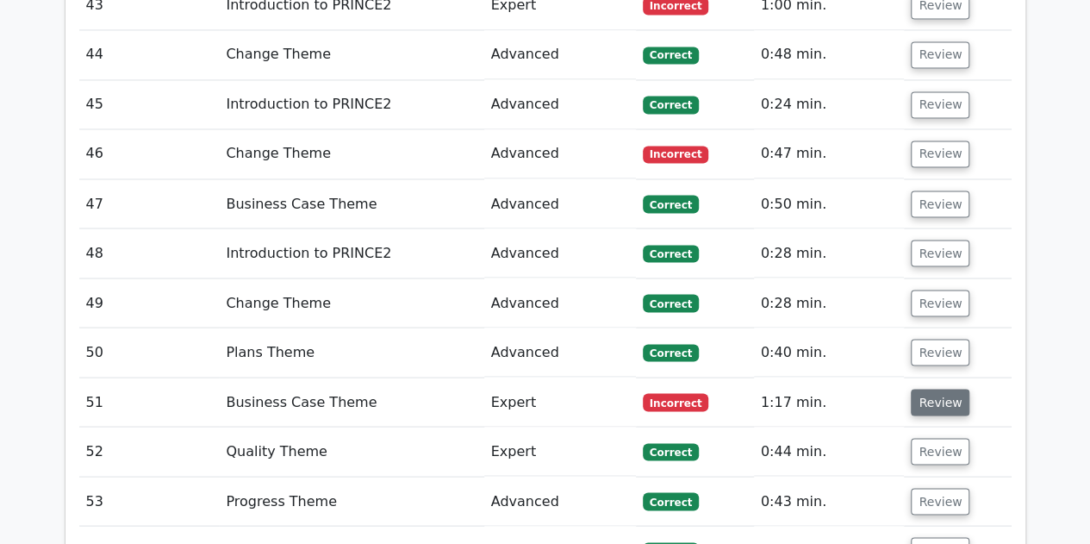
click at [948, 389] on button "Review" at bounding box center [940, 402] width 59 height 27
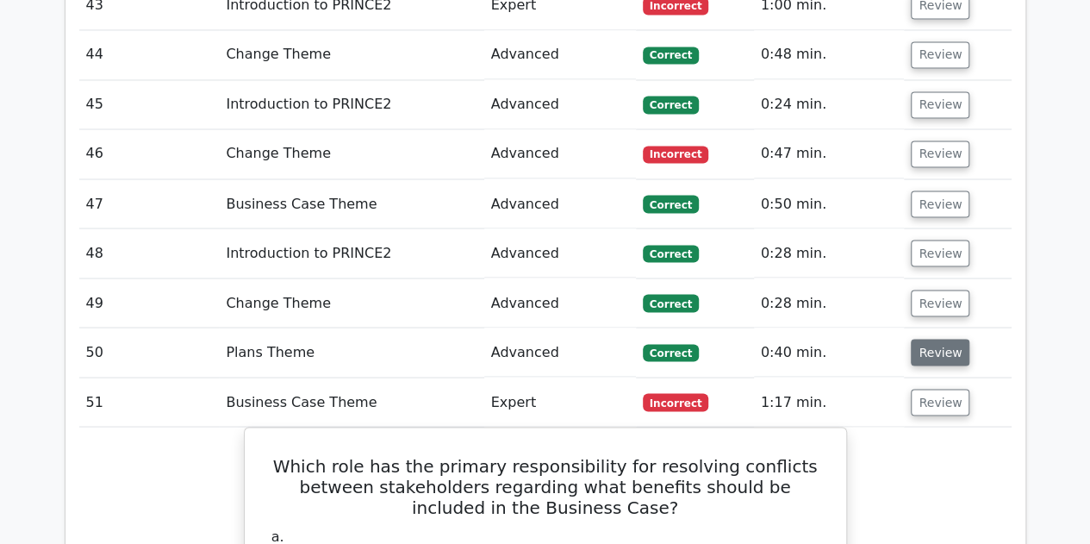
click at [941, 339] on button "Review" at bounding box center [940, 352] width 59 height 27
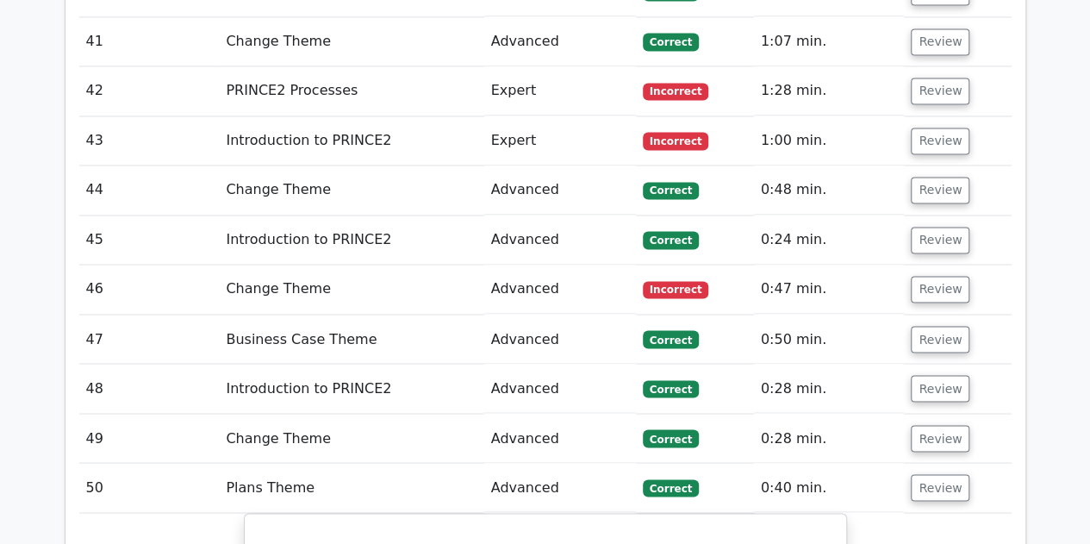
scroll to position [4530, 0]
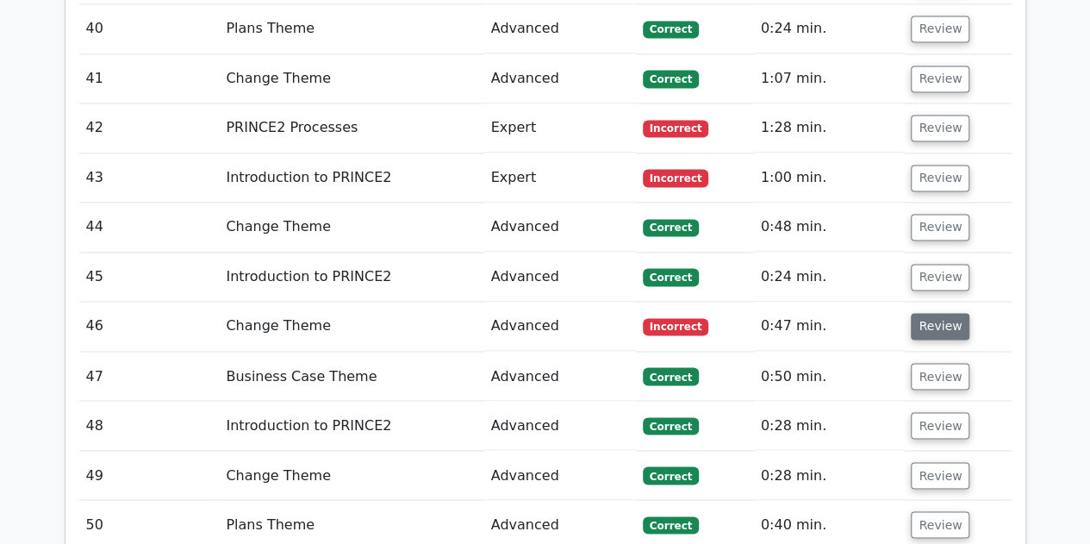
click at [946, 313] on button "Review" at bounding box center [940, 326] width 59 height 27
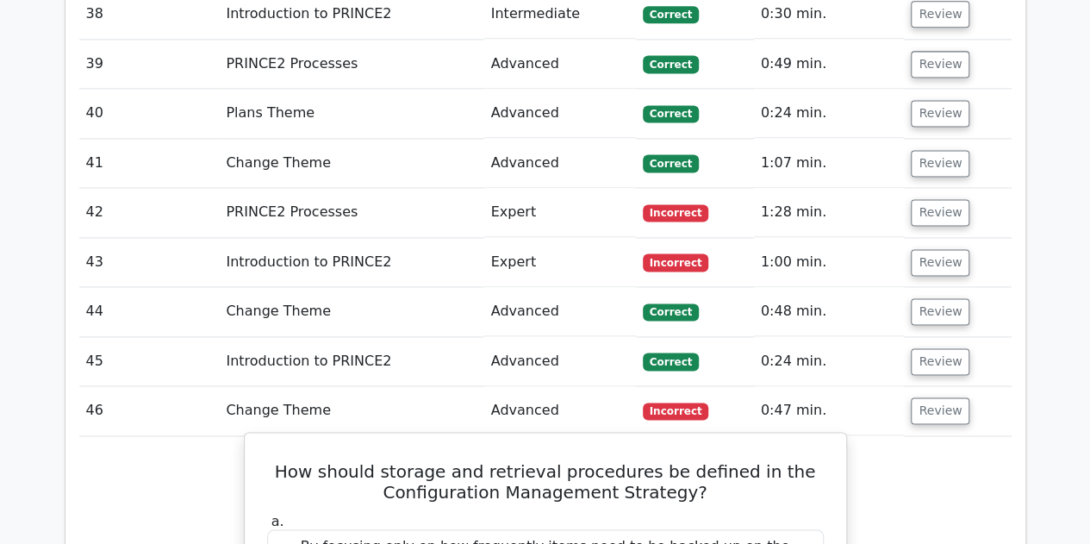
scroll to position [4357, 0]
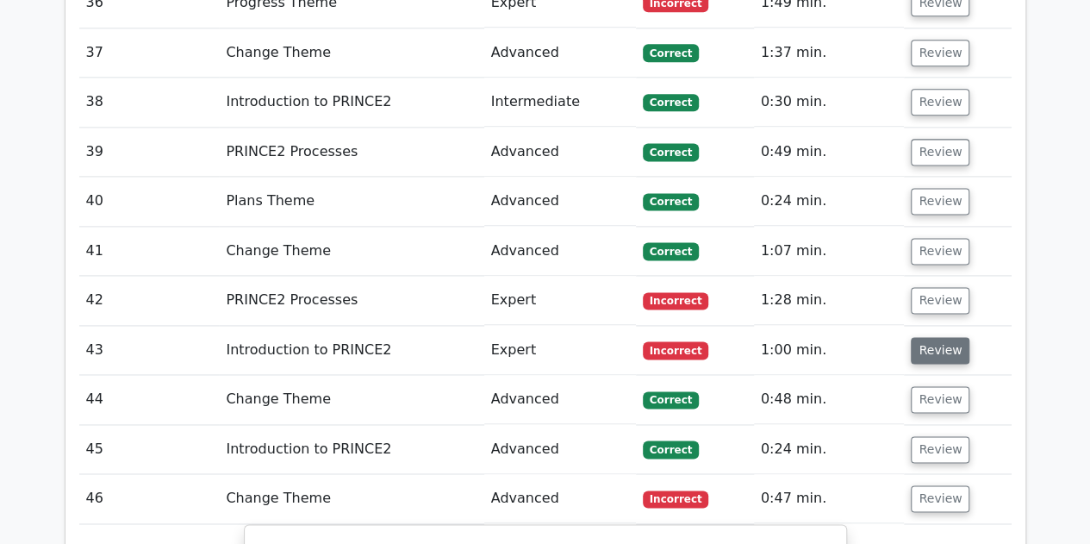
click at [927, 337] on button "Review" at bounding box center [940, 350] width 59 height 27
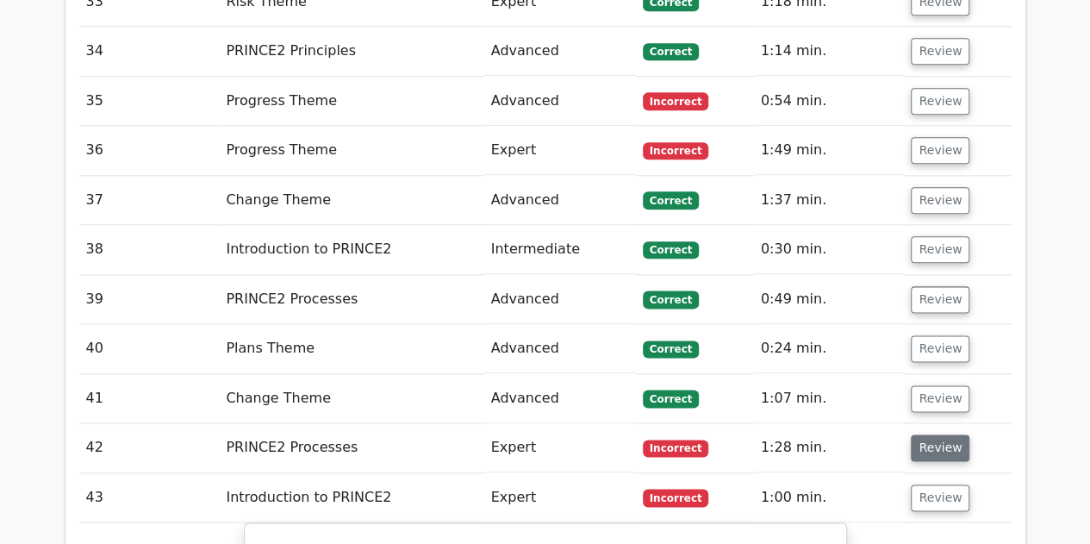
scroll to position [4185, 0]
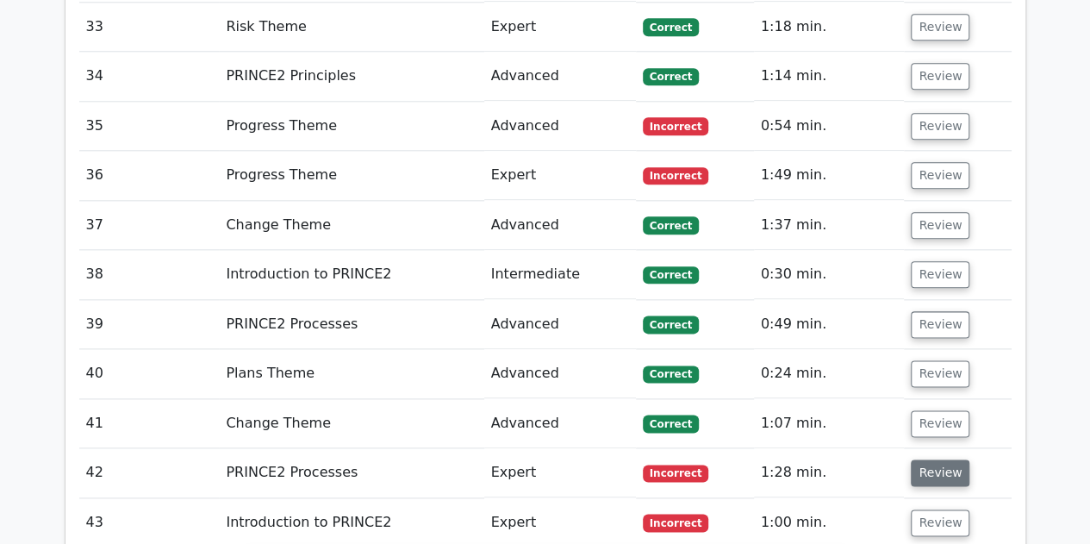
click at [937, 459] on button "Review" at bounding box center [940, 472] width 59 height 27
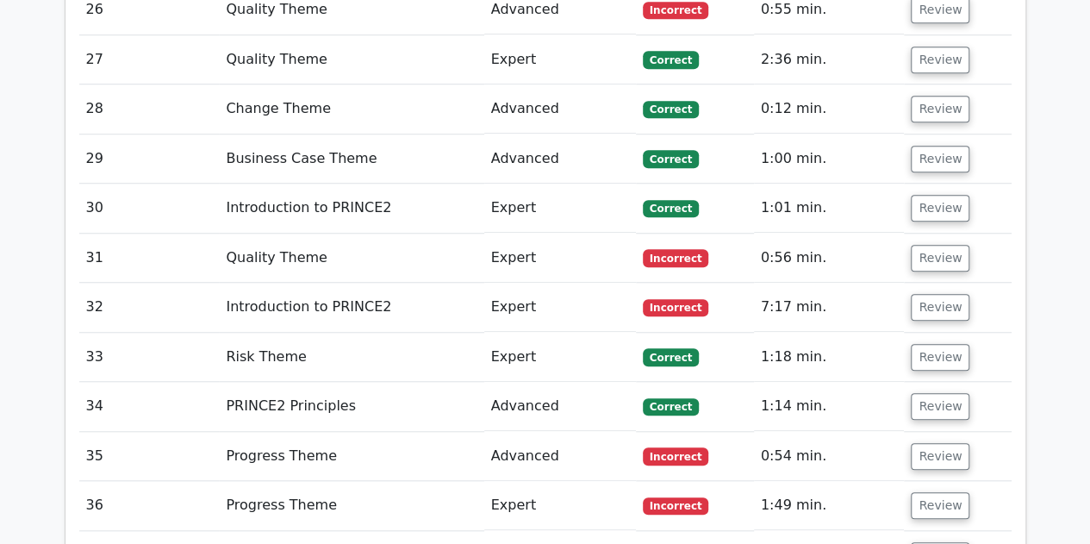
scroll to position [3840, 0]
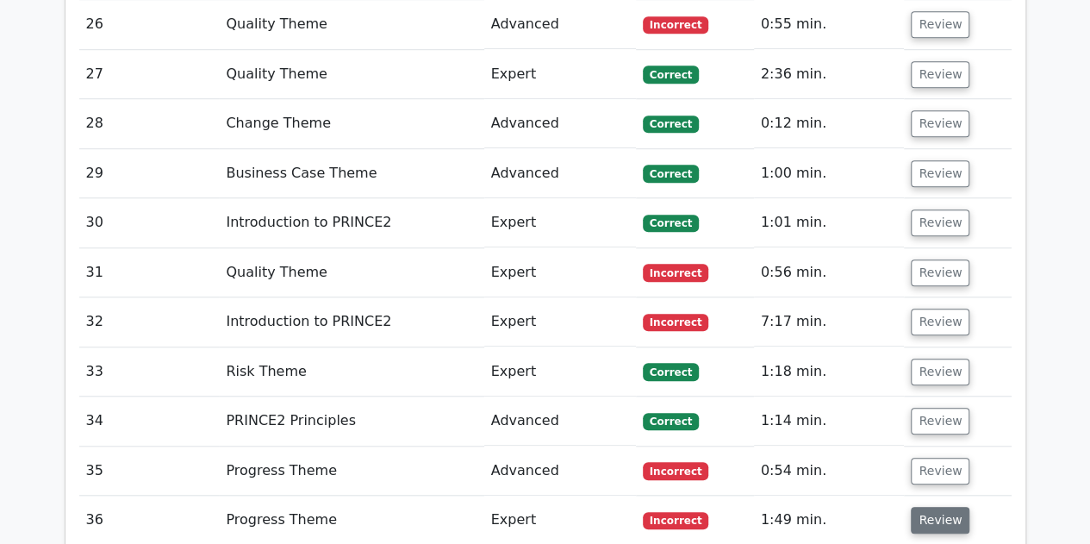
click at [946, 507] on button "Review" at bounding box center [940, 520] width 59 height 27
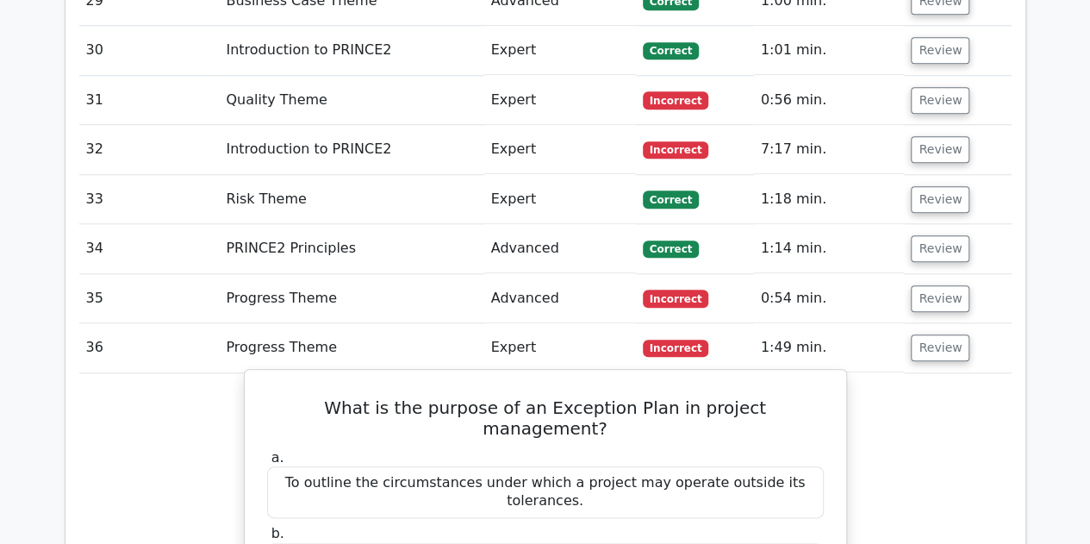
scroll to position [4099, 0]
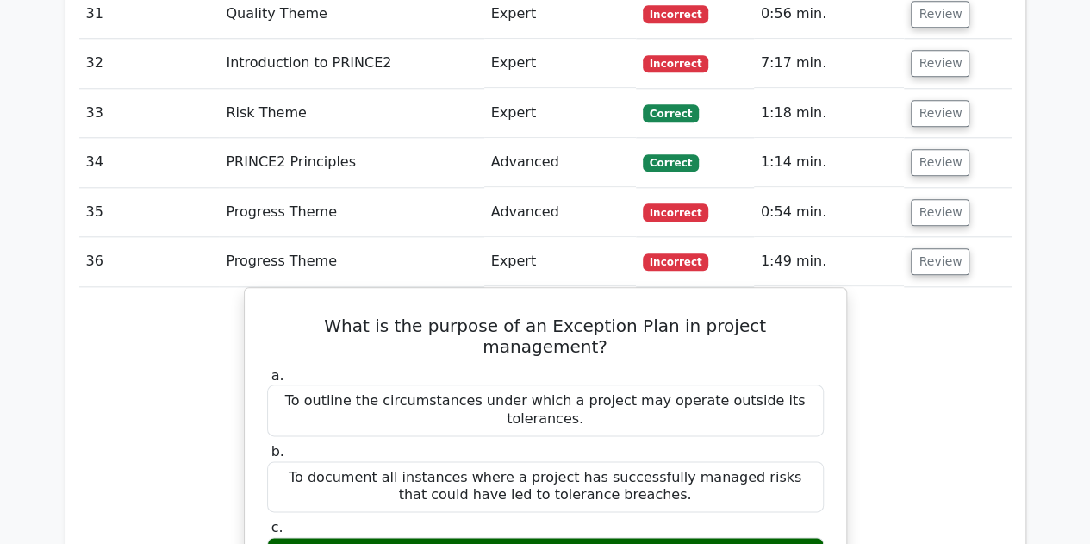
drag, startPoint x: 814, startPoint y: 476, endPoint x: 238, endPoint y: 190, distance: 642.6
copy div "What is the purpose of an Exception Plan in project management? a. To outline t…"
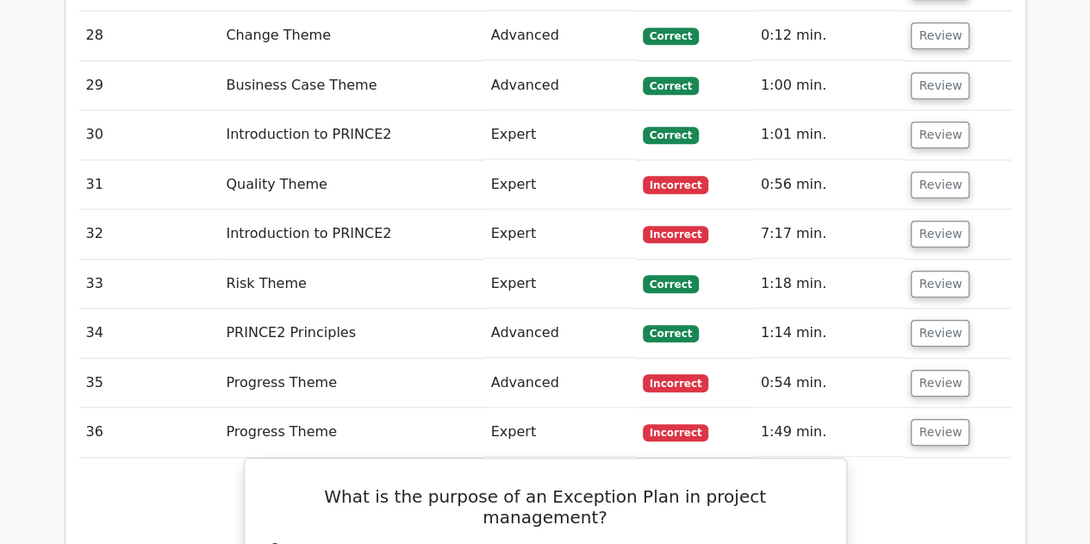
scroll to position [3926, 0]
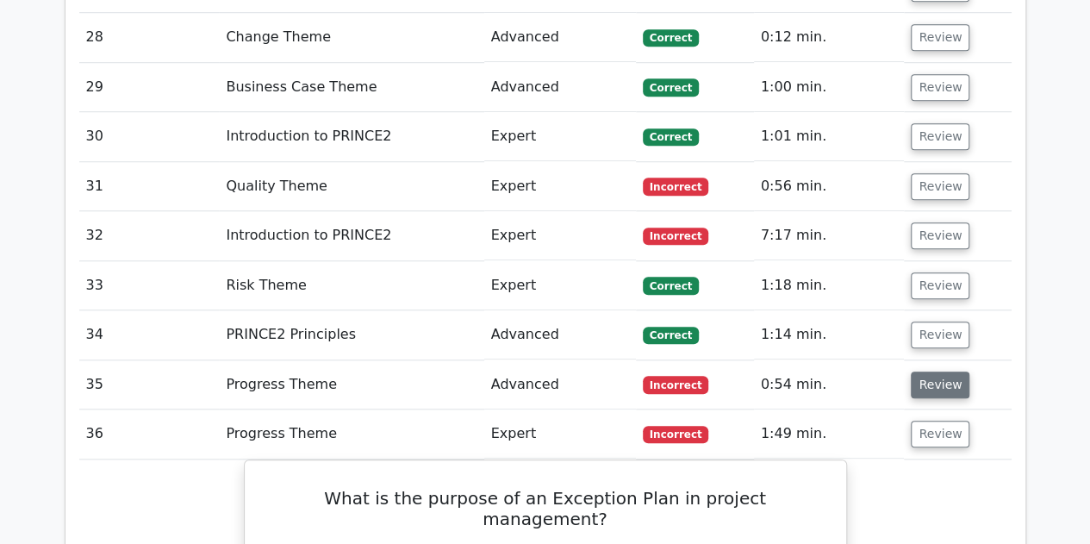
click at [931, 371] on button "Review" at bounding box center [940, 384] width 59 height 27
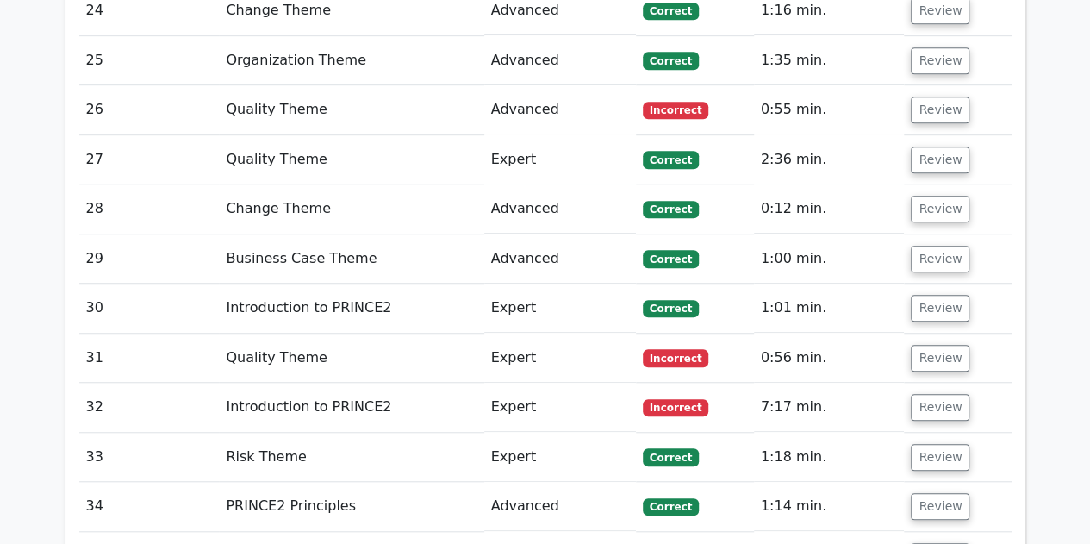
scroll to position [3754, 0]
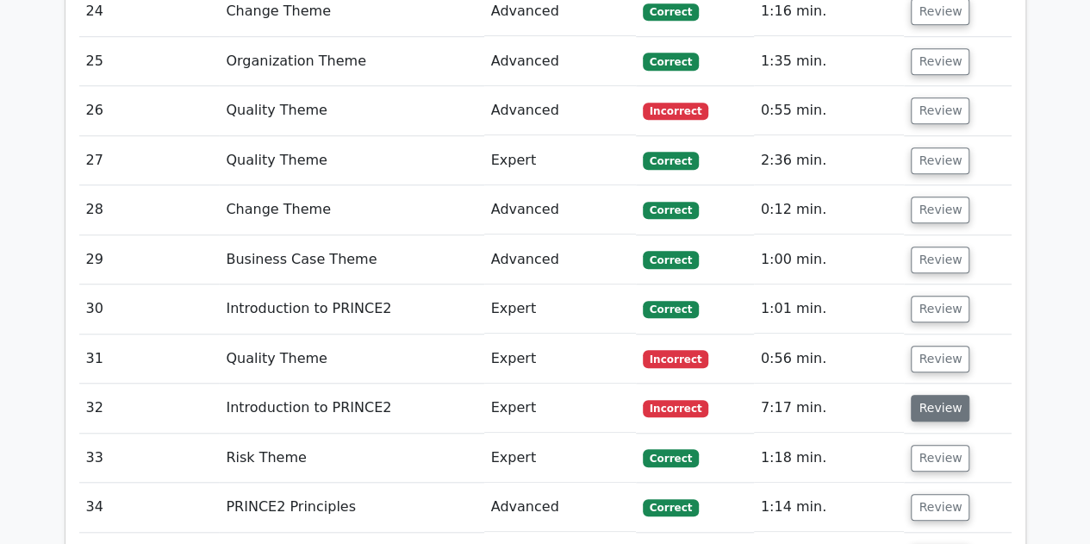
click at [932, 395] on button "Review" at bounding box center [940, 408] width 59 height 27
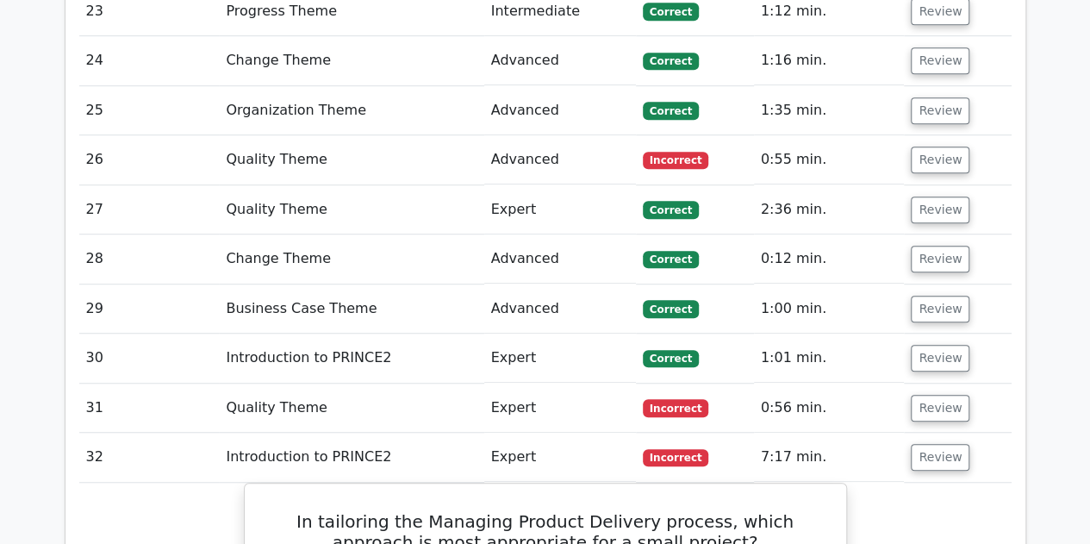
scroll to position [3668, 0]
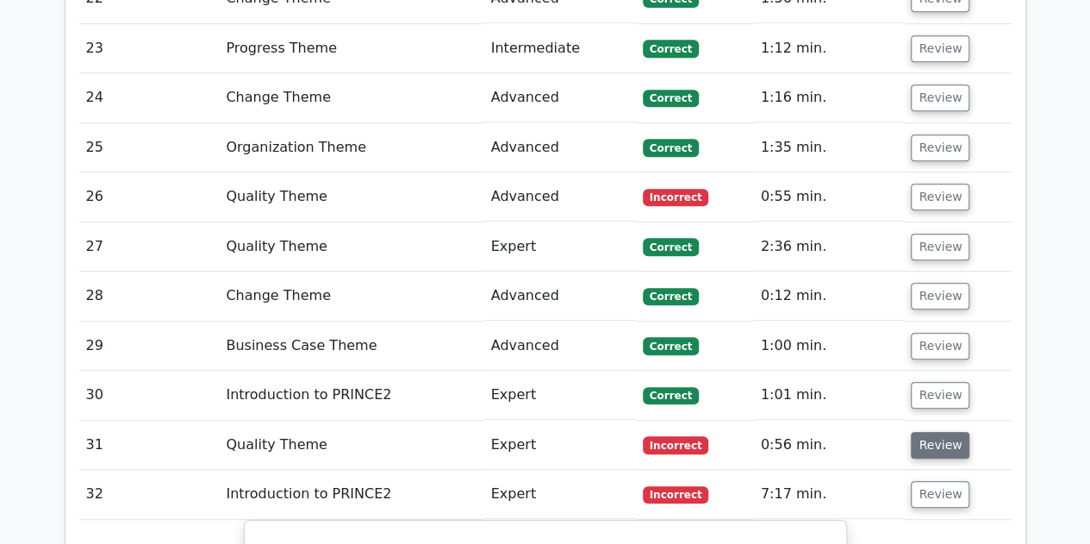
click at [929, 432] on button "Review" at bounding box center [940, 445] width 59 height 27
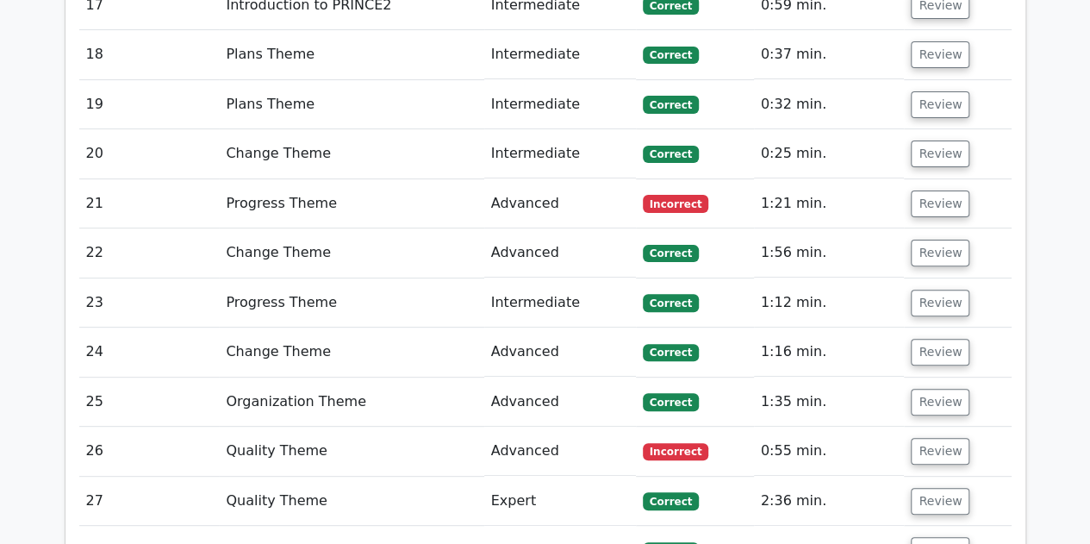
scroll to position [3409, 0]
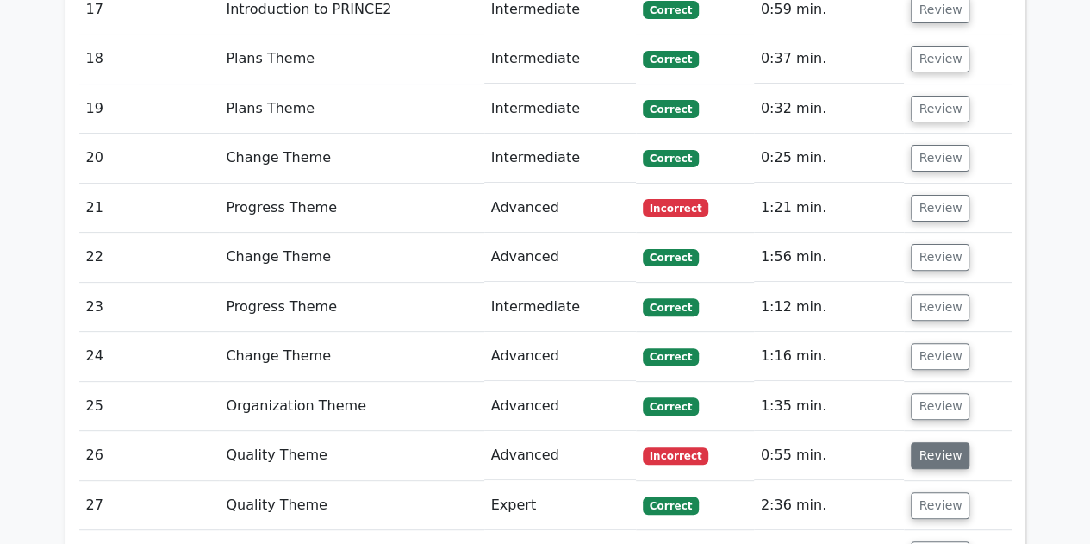
click at [945, 442] on button "Review" at bounding box center [940, 455] width 59 height 27
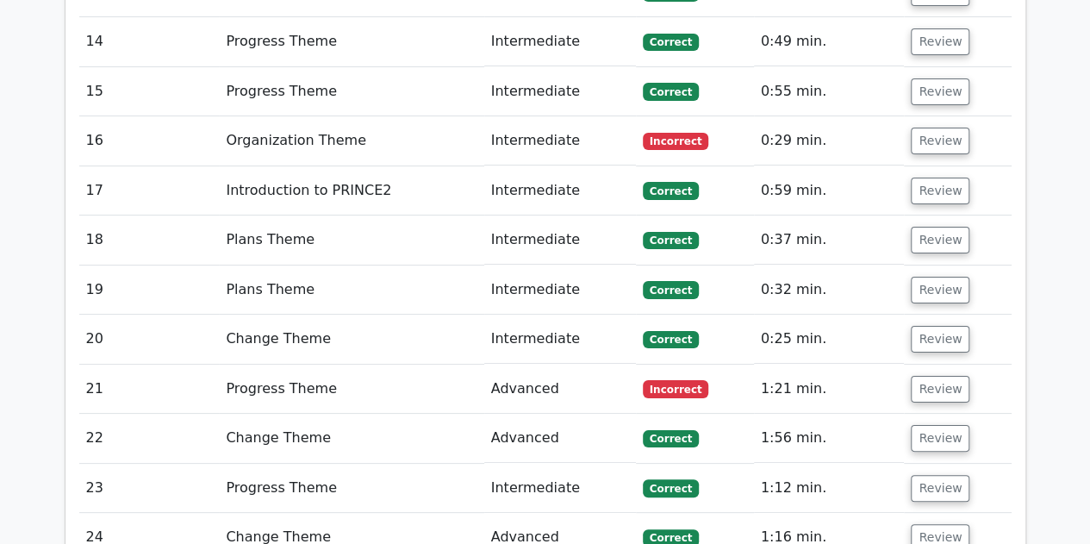
scroll to position [3150, 0]
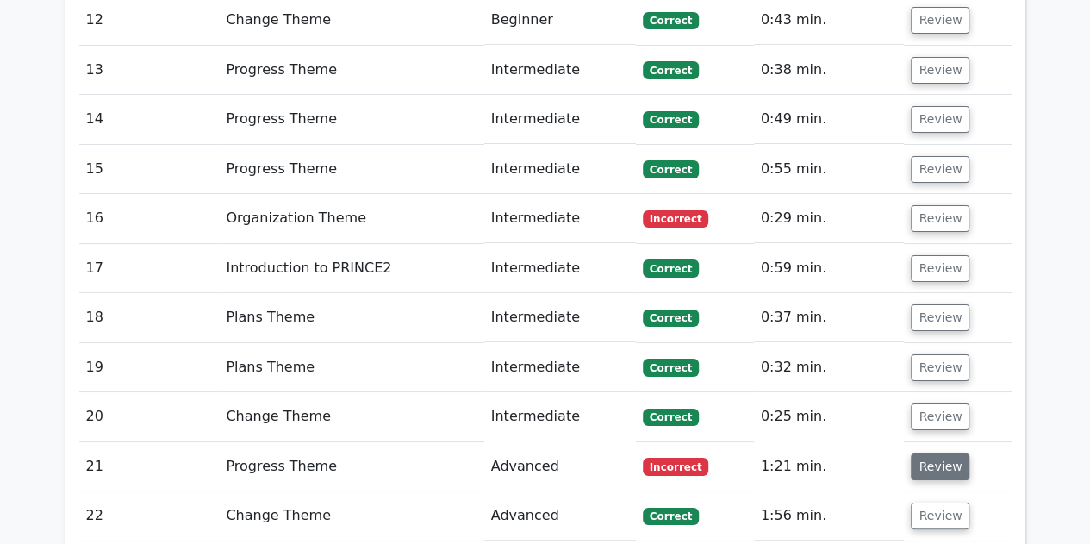
click at [940, 453] on button "Review" at bounding box center [940, 466] width 59 height 27
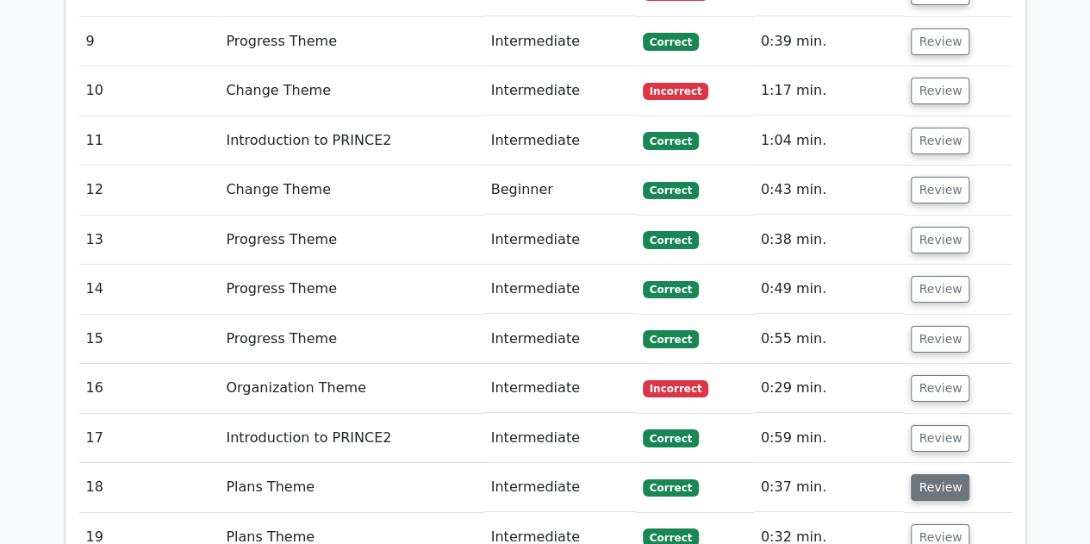
scroll to position [2978, 0]
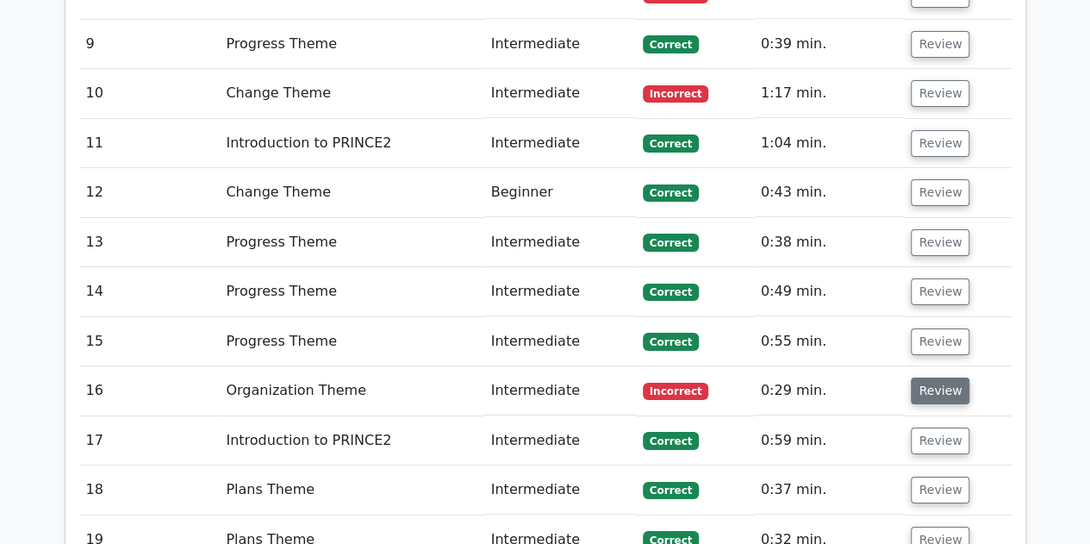
click at [940, 378] on button "Review" at bounding box center [940, 391] width 59 height 27
click at [957, 378] on button "Review" at bounding box center [940, 391] width 59 height 27
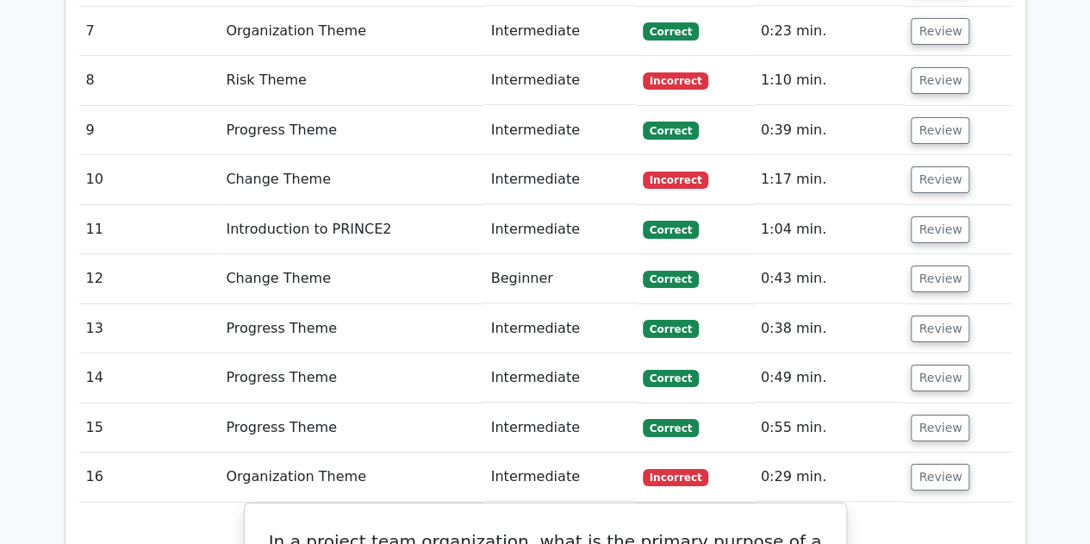
scroll to position [2719, 0]
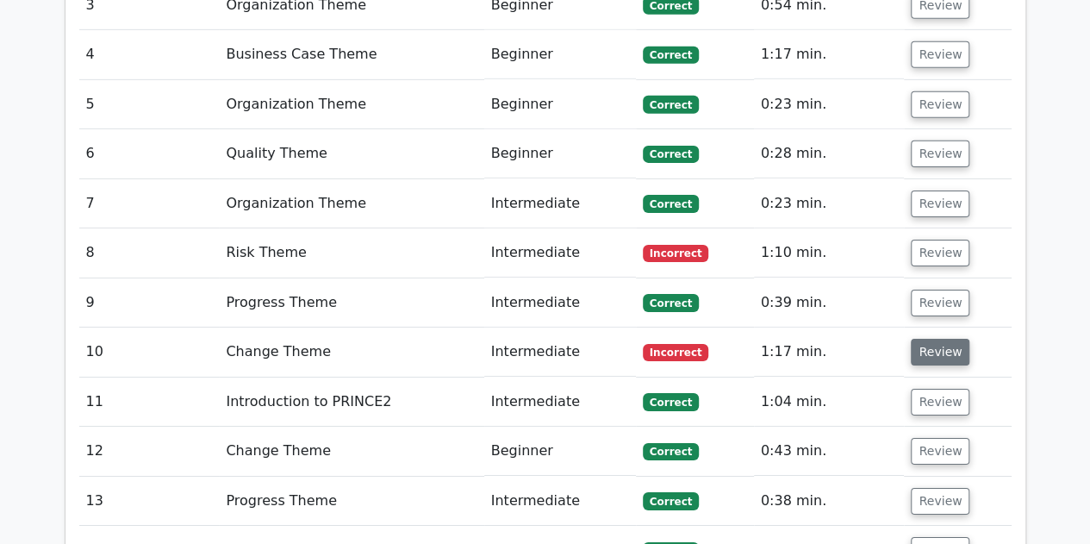
click at [927, 339] on button "Review" at bounding box center [940, 352] width 59 height 27
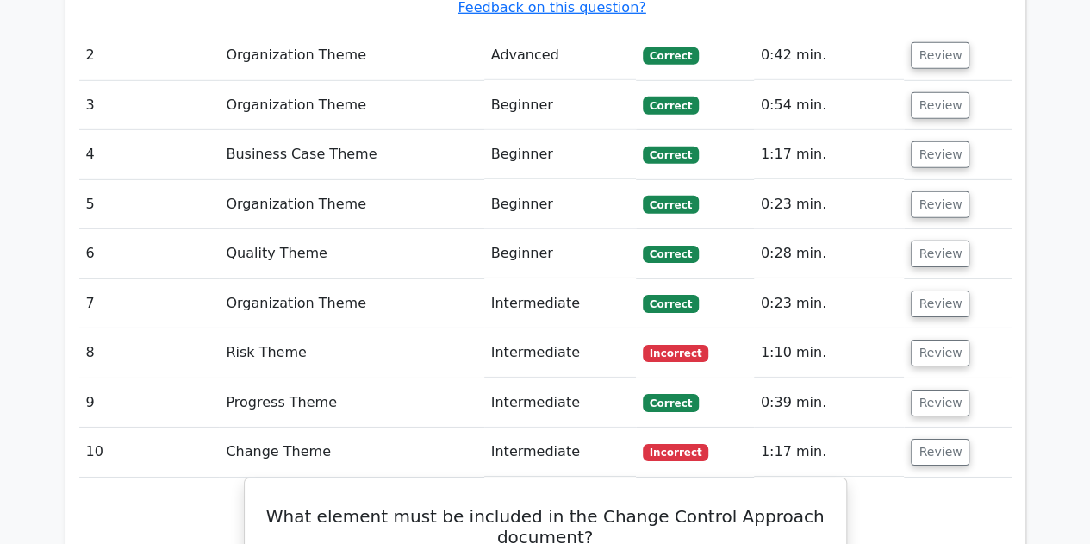
scroll to position [2547, 0]
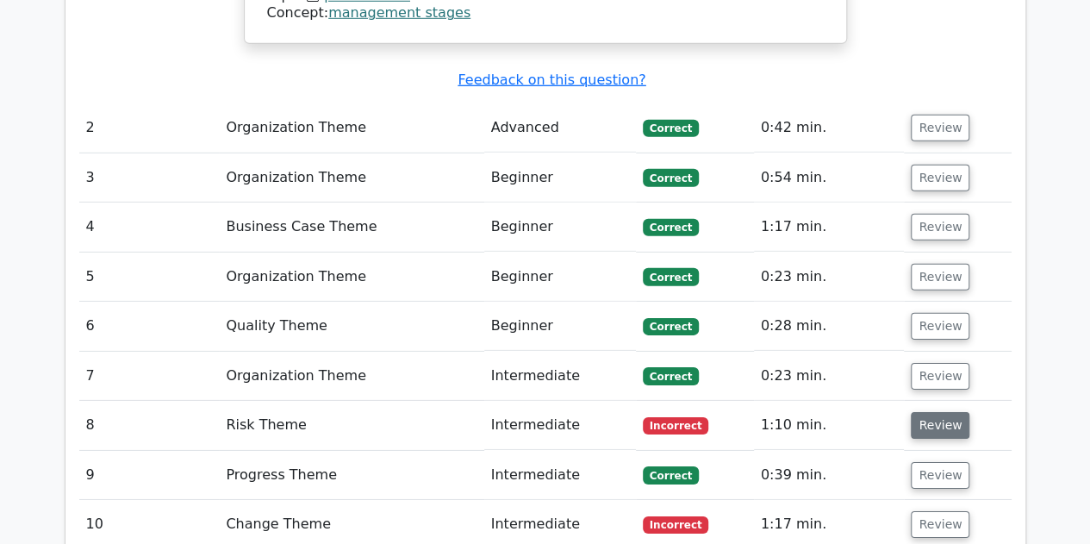
click at [941, 412] on button "Review" at bounding box center [940, 425] width 59 height 27
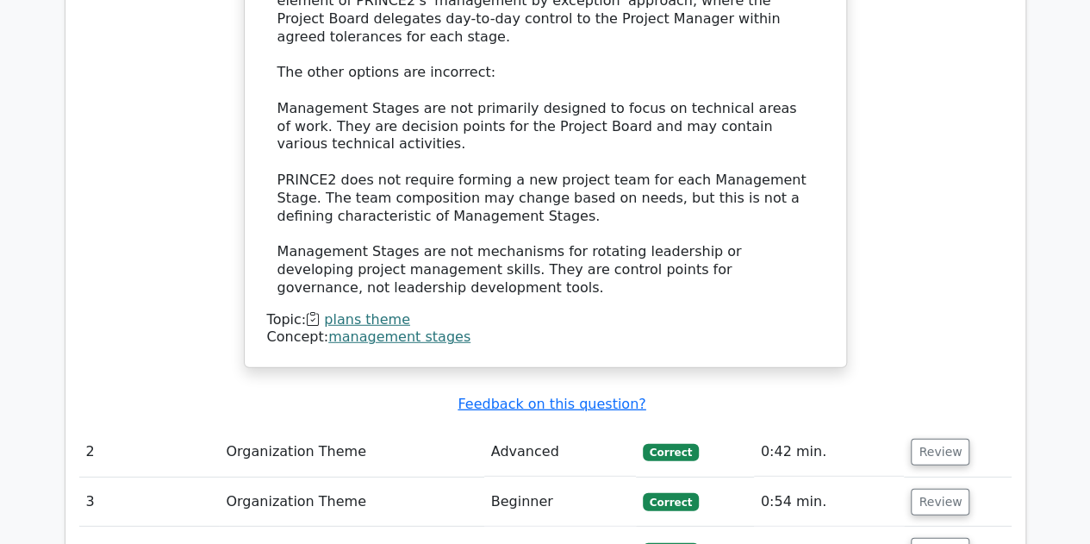
scroll to position [2116, 0]
